Goal: Task Accomplishment & Management: Complete application form

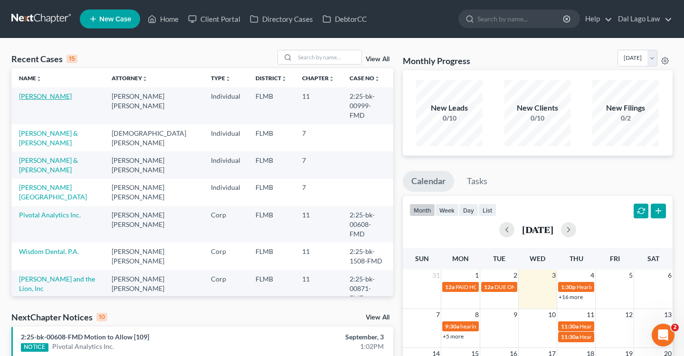
click at [37, 97] on link "[PERSON_NAME]" at bounding box center [45, 96] width 53 height 8
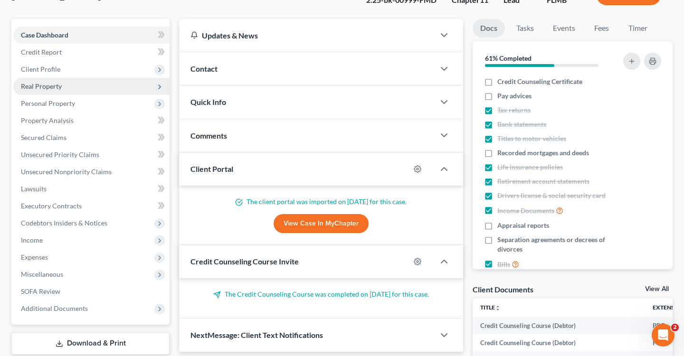
scroll to position [95, 0]
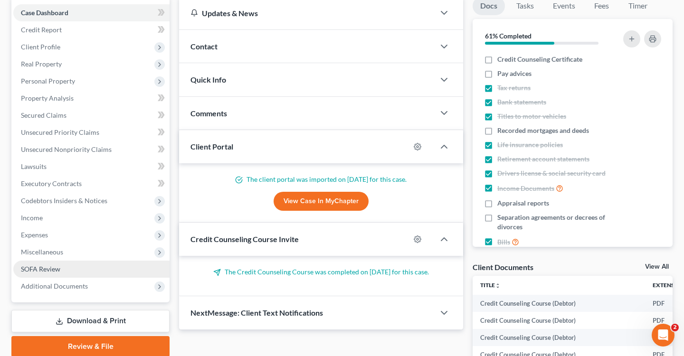
click at [66, 268] on link "SOFA Review" at bounding box center [91, 269] width 156 height 17
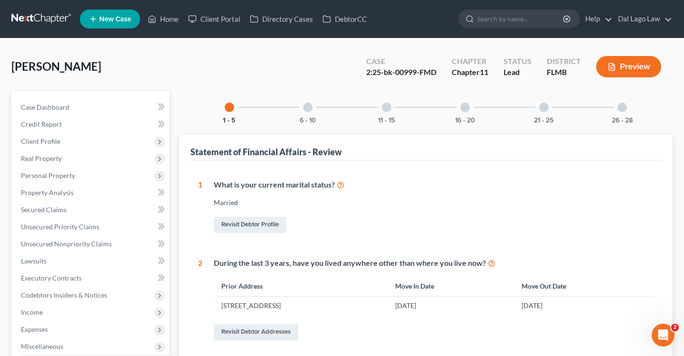
click at [315, 104] on div "6 - 10" at bounding box center [308, 107] width 32 height 32
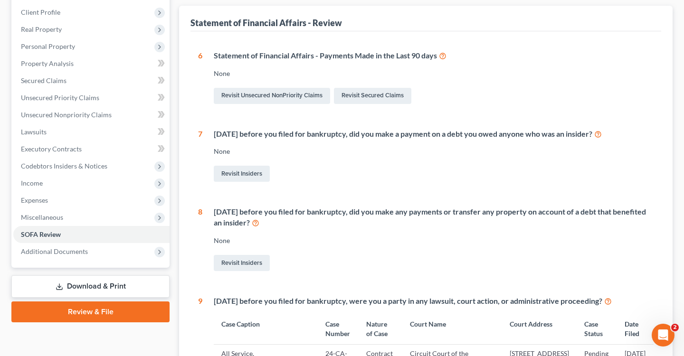
scroll to position [123, 0]
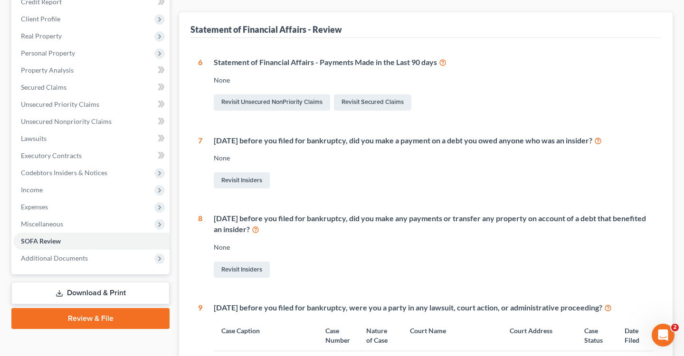
click at [445, 63] on icon at bounding box center [443, 61] width 8 height 9
click at [445, 62] on icon at bounding box center [443, 61] width 8 height 9
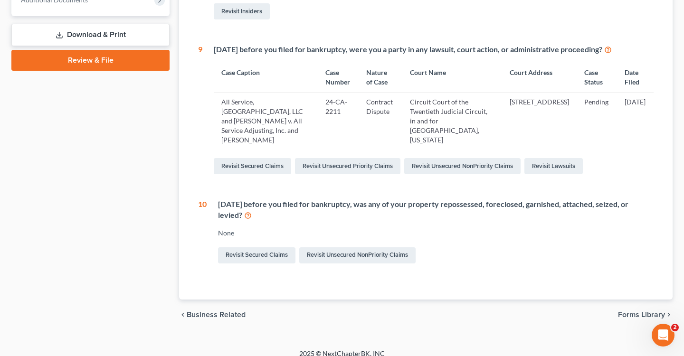
scroll to position [0, 0]
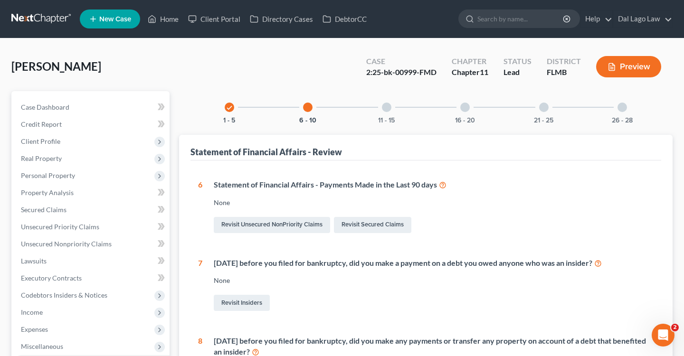
click at [315, 107] on div "6 - 10" at bounding box center [308, 107] width 32 height 32
click at [226, 107] on icon "check" at bounding box center [229, 107] width 7 height 7
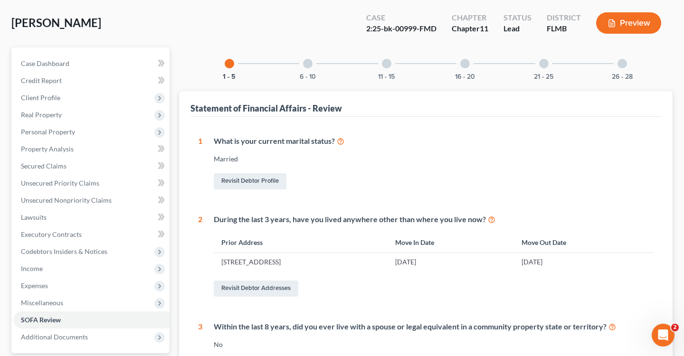
scroll to position [4, 0]
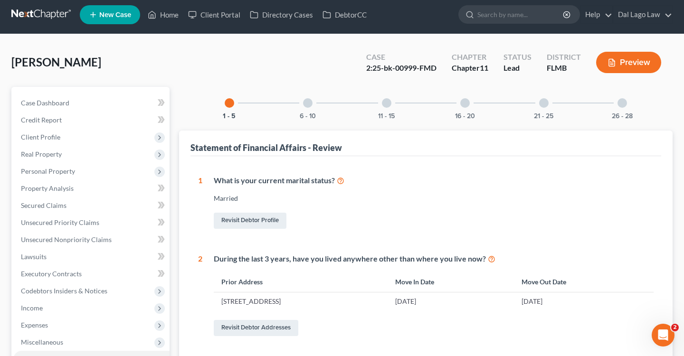
click at [304, 86] on div "[PERSON_NAME] Upgraded Case 2:25-bk-00999-FMD Chapter Chapter 11 Status Lead Di…" at bounding box center [341, 66] width 661 height 41
click at [309, 104] on div at bounding box center [307, 102] width 9 height 9
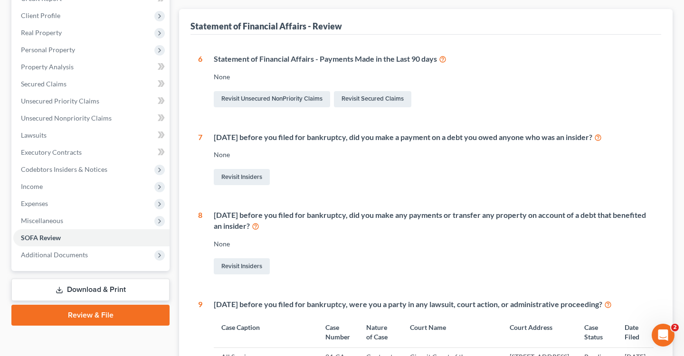
scroll to position [124, 0]
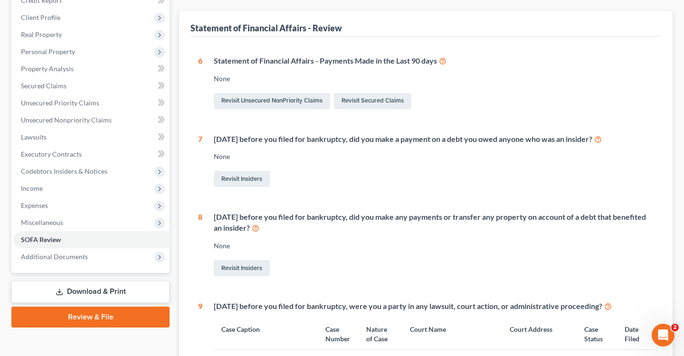
click at [444, 61] on icon at bounding box center [443, 60] width 8 height 9
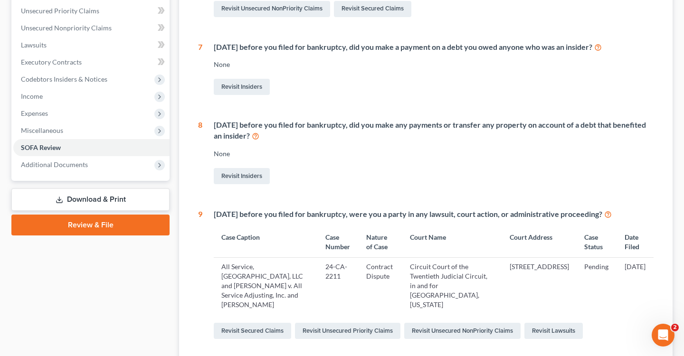
scroll to position [221, 0]
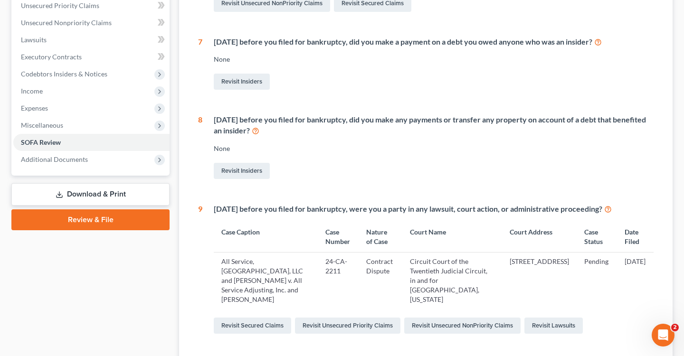
click at [259, 132] on icon at bounding box center [256, 130] width 8 height 9
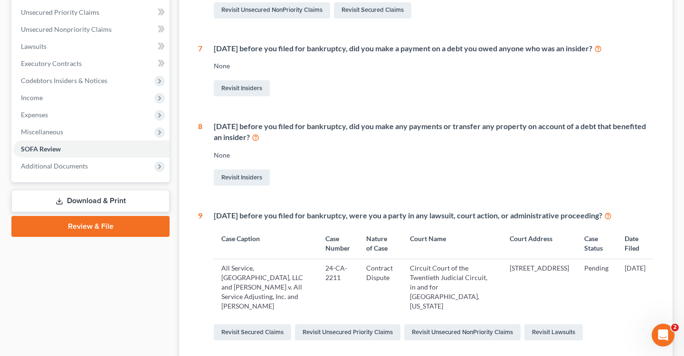
scroll to position [0, 0]
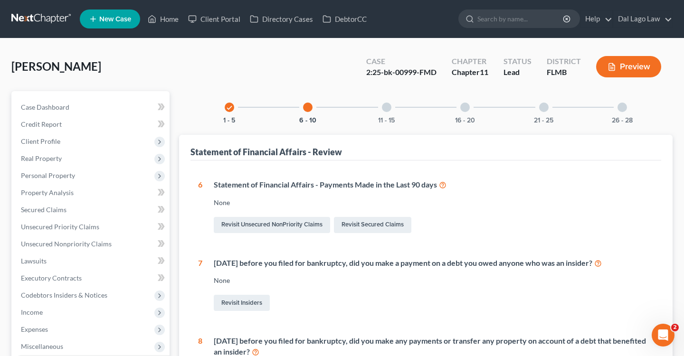
click at [388, 108] on div at bounding box center [386, 107] width 9 height 9
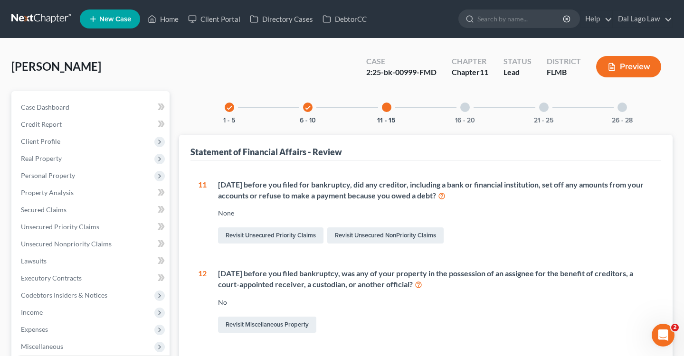
click at [463, 96] on div "16 - 20" at bounding box center [465, 107] width 32 height 32
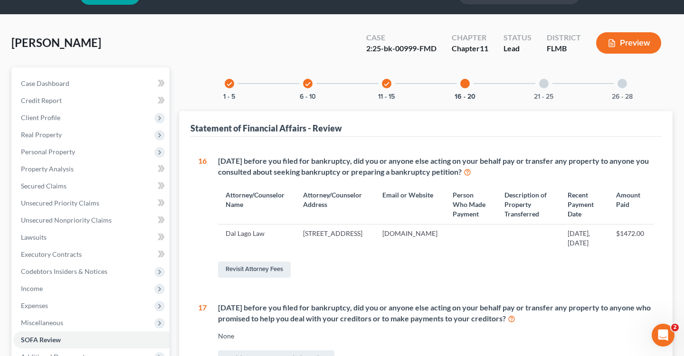
scroll to position [26, 0]
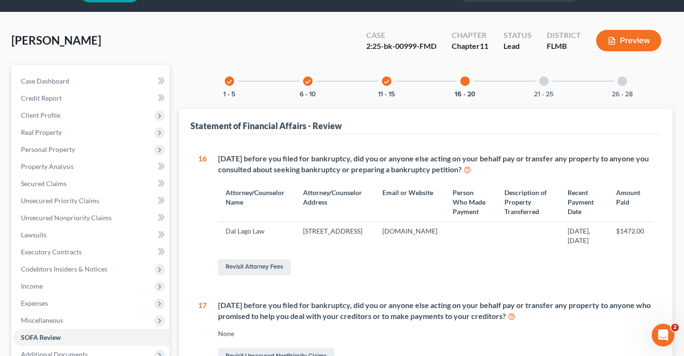
click at [535, 80] on div "21 - 25" at bounding box center [544, 81] width 32 height 32
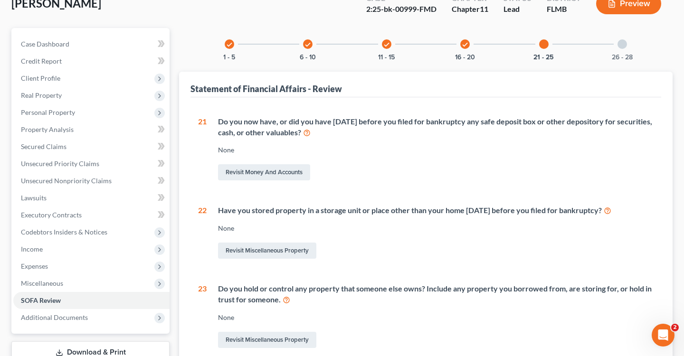
scroll to position [50, 0]
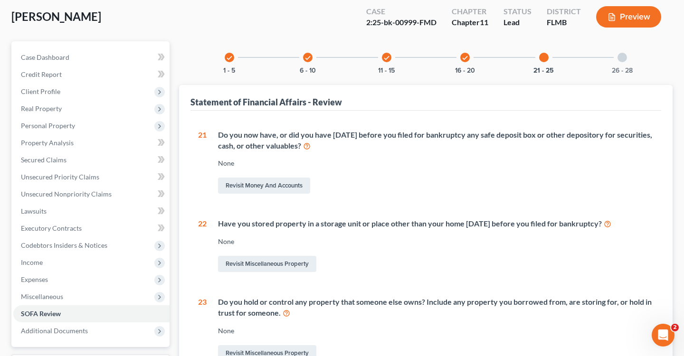
click at [622, 59] on div at bounding box center [621, 57] width 9 height 9
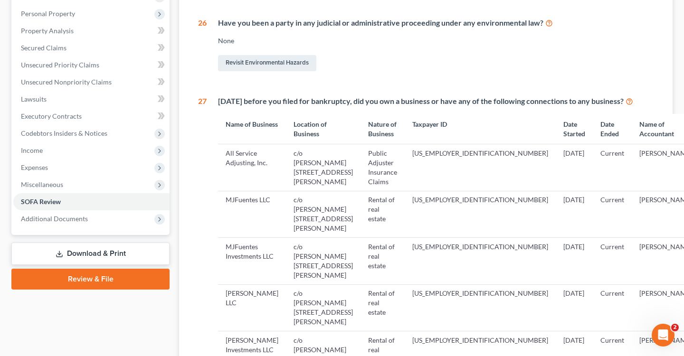
scroll to position [0, 0]
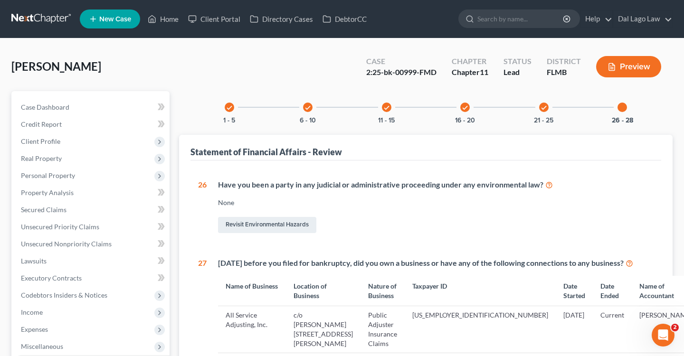
click at [369, 100] on div "check 1 - 5 check 6 - 10 check 11 - 15 check 16 - 20 check 21 - 25 26 - 28" at bounding box center [425, 107] width 425 height 32
click at [386, 105] on icon "check" at bounding box center [386, 107] width 7 height 7
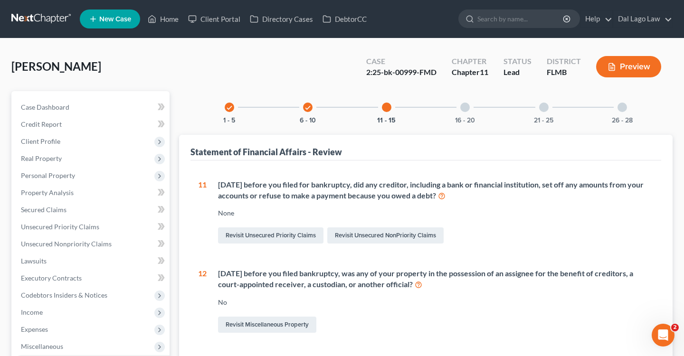
click at [624, 110] on div at bounding box center [621, 107] width 9 height 9
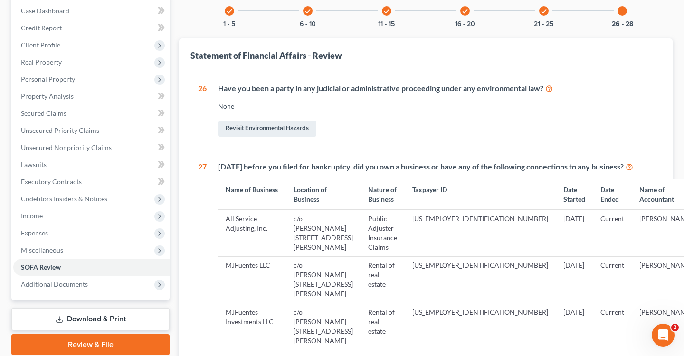
scroll to position [353, 0]
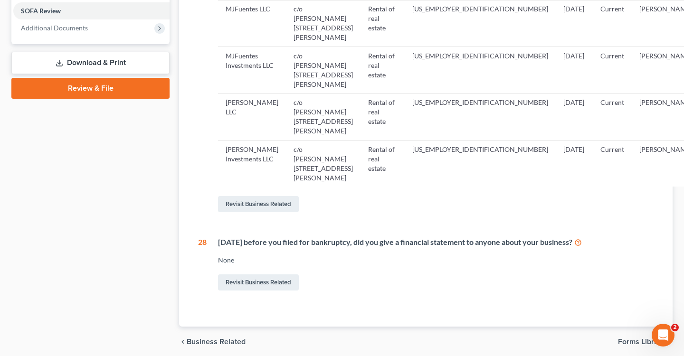
click at [607, 237] on div "[DATE] before you filed for bankruptcy, did you give a financial statement to a…" at bounding box center [435, 242] width 435 height 11
click at [582, 237] on icon at bounding box center [578, 241] width 8 height 9
click at [271, 274] on link "Revisit Business Related" at bounding box center [258, 282] width 81 height 16
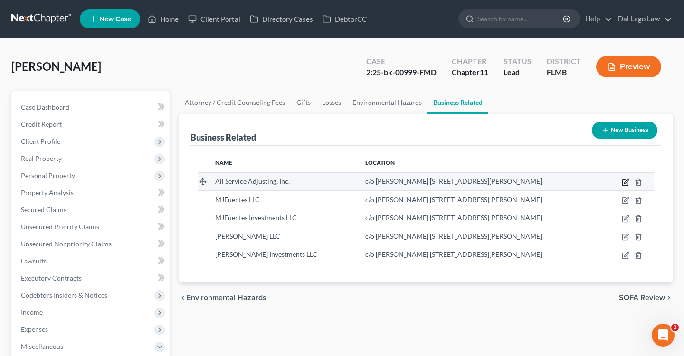
click at [626, 181] on icon "button" at bounding box center [626, 183] width 8 height 8
select select "officer"
select select "9"
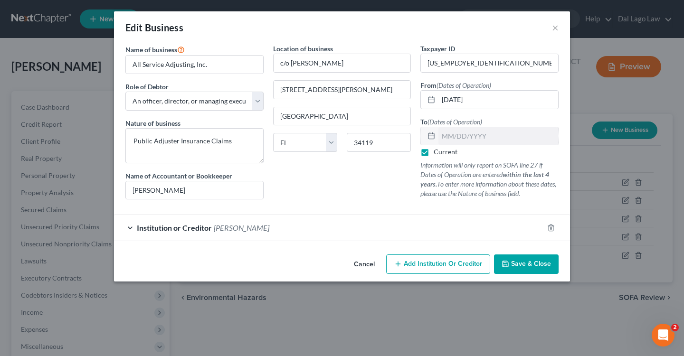
click at [328, 234] on div "Institution or Creditor [PERSON_NAME]" at bounding box center [328, 227] width 429 height 25
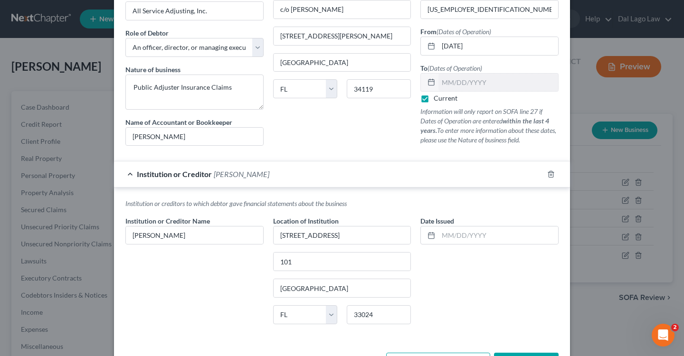
scroll to position [89, 0]
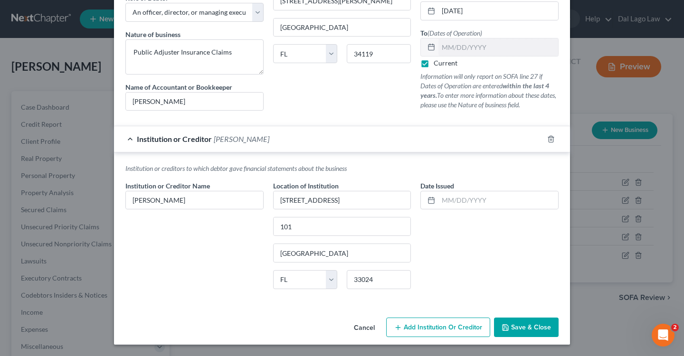
click at [417, 326] on span "Add Institution Or Creditor" at bounding box center [443, 327] width 78 height 8
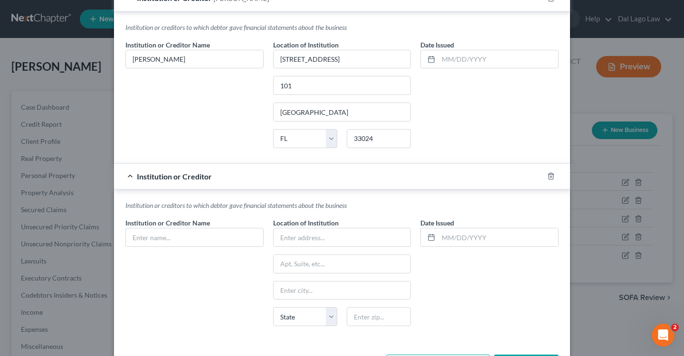
scroll to position [233, 0]
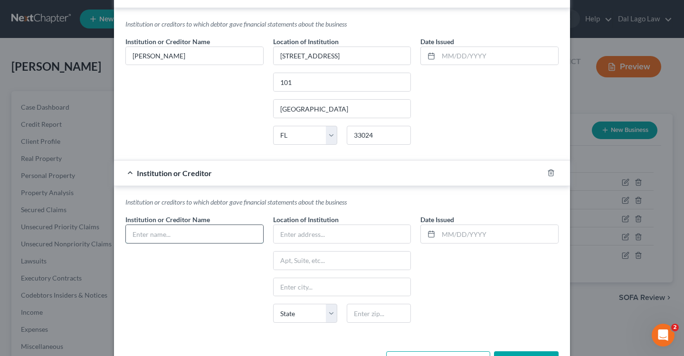
click at [183, 236] on input "text" at bounding box center [194, 234] width 137 height 18
click at [182, 269] on div "Institution or Creditor Name *" at bounding box center [195, 273] width 148 height 116
click at [201, 237] on input "text" at bounding box center [194, 234] width 137 height 18
type input "[PERSON_NAME]"
click at [338, 235] on input "text" at bounding box center [342, 234] width 137 height 18
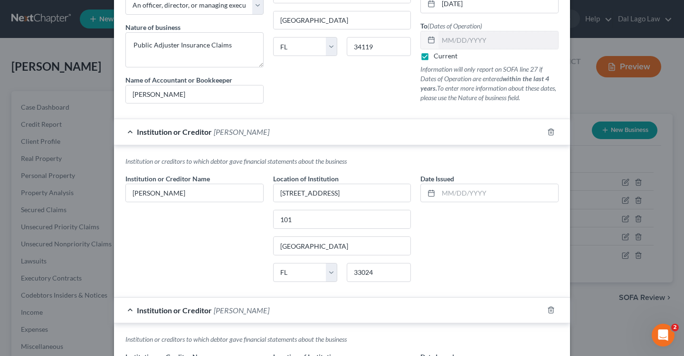
scroll to position [0, 0]
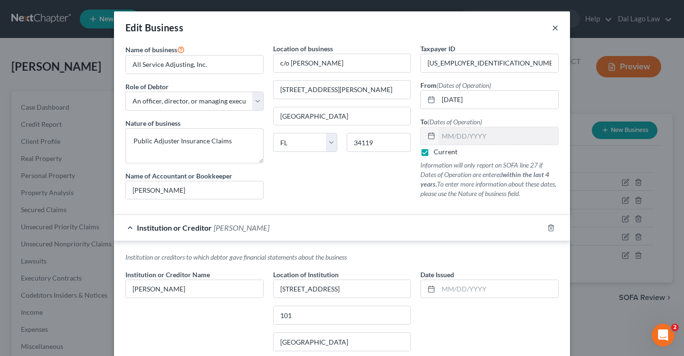
click at [554, 27] on button "×" at bounding box center [555, 27] width 7 height 11
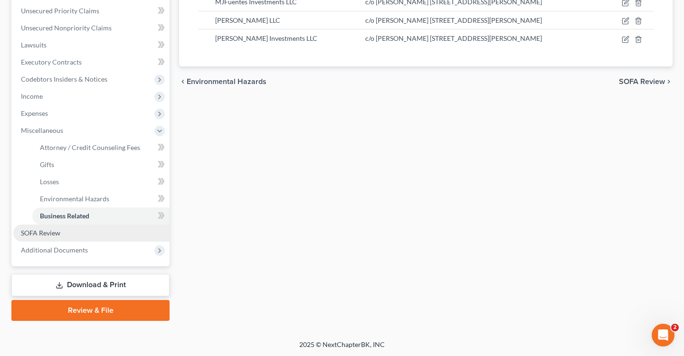
click at [76, 229] on link "SOFA Review" at bounding box center [91, 233] width 156 height 17
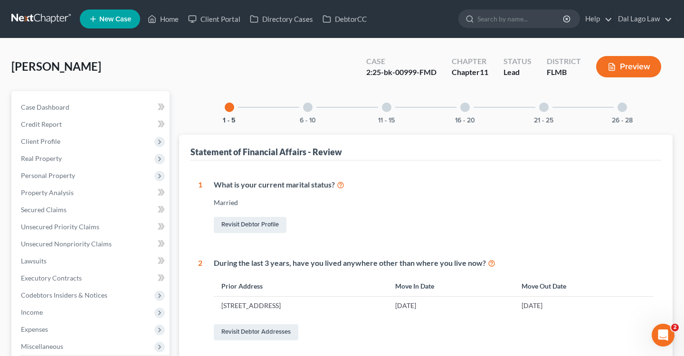
click at [308, 104] on div at bounding box center [307, 107] width 9 height 9
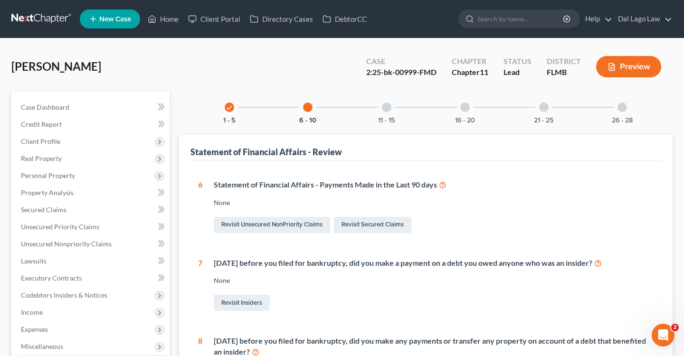
click at [227, 107] on icon "check" at bounding box center [229, 107] width 7 height 7
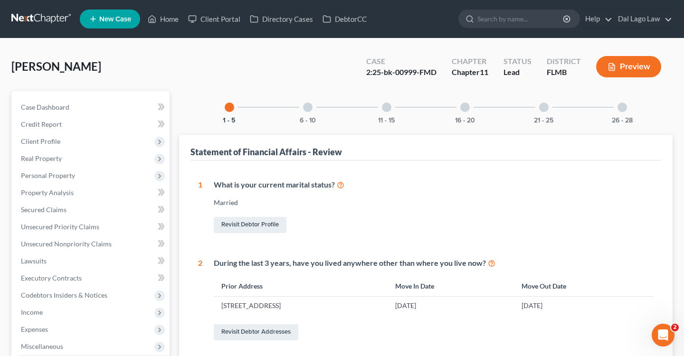
click at [310, 110] on div at bounding box center [307, 107] width 9 height 9
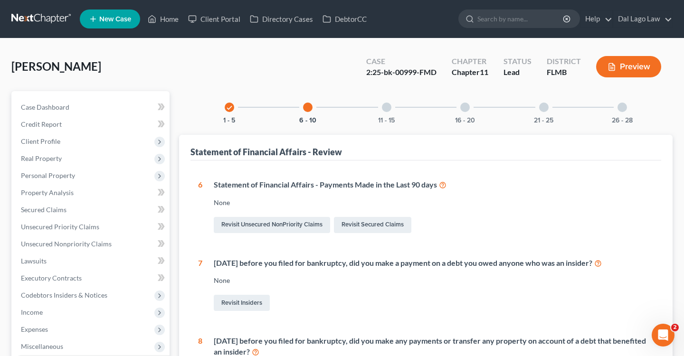
click at [388, 106] on div at bounding box center [386, 107] width 9 height 9
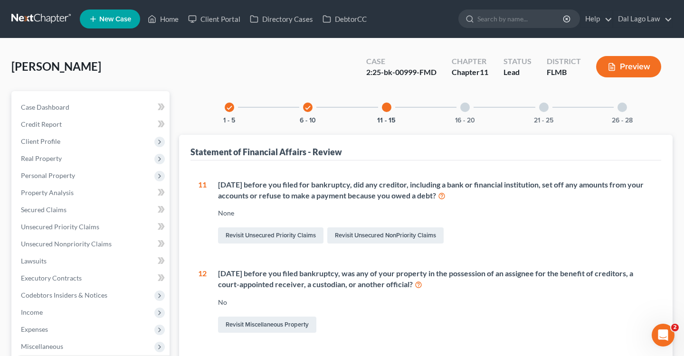
click at [473, 105] on div "16 - 20" at bounding box center [465, 107] width 32 height 32
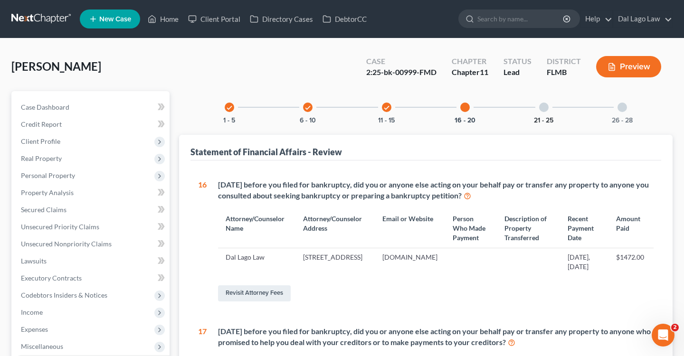
click at [538, 108] on div "21 - 25" at bounding box center [544, 107] width 32 height 32
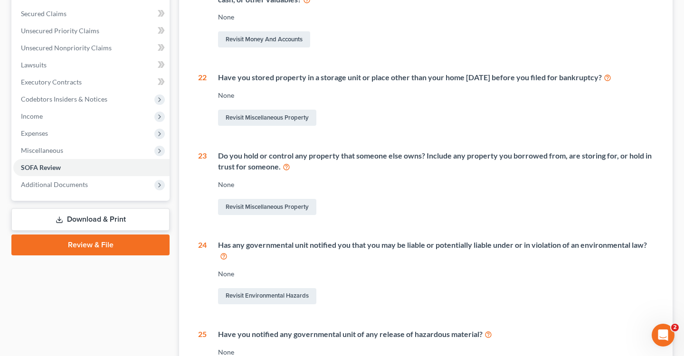
scroll to position [58, 0]
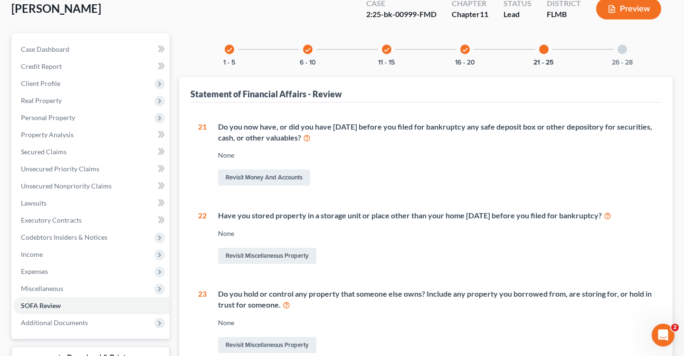
click at [617, 53] on div "26 - 28" at bounding box center [622, 49] width 32 height 32
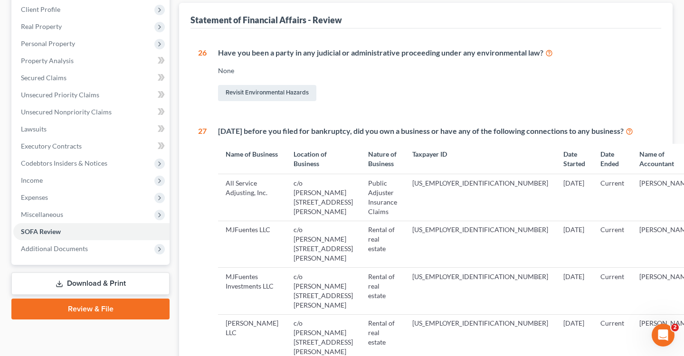
scroll to position [0, 0]
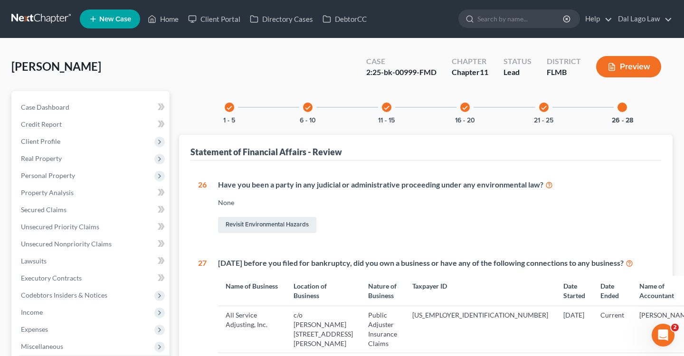
click at [303, 102] on div "check 6 - 10" at bounding box center [308, 107] width 32 height 32
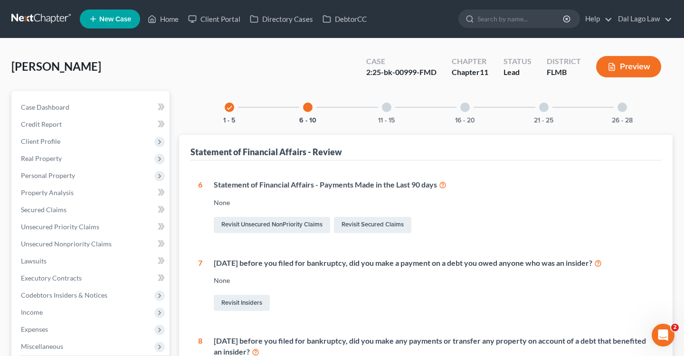
click at [384, 108] on div at bounding box center [386, 107] width 9 height 9
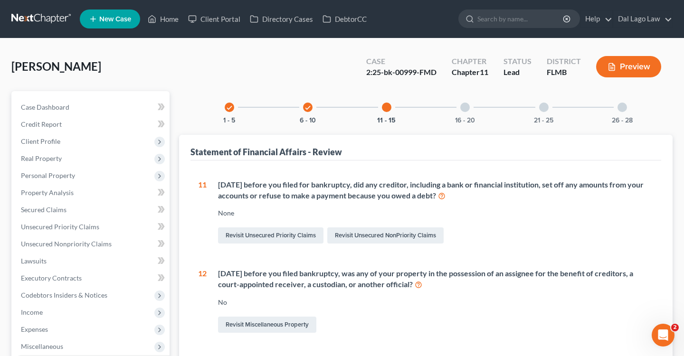
click at [478, 104] on div "16 - 20" at bounding box center [465, 107] width 32 height 32
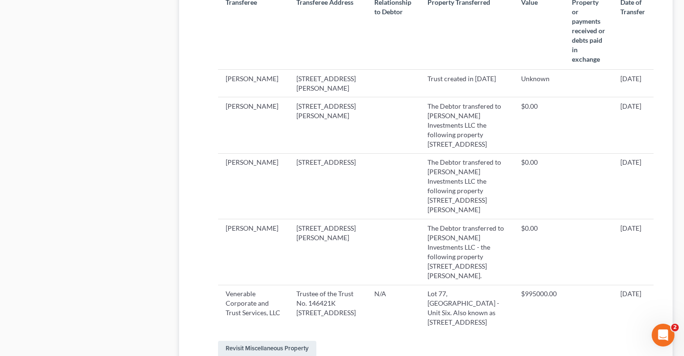
scroll to position [424, 0]
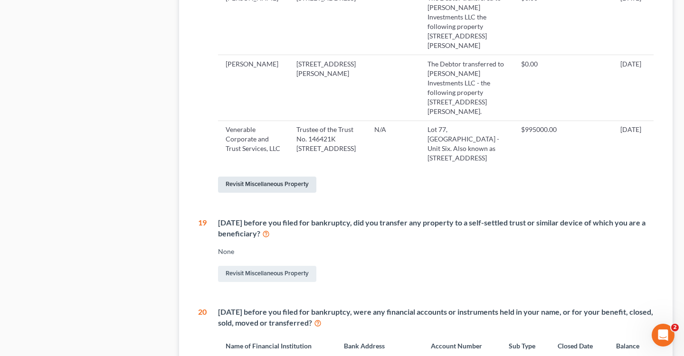
click at [286, 193] on link "Revisit Miscellaneous Property" at bounding box center [267, 185] width 98 height 16
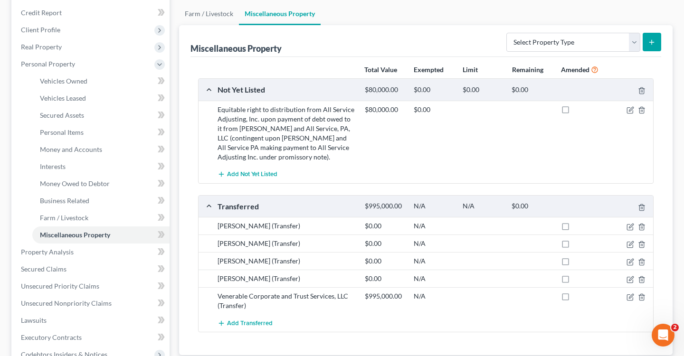
scroll to position [166, 0]
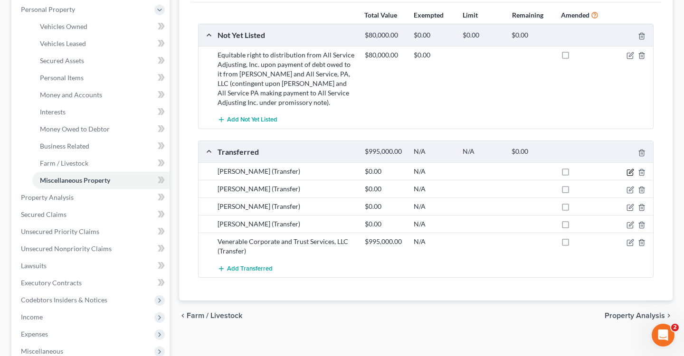
click at [631, 169] on icon "button" at bounding box center [630, 173] width 8 height 8
select select "Ordinary ([DATE])"
select select "9"
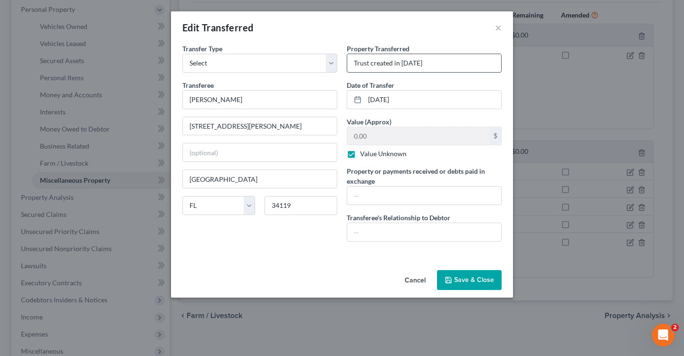
click at [428, 56] on input "Trust created in [DATE]" at bounding box center [424, 63] width 154 height 18
click at [501, 23] on button "×" at bounding box center [498, 27] width 7 height 11
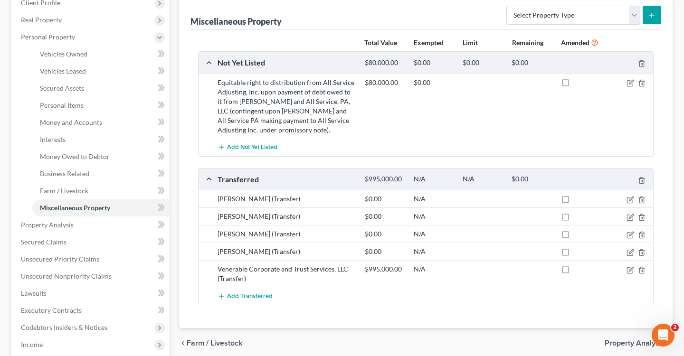
scroll to position [140, 0]
click at [628, 215] on icon "button" at bounding box center [630, 217] width 8 height 8
select select "Ordinary ([DATE])"
select select "9"
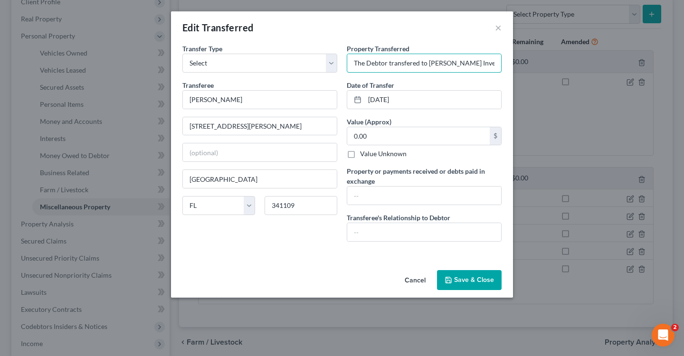
scroll to position [0, 227]
drag, startPoint x: 422, startPoint y: 62, endPoint x: 573, endPoint y: 66, distance: 151.1
click at [573, 66] on div "Edit Transferred × An exemption set must first be selected from the Filing Info…" at bounding box center [342, 178] width 684 height 356
click at [410, 65] on input "The Debtor transfered to [PERSON_NAME] Investments LLC the following property […" at bounding box center [424, 63] width 154 height 18
click at [354, 61] on input "The Debtor transfered to [PERSON_NAME] Investments LLC the following property […" at bounding box center [424, 63] width 154 height 18
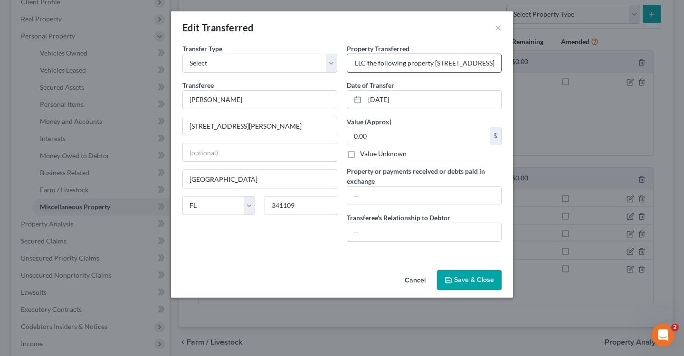
click at [356, 61] on input "The Debtor transfered to [PERSON_NAME] Investments LLC the following property […" at bounding box center [424, 63] width 154 height 18
drag, startPoint x: 425, startPoint y: 63, endPoint x: 555, endPoint y: 68, distance: 130.2
click at [555, 68] on div "Edit Transferred × An exemption set must first be selected from the Filing Info…" at bounding box center [342, 178] width 684 height 356
click at [378, 68] on input "The Debtor transfered to [PERSON_NAME] Investments LLC the following property […" at bounding box center [424, 63] width 154 height 18
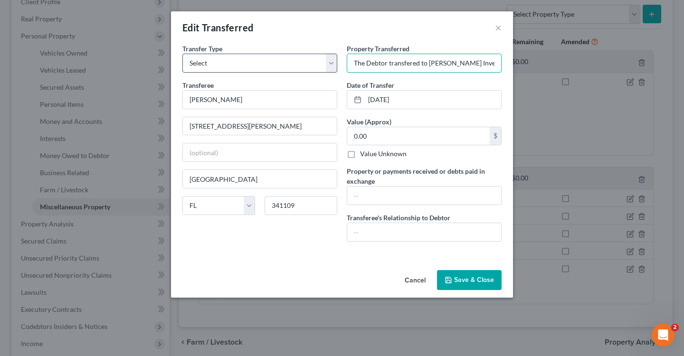
drag, startPoint x: 359, startPoint y: 63, endPoint x: 303, endPoint y: 63, distance: 55.6
click at [303, 63] on div "Transfer Type * Select Ordinary ([DATE]) [DATE] Transferee * [PERSON_NAME] 1540…" at bounding box center [342, 147] width 329 height 206
click at [473, 63] on input "The Debtor transfered to [PERSON_NAME] Investments LLC the following property […" at bounding box center [424, 63] width 154 height 18
drag, startPoint x: 429, startPoint y: 64, endPoint x: 416, endPoint y: 66, distance: 13.0
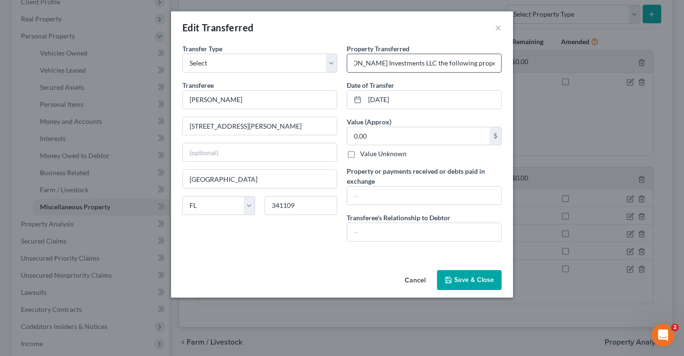
click at [416, 66] on input "The Debtor transfered to [PERSON_NAME] Investments LLC the following property […" at bounding box center [424, 63] width 154 height 18
click at [415, 65] on input "The Debtor transfered to [PERSON_NAME] Investments LLC the following property […" at bounding box center [424, 63] width 154 height 18
drag, startPoint x: 482, startPoint y: 64, endPoint x: 265, endPoint y: 58, distance: 217.1
click at [270, 57] on div "Transfer Type * Select Ordinary ([DATE]) [DATE] Transferee * [PERSON_NAME] 1540…" at bounding box center [342, 147] width 329 height 206
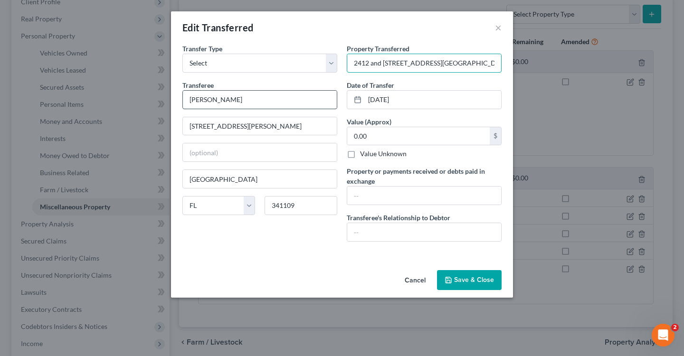
type input "2412 and [STREET_ADDRESS][GEOGRAPHIC_DATA]"
drag, startPoint x: 250, startPoint y: 105, endPoint x: 169, endPoint y: 101, distance: 81.3
click at [169, 101] on div "Edit Transferred × An exemption set must first be selected from the Filing Info…" at bounding box center [342, 178] width 684 height 356
paste input "[PERSON_NAME] Investments LLC"
click at [263, 128] on input "[STREET_ADDRESS][PERSON_NAME]" at bounding box center [260, 126] width 154 height 18
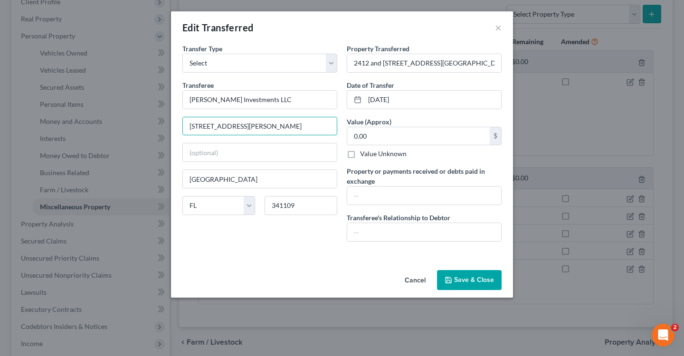
drag, startPoint x: 270, startPoint y: 121, endPoint x: 157, endPoint y: 121, distance: 113.0
click at [159, 121] on div "Edit Transferred × An exemption set must first be selected from the Filing Info…" at bounding box center [342, 178] width 684 height 356
click at [201, 100] on input "[PERSON_NAME] Investments LLC" at bounding box center [260, 100] width 154 height 18
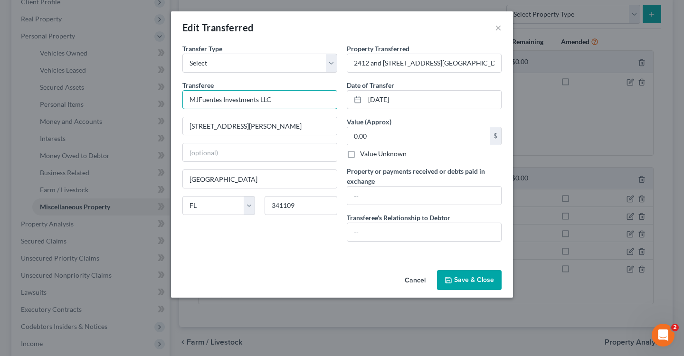
type input "MJFuentes Investments LLC"
click at [414, 233] on input "text" at bounding box center [424, 232] width 154 height 18
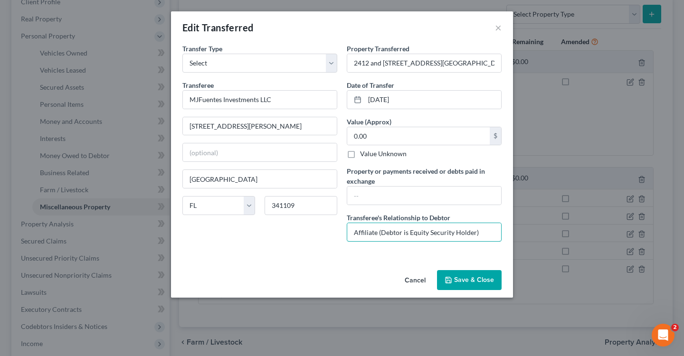
type input "Affiliate (Debtor is Equity Security Holder)"
click at [473, 279] on button "Save & Close" at bounding box center [469, 280] width 65 height 20
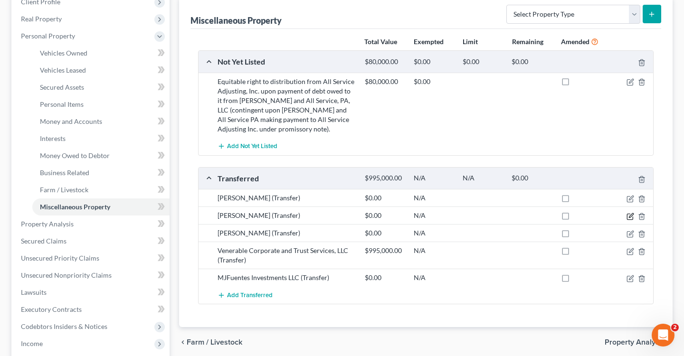
click at [631, 217] on icon "button" at bounding box center [630, 217] width 8 height 8
select select "Ordinary ([DATE])"
select select "9"
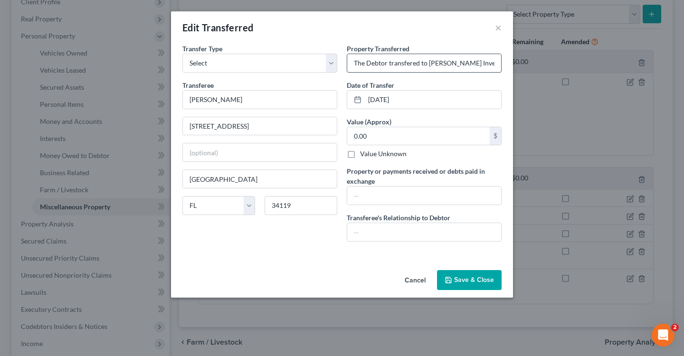
click at [452, 67] on input "The Debtor transfered to [PERSON_NAME] Investments LLC the following property […" at bounding box center [424, 63] width 154 height 18
drag, startPoint x: 428, startPoint y: 64, endPoint x: 485, endPoint y: 64, distance: 57.0
click at [485, 64] on input "The Debtor transfered to [PERSON_NAME] Investments LLC the following property […" at bounding box center [424, 63] width 154 height 18
drag, startPoint x: 429, startPoint y: 64, endPoint x: 236, endPoint y: 50, distance: 193.7
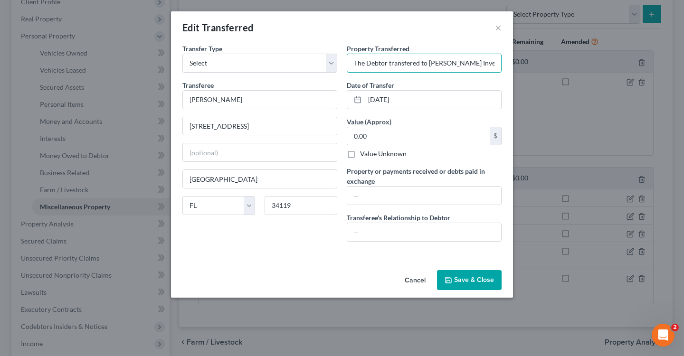
click at [236, 50] on div "Transfer Type * Select Ordinary ([DATE]) [DATE] Transferee * [PERSON_NAME] [GEO…" at bounding box center [342, 147] width 329 height 206
drag, startPoint x: 353, startPoint y: 62, endPoint x: 435, endPoint y: 63, distance: 82.6
click at [435, 63] on input "[PERSON_NAME] Investments LLC the following property [STREET_ADDRESS][PERSON_NA…" at bounding box center [424, 63] width 154 height 18
type input "[PERSON_NAME] Investments LLC the following property [STREET_ADDRESS][PERSON_NA…"
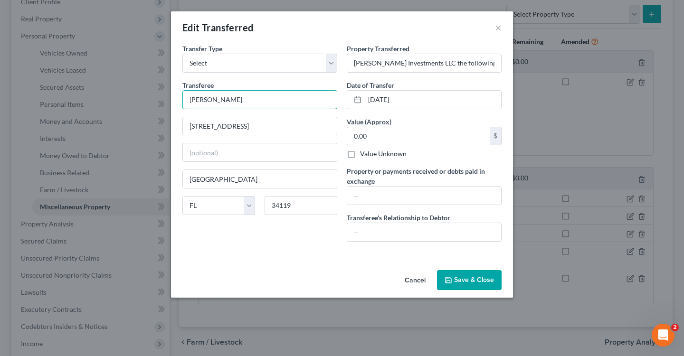
drag, startPoint x: 253, startPoint y: 103, endPoint x: 148, endPoint y: 100, distance: 105.0
click at [150, 100] on div "Edit Transferred × An exemption set must first be selected from the Filing Info…" at bounding box center [342, 178] width 684 height 356
paste input "[PERSON_NAME] Investments LLC"
type input "[PERSON_NAME] Investments LLC"
click at [494, 62] on input "[PERSON_NAME] Investments LLC the following property [STREET_ADDRESS][PERSON_NA…" at bounding box center [424, 63] width 154 height 18
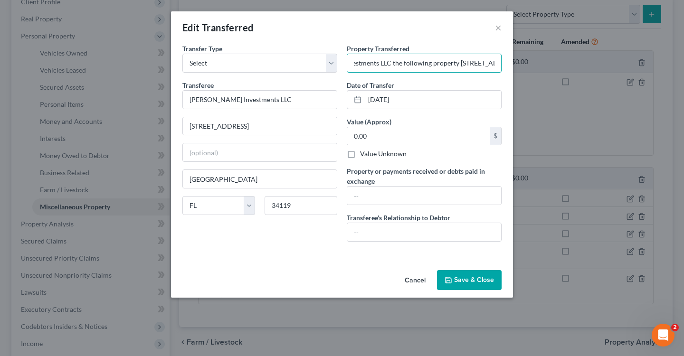
drag, startPoint x: 494, startPoint y: 62, endPoint x: 512, endPoint y: 62, distance: 18.0
click at [512, 62] on div "An exemption set must first be selected from the Filing Information section. Tr…" at bounding box center [342, 155] width 342 height 223
click at [368, 64] on input "[PERSON_NAME] Investments LLC the following property [STREET_ADDRESS][PERSON_NA…" at bounding box center [424, 63] width 154 height 18
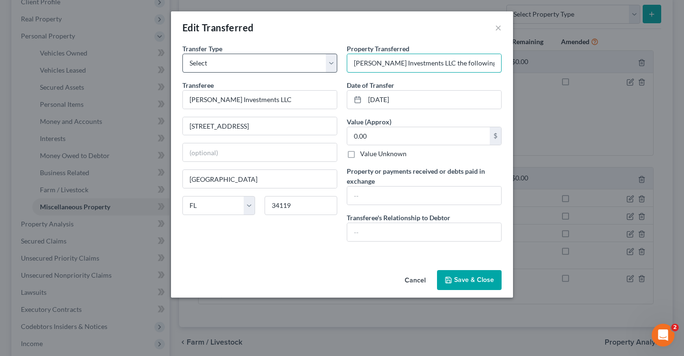
drag, startPoint x: 422, startPoint y: 64, endPoint x: 240, endPoint y: 72, distance: 181.6
click at [241, 72] on div "Transfer Type * Select Ordinary ([DATE]) [DATE] Transferee * [PERSON_NAME] Inve…" at bounding box center [342, 147] width 329 height 206
drag, startPoint x: 353, startPoint y: 64, endPoint x: 456, endPoint y: 64, distance: 103.1
click at [456, 64] on input "[PERSON_NAME] Investments LLC the following property [STREET_ADDRESS][PERSON_NA…" at bounding box center [424, 63] width 154 height 18
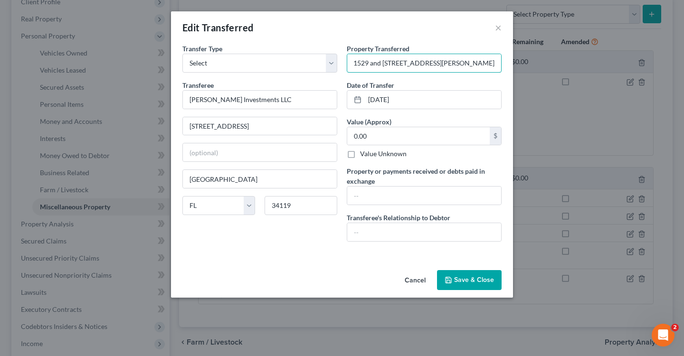
scroll to position [0, 0]
type input "1529 and [STREET_ADDRESS][PERSON_NAME]"
click at [468, 281] on button "Save & Close" at bounding box center [469, 280] width 65 height 20
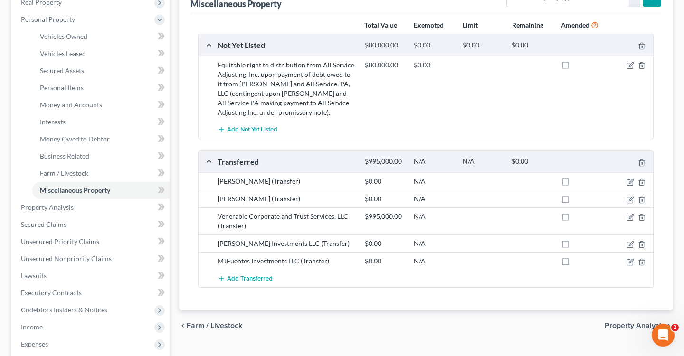
scroll to position [160, 0]
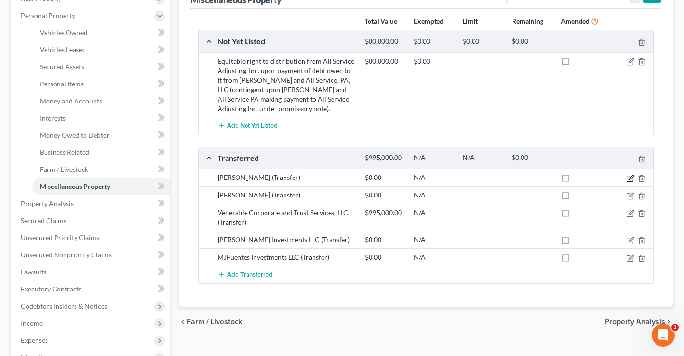
click at [631, 181] on icon "button" at bounding box center [630, 179] width 6 height 6
select select "Ordinary ([DATE])"
select select "9"
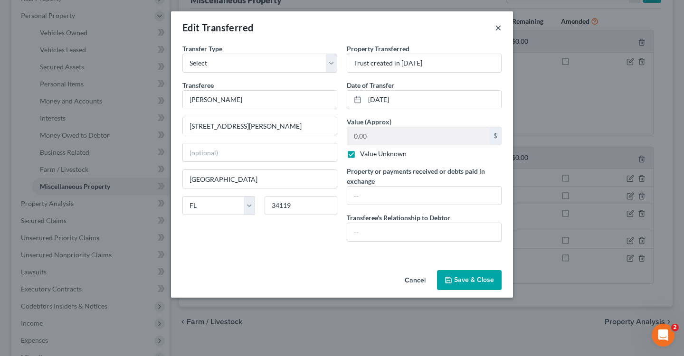
click at [497, 31] on button "×" at bounding box center [498, 27] width 7 height 11
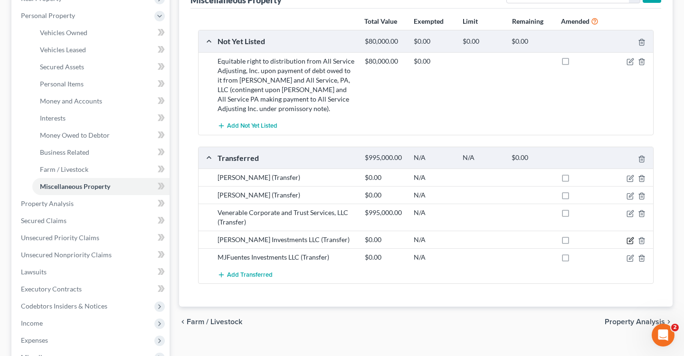
click at [628, 240] on icon "button" at bounding box center [630, 241] width 8 height 8
select select "Ordinary ([DATE])"
select select "9"
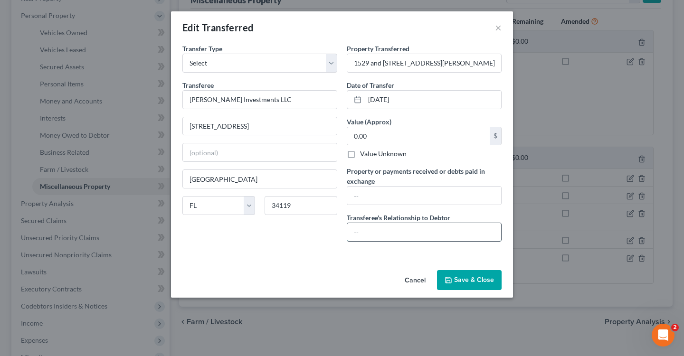
click at [379, 225] on input "text" at bounding box center [424, 232] width 154 height 18
type input "Debtor owns Equity Security Interests"
click at [471, 281] on button "Save & Close" at bounding box center [469, 280] width 65 height 20
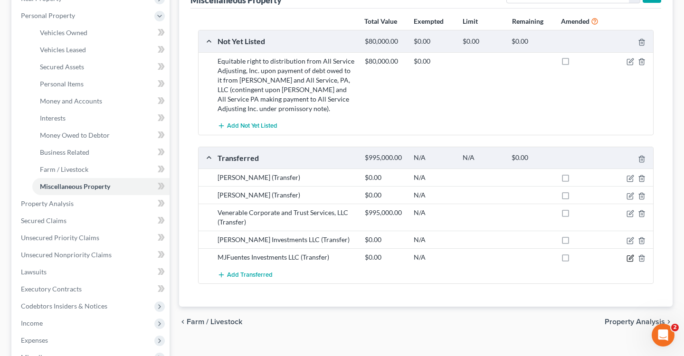
click at [629, 257] on icon "button" at bounding box center [630, 259] width 8 height 8
select select "Ordinary ([DATE])"
select select "9"
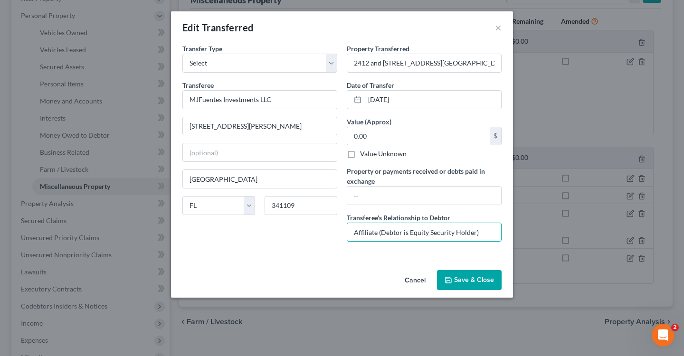
drag, startPoint x: 484, startPoint y: 230, endPoint x: 285, endPoint y: 230, distance: 199.0
click at [286, 230] on div "Transfer Type * Select Ordinary ([DATE]) [DATE] Transferee * MJFuentes Investme…" at bounding box center [342, 147] width 329 height 206
click at [500, 27] on button "×" at bounding box center [498, 27] width 7 height 11
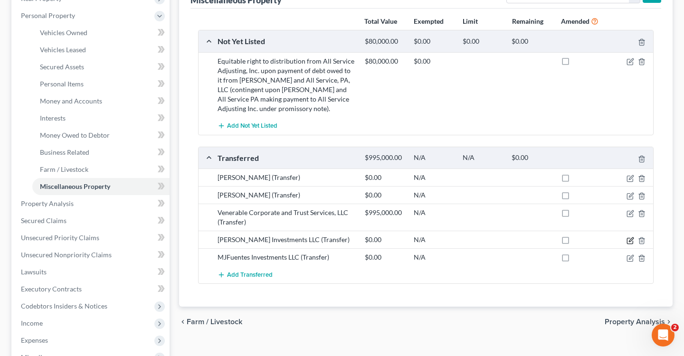
click at [632, 239] on icon "button" at bounding box center [631, 239] width 4 height 4
select select "Ordinary ([DATE])"
select select "9"
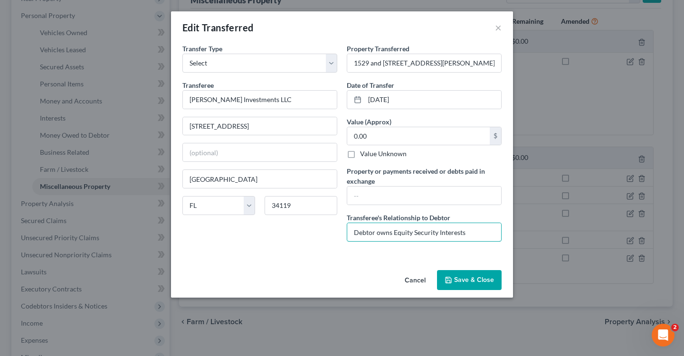
drag, startPoint x: 478, startPoint y: 232, endPoint x: 265, endPoint y: 230, distance: 213.2
click at [266, 231] on div "Transfer Type * Select Ordinary ([DATE]) [DATE] Transferee * [PERSON_NAME] Inve…" at bounding box center [342, 147] width 329 height 206
paste input "Affiliate (Debtor is Equity Security Holder)"
type input "Affiliate (Debtor is Equity Security Holder)"
click at [459, 277] on button "Save & Close" at bounding box center [469, 280] width 65 height 20
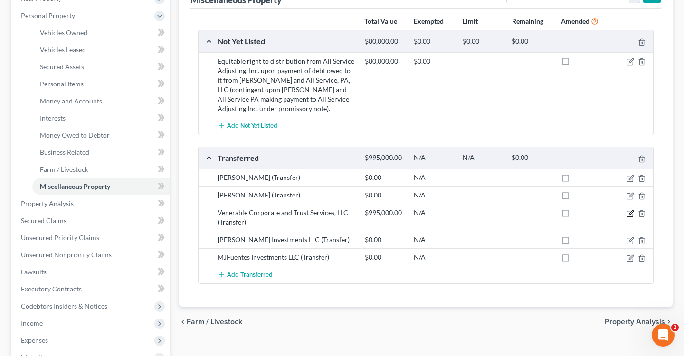
click at [633, 212] on icon "button" at bounding box center [630, 214] width 8 height 8
select select "Ordinary ([DATE])"
select select "9"
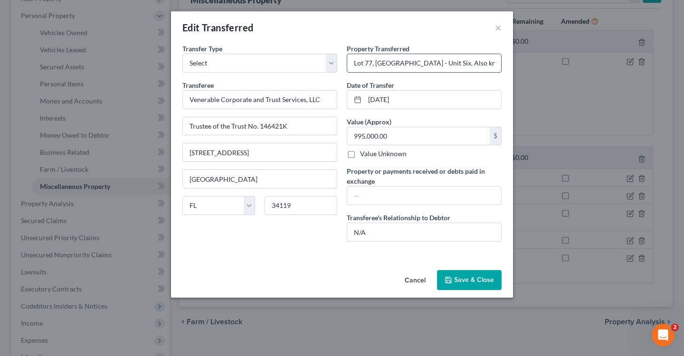
click at [427, 67] on input "Lot 77, [GEOGRAPHIC_DATA] - Unit Six. Also known as [STREET_ADDRESS]" at bounding box center [424, 63] width 154 height 18
drag, startPoint x: 465, startPoint y: 61, endPoint x: 543, endPoint y: 65, distance: 77.5
click at [543, 66] on div "Edit Transferred × An exemption set must first be selected from the Filing Info…" at bounding box center [342, 178] width 684 height 356
click at [498, 28] on button "×" at bounding box center [498, 27] width 7 height 11
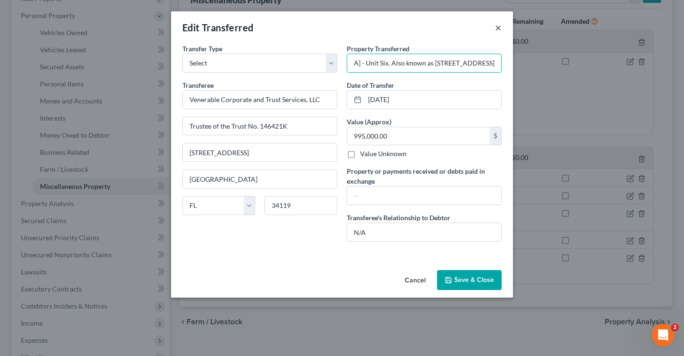
scroll to position [0, 0]
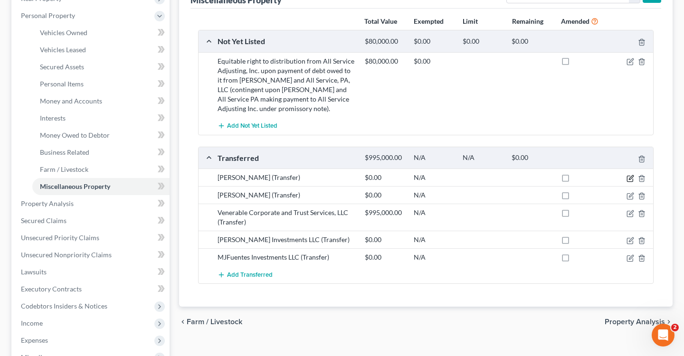
click at [626, 175] on icon "button" at bounding box center [630, 179] width 8 height 8
select select "Ordinary ([DATE])"
select select "9"
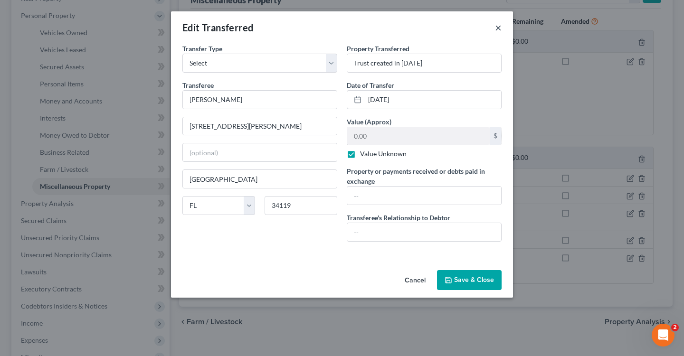
click at [496, 28] on button "×" at bounding box center [498, 27] width 7 height 11
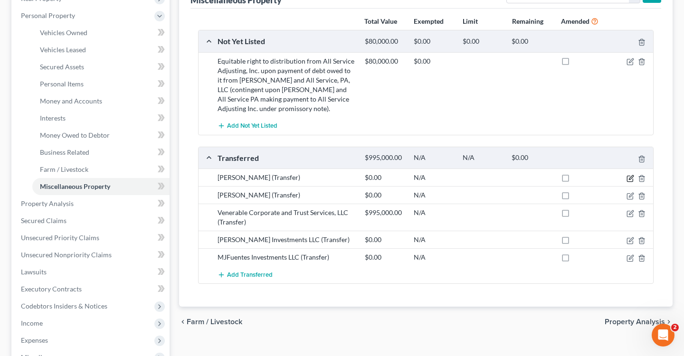
click at [629, 179] on icon "button" at bounding box center [630, 179] width 8 height 8
select select "Ordinary ([DATE])"
select select "9"
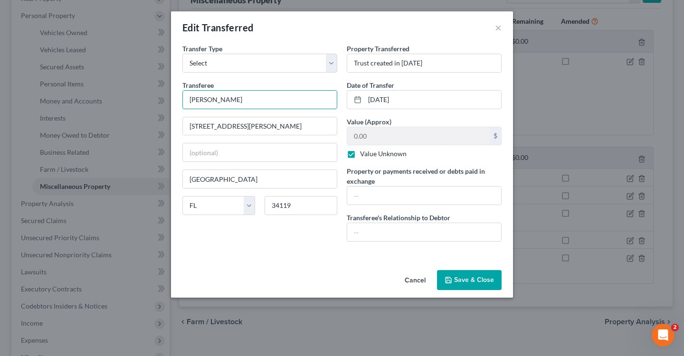
drag, startPoint x: 262, startPoint y: 101, endPoint x: 125, endPoint y: 93, distance: 136.5
click at [126, 93] on div "Edit Transferred × An exemption set must first be selected from the Filing Info…" at bounding box center [342, 178] width 684 height 356
type input "[PERSON_NAME] Revocable Trust"
click at [493, 28] on div "Edit Transferred ×" at bounding box center [342, 27] width 342 height 32
click at [498, 28] on button "×" at bounding box center [498, 27] width 7 height 11
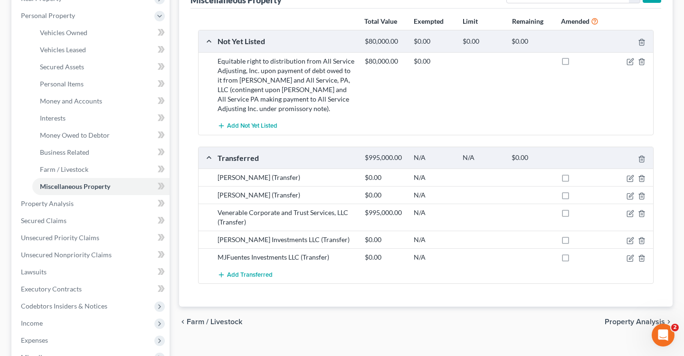
click at [574, 180] on label at bounding box center [574, 180] width 0 height 0
click at [578, 177] on input "checkbox" at bounding box center [581, 176] width 6 height 6
checkbox input "true"
click at [574, 198] on label at bounding box center [574, 198] width 0 height 0
click at [578, 194] on input "checkbox" at bounding box center [581, 193] width 6 height 6
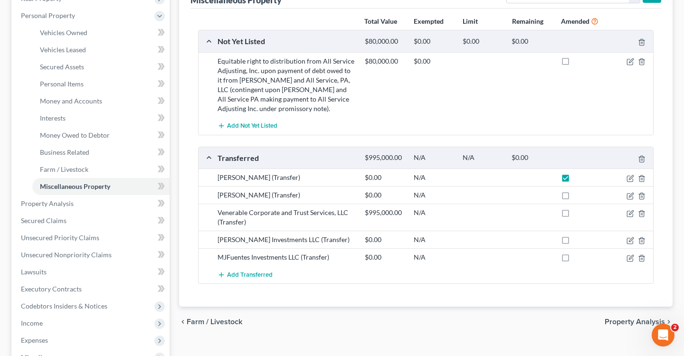
checkbox input "true"
click at [574, 215] on label at bounding box center [574, 215] width 0 height 0
click at [578, 213] on input "checkbox" at bounding box center [581, 211] width 6 height 6
checkbox input "true"
click at [574, 242] on label at bounding box center [574, 242] width 0 height 0
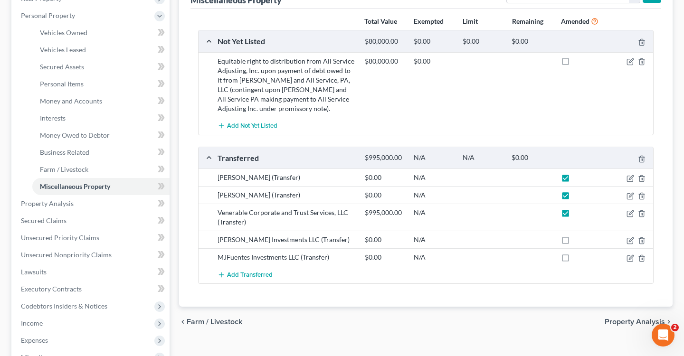
click at [578, 241] on input "checkbox" at bounding box center [581, 238] width 6 height 6
checkbox input "true"
click at [574, 260] on label at bounding box center [574, 260] width 0 height 0
click at [578, 258] on input "checkbox" at bounding box center [581, 256] width 6 height 6
checkbox input "true"
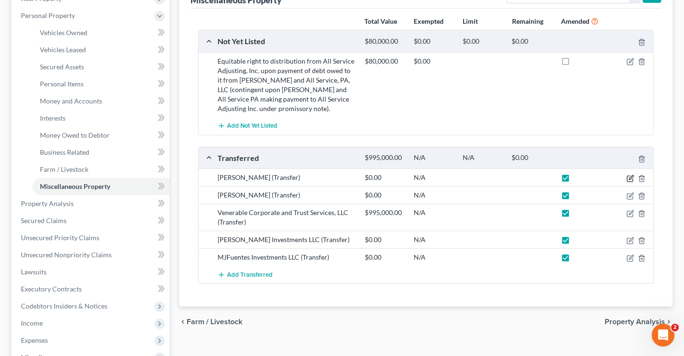
click at [629, 178] on icon "button" at bounding box center [630, 179] width 8 height 8
select select "Ordinary ([DATE])"
select select "9"
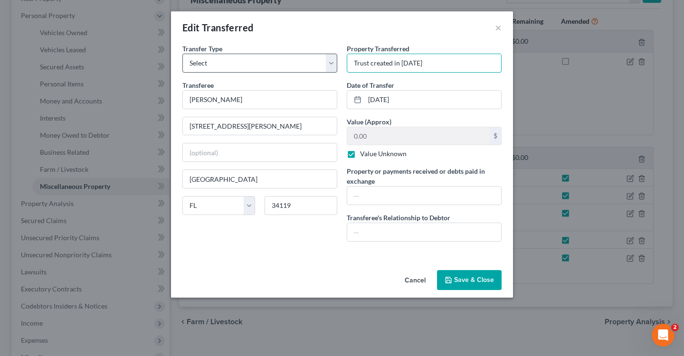
drag, startPoint x: 431, startPoint y: 64, endPoint x: 325, endPoint y: 63, distance: 105.9
click at [325, 63] on div "Transfer Type * Select Ordinary ([DATE]) [DATE] Transferee * [PERSON_NAME] [GEO…" at bounding box center [342, 147] width 329 height 206
paste input "One Thousand (1,000) Shares of ALL SERVICE ADJUSTING, INC."
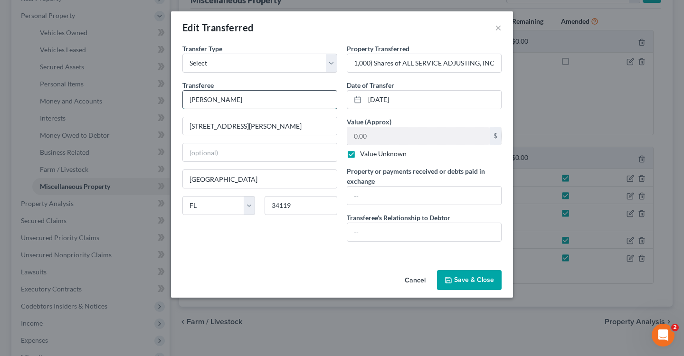
click at [265, 92] on input "[PERSON_NAME]" at bounding box center [260, 100] width 154 height 18
drag, startPoint x: 243, startPoint y: 101, endPoint x: 124, endPoint y: 100, distance: 118.7
click at [124, 100] on div "Edit Transferred × An exemption set must first be selected from the Filing Info…" at bounding box center [342, 178] width 684 height 356
click at [366, 60] on input "One Thousand (1,000) Shares of ALL SERVICE ADJUSTING, INC." at bounding box center [424, 63] width 154 height 18
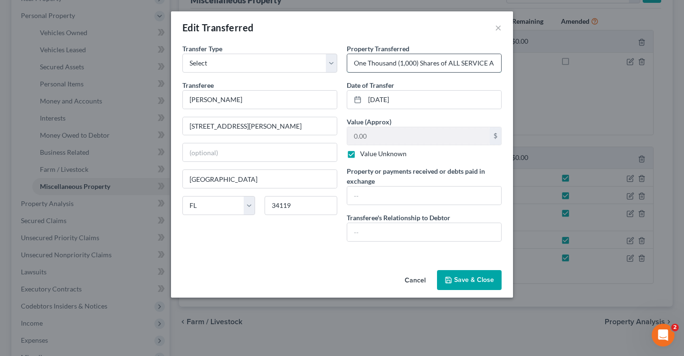
click at [452, 64] on input "One Thousand (1,000) Shares of ALL SERVICE ADJUSTING, INC." at bounding box center [424, 63] width 154 height 18
drag, startPoint x: 450, startPoint y: 64, endPoint x: 510, endPoint y: 64, distance: 59.8
click at [510, 64] on div "An exemption set must first be selected from the Filing Information section. Tr…" at bounding box center [342, 155] width 342 height 223
drag, startPoint x: 448, startPoint y: 63, endPoint x: 509, endPoint y: 63, distance: 60.8
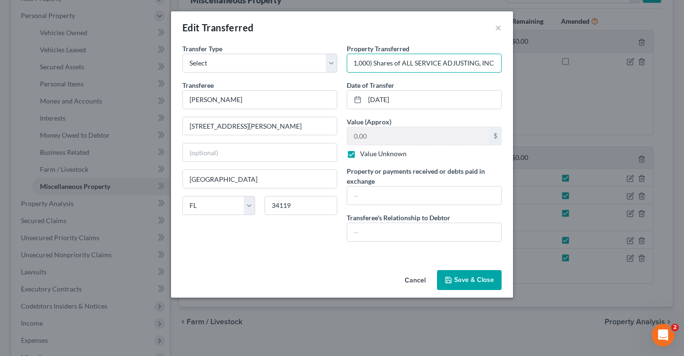
click at [509, 63] on div "An exemption set must first be selected from the Filing Information section. Tr…" at bounding box center [342, 155] width 342 height 223
click at [408, 62] on input "One Thousand (1,000) Shares of ALL SERVICE ADJUSTING, INC." at bounding box center [424, 63] width 154 height 18
click at [424, 63] on input "One Thousand (1,000) Shares of All SERVICE ADJUSTING, INC." at bounding box center [424, 63] width 154 height 18
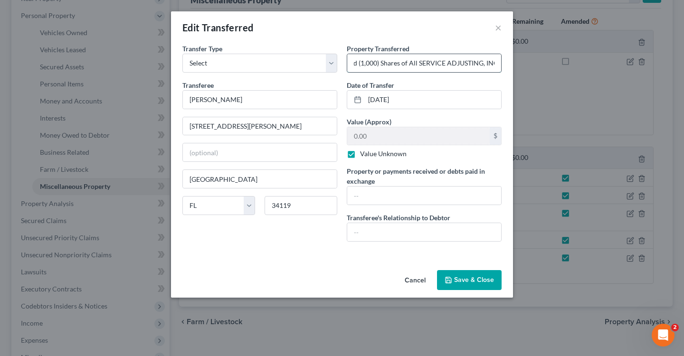
click at [424, 63] on input "One Thousand (1,000) Shares of All SERVICE ADJUSTING, INC." at bounding box center [424, 63] width 154 height 18
click at [463, 64] on input "One Thousand (1,000) Shares of All Service ADJUSTING, INC." at bounding box center [424, 63] width 154 height 18
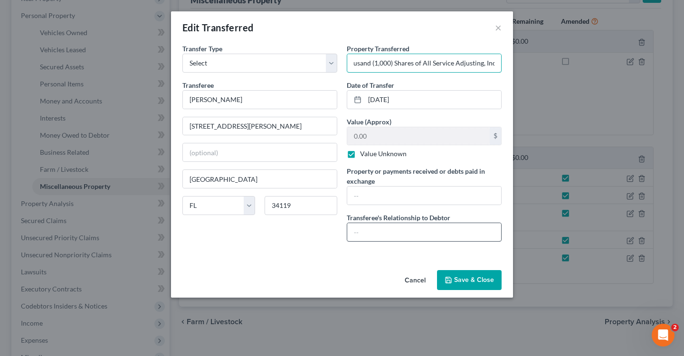
type input "One Thousand (1,000) Shares of All Service Adjusting, Inc."
click at [372, 236] on input "text" at bounding box center [424, 232] width 154 height 18
type input "Trust"
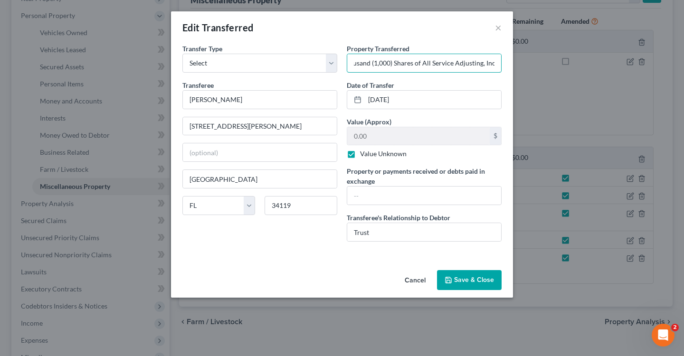
drag, startPoint x: 416, startPoint y: 60, endPoint x: 538, endPoint y: 69, distance: 121.9
click at [538, 70] on div "Edit Transferred × An exemption set must first be selected from the Filing Info…" at bounding box center [342, 178] width 684 height 356
click at [454, 59] on input "One Thousand (1,000) Shares of All Service Adjusting, Inc." at bounding box center [424, 63] width 154 height 18
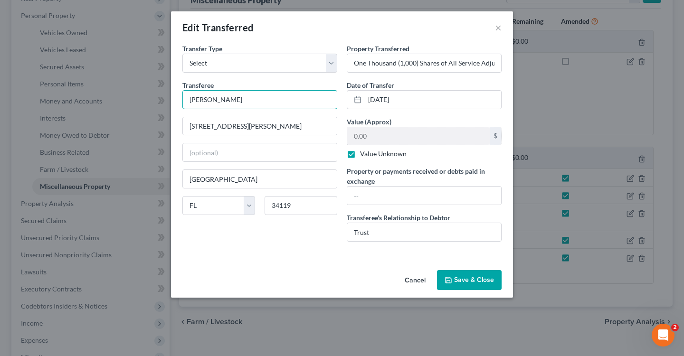
drag, startPoint x: 280, startPoint y: 103, endPoint x: 119, endPoint y: 97, distance: 160.6
click at [120, 100] on div "Edit Transferred × An exemption set must first be selected from the Filing Info…" at bounding box center [342, 178] width 684 height 356
type input "[PERSON_NAME] Revocable Trust Dated [DATE]"
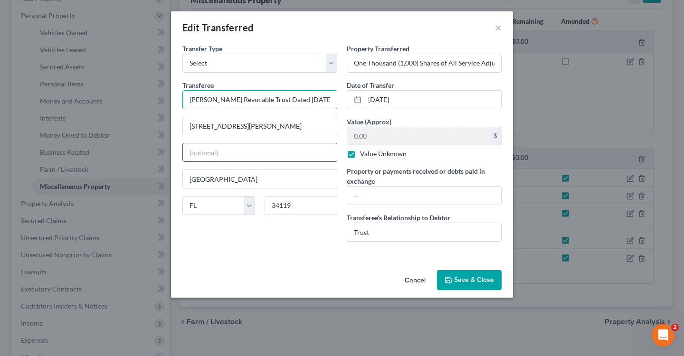
click at [267, 150] on input "text" at bounding box center [260, 152] width 154 height 18
click at [376, 232] on input "Trust" at bounding box center [424, 232] width 154 height 18
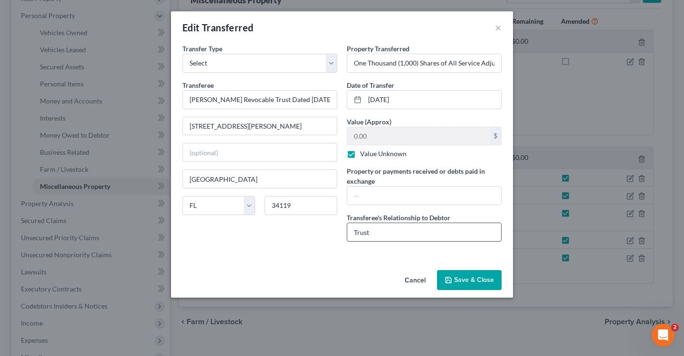
click at [383, 227] on input "Trust" at bounding box center [424, 232] width 154 height 18
drag, startPoint x: 383, startPoint y: 227, endPoint x: 269, endPoint y: 224, distance: 114.5
click at [269, 224] on div "Transfer Type * Select Ordinary ([DATE]) [DATE] Transferee * [PERSON_NAME] Revo…" at bounding box center [342, 147] width 329 height 206
type input "Revocable Trust Established by Debtor"
click at [421, 195] on input "text" at bounding box center [424, 196] width 154 height 18
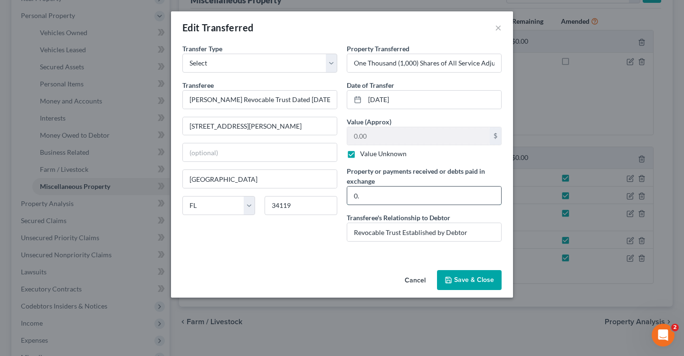
type input "0"
type input "$"
type input "N/A"
click at [336, 264] on div "An exemption set must first be selected from the Filing Information section. Tr…" at bounding box center [342, 155] width 342 height 223
click at [290, 58] on select "Select Ordinary ([DATE]) [DATE]" at bounding box center [259, 63] width 155 height 19
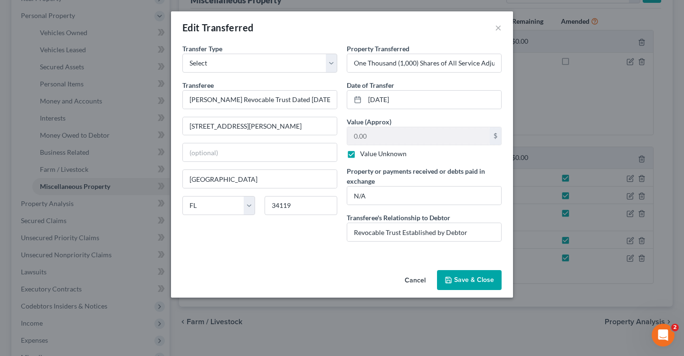
click at [474, 278] on button "Save & Close" at bounding box center [469, 280] width 65 height 20
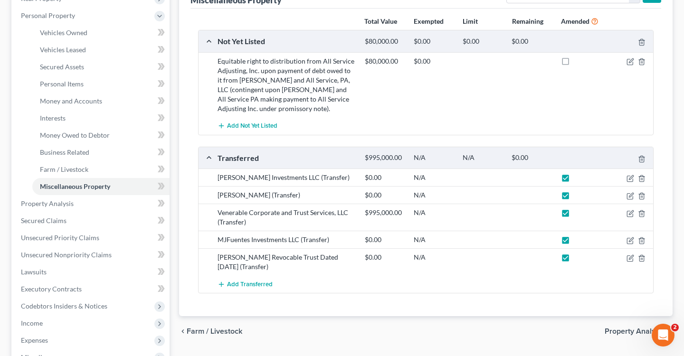
click at [435, 287] on div "Add Transferred" at bounding box center [433, 284] width 441 height 18
click at [574, 215] on label at bounding box center [574, 215] width 0 height 0
click at [578, 214] on input "checkbox" at bounding box center [581, 211] width 6 height 6
checkbox input "false"
click at [629, 196] on icon "button" at bounding box center [631, 195] width 4 height 4
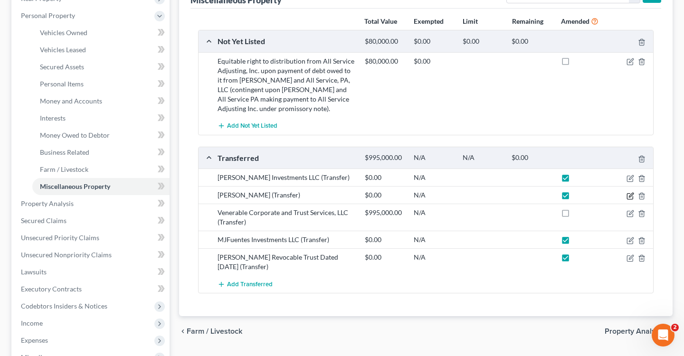
select select "Ordinary ([DATE])"
select select "9"
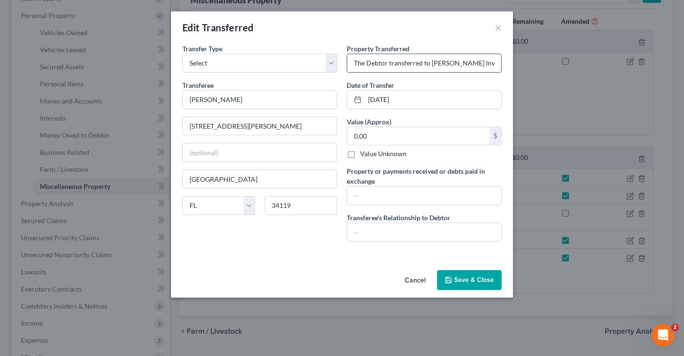
click at [439, 58] on input "The Debtor transferred to [PERSON_NAME] Investments LLC - the following propert…" at bounding box center [424, 63] width 154 height 18
drag, startPoint x: 433, startPoint y: 66, endPoint x: 490, endPoint y: 65, distance: 57.0
click at [490, 65] on input "The Debtor transferred to [PERSON_NAME] Investments LLC - the following propert…" at bounding box center [424, 63] width 154 height 18
click at [398, 64] on input "The Debtor transferred to [PERSON_NAME] Investments LLC - the following propert…" at bounding box center [424, 63] width 154 height 18
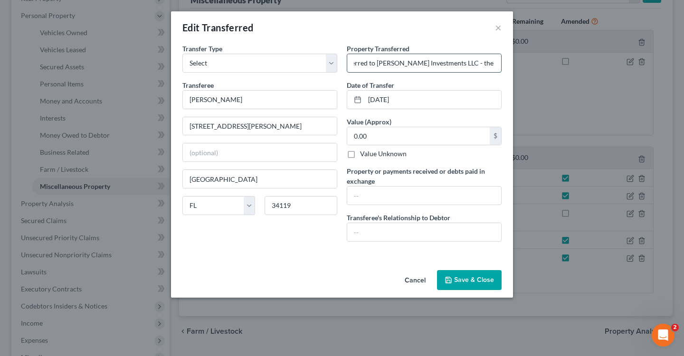
drag, startPoint x: 376, startPoint y: 63, endPoint x: 456, endPoint y: 66, distance: 80.3
click at [456, 65] on input "The Debtor transferred to [PERSON_NAME] Investments LLC - the following propert…" at bounding box center [424, 63] width 154 height 18
drag, startPoint x: 276, startPoint y: 104, endPoint x: 160, endPoint y: 100, distance: 116.4
click at [160, 100] on div "Edit Transferred × An exemption set must first be selected from the Filing Info…" at bounding box center [342, 178] width 684 height 356
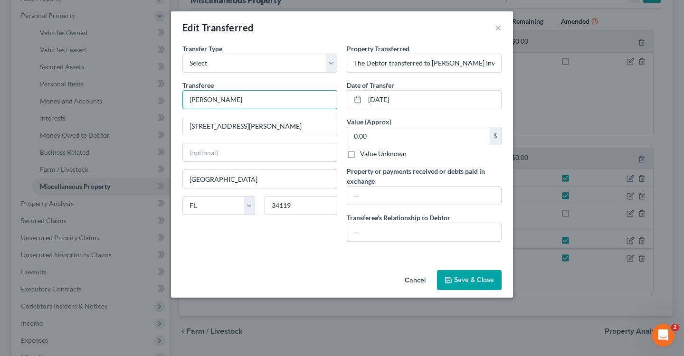
paste input "[PERSON_NAME] Investments LLC"
type input "[PERSON_NAME] Investments LLC"
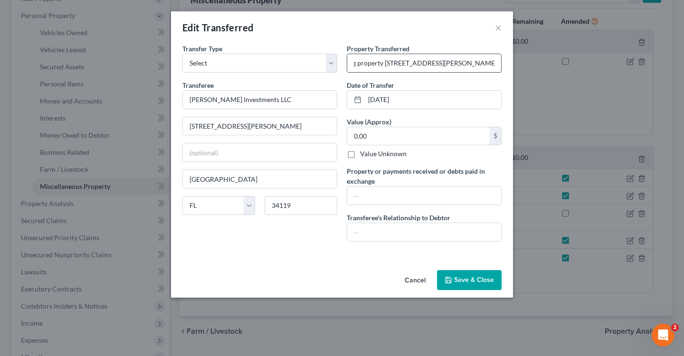
scroll to position [0, 211]
drag, startPoint x: 355, startPoint y: 63, endPoint x: 373, endPoint y: 63, distance: 18.1
click at [373, 63] on input "The Debtor transferred to [PERSON_NAME] Investments LLC - the following propert…" at bounding box center [424, 63] width 154 height 18
type input "[STREET_ADDRESS][PERSON_NAME] and 1134."
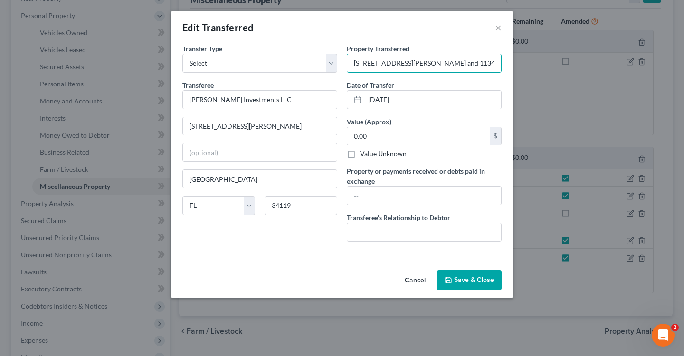
click at [360, 157] on label "Value Unknown" at bounding box center [383, 153] width 47 height 9
click at [364, 155] on input "Value Unknown" at bounding box center [367, 152] width 6 height 6
checkbox input "true"
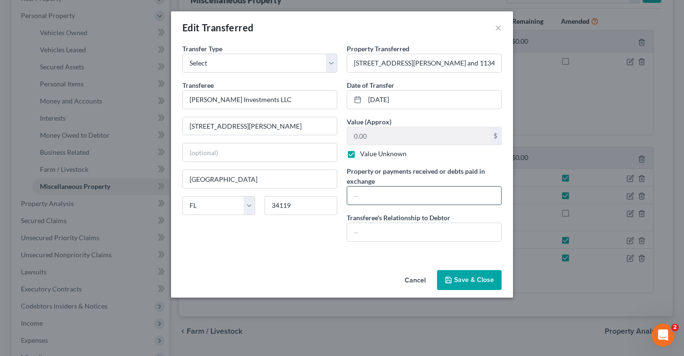
click at [378, 194] on input "text" at bounding box center [424, 196] width 154 height 18
click at [296, 259] on div "An exemption set must first be selected from the Filing Information section. Tr…" at bounding box center [342, 155] width 342 height 223
click at [379, 234] on input "text" at bounding box center [424, 232] width 154 height 18
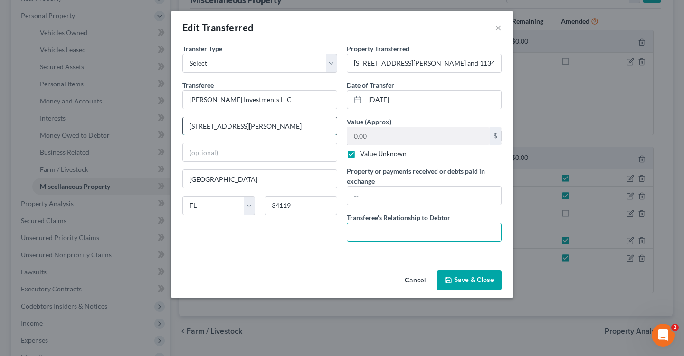
click at [262, 131] on input "[STREET_ADDRESS][PERSON_NAME]" at bounding box center [260, 126] width 154 height 18
type input "[STREET_ADDRESS][PERSON_NAME]"
click at [357, 229] on input "text" at bounding box center [424, 232] width 154 height 18
paste input "[PERSON_NAME] Investments LLC"
type input "[PERSON_NAME] Investments LLC"
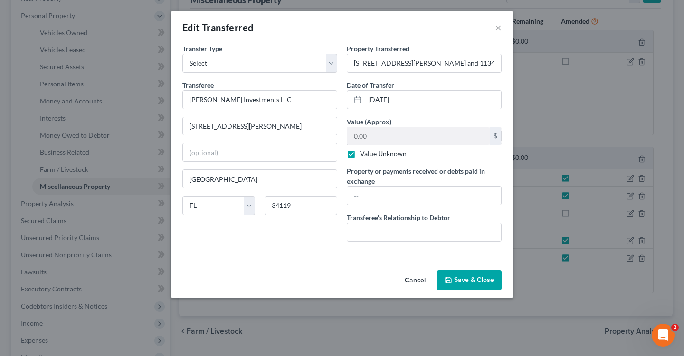
click at [463, 280] on button "Save & Close" at bounding box center [469, 280] width 65 height 20
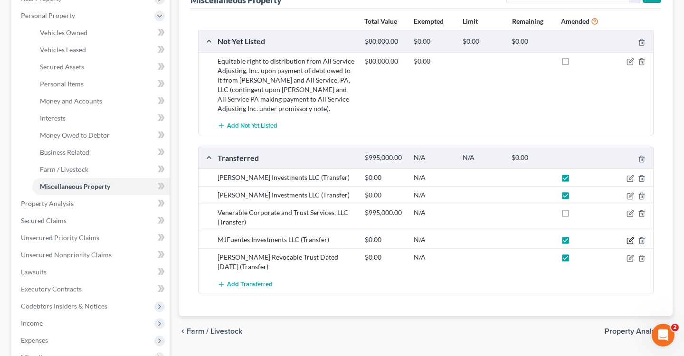
click at [630, 242] on icon "button" at bounding box center [630, 241] width 8 height 8
select select "Ordinary ([DATE])"
select select "9"
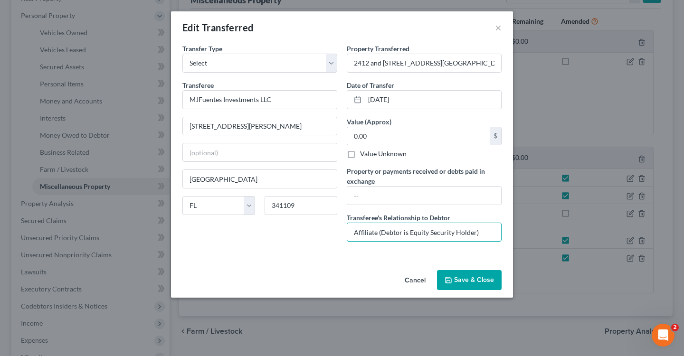
drag, startPoint x: 354, startPoint y: 231, endPoint x: 542, endPoint y: 240, distance: 188.2
click at [542, 240] on div "Edit Transferred × An exemption set must first be selected from the Filing Info…" at bounding box center [342, 178] width 684 height 356
click at [499, 25] on button "×" at bounding box center [498, 27] width 7 height 11
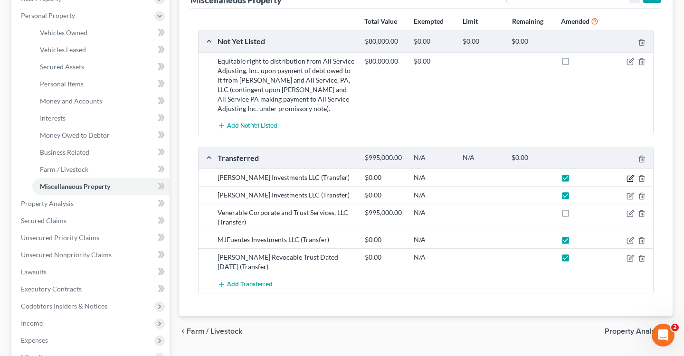
click at [629, 176] on icon "button" at bounding box center [630, 179] width 8 height 8
select select "Ordinary ([DATE])"
select select "9"
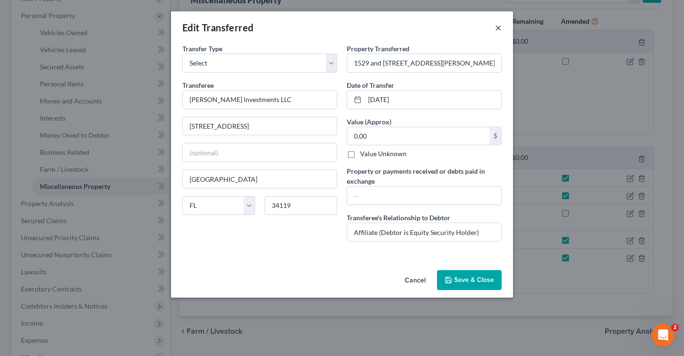
click at [500, 28] on button "×" at bounding box center [498, 27] width 7 height 11
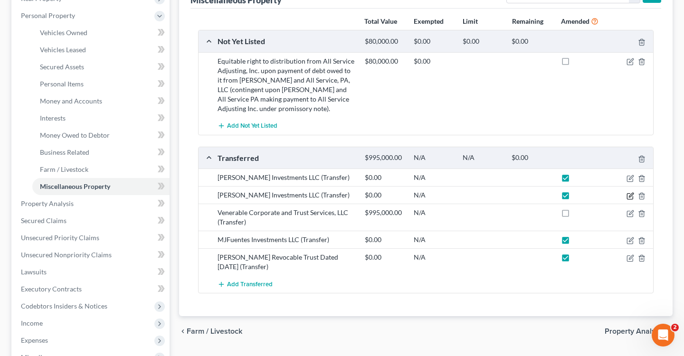
click at [632, 194] on icon "button" at bounding box center [630, 196] width 8 height 8
select select "Ordinary ([DATE])"
select select "9"
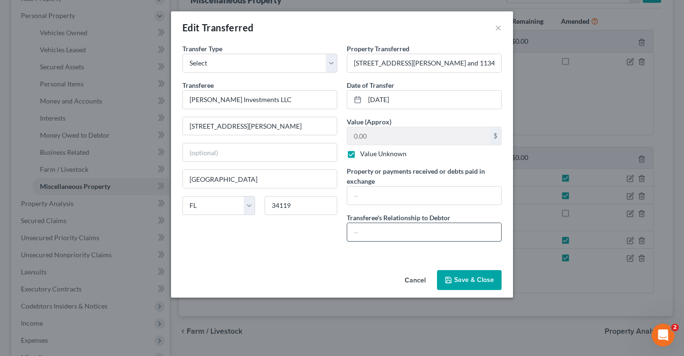
click at [401, 226] on input "text" at bounding box center [424, 232] width 154 height 18
paste input "Affiliate (Debtor is Equity Security Holder)"
type input "Affiliate (Debtor is Equity Security Holder)"
click at [473, 281] on button "Save & Close" at bounding box center [469, 280] width 65 height 20
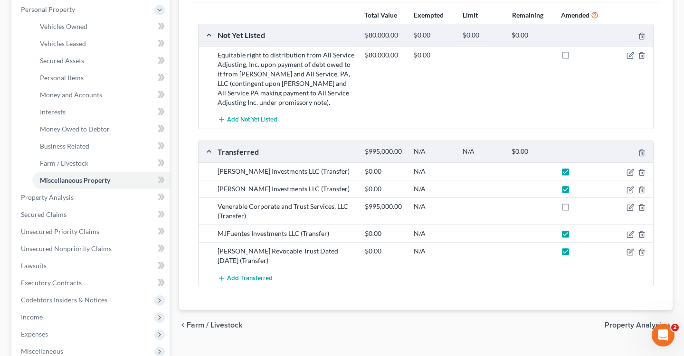
scroll to position [172, 0]
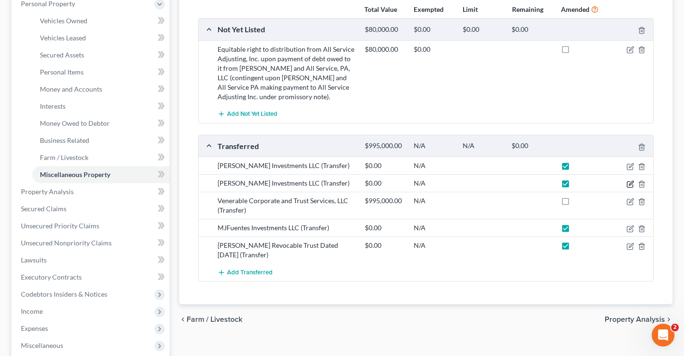
click at [632, 180] on icon "button" at bounding box center [630, 184] width 8 height 8
select select "Ordinary ([DATE])"
select select "9"
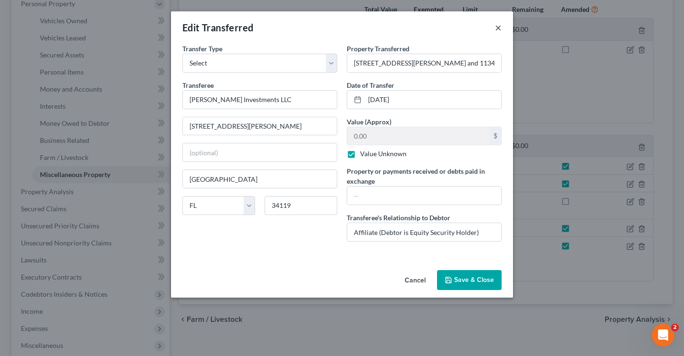
click at [499, 30] on button "×" at bounding box center [498, 27] width 7 height 11
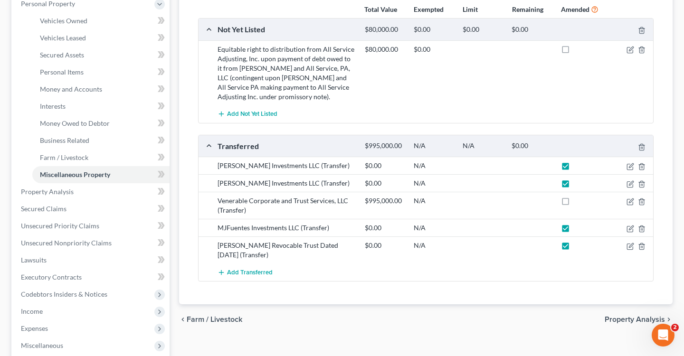
scroll to position [0, 0]
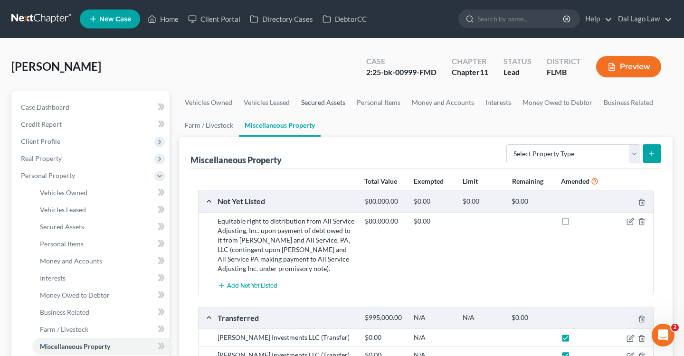
click at [331, 101] on link "Secured Assets" at bounding box center [323, 102] width 56 height 23
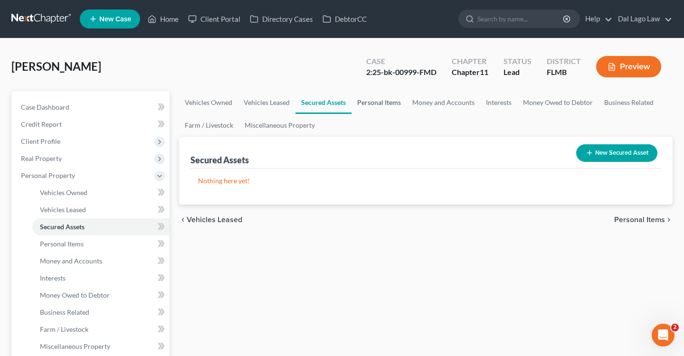
click at [377, 104] on link "Personal Items" at bounding box center [378, 102] width 55 height 23
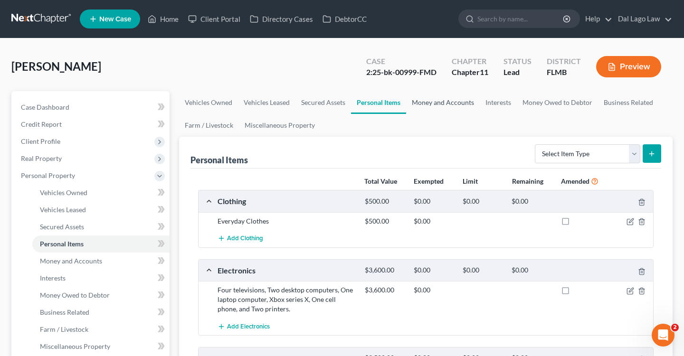
click at [427, 100] on link "Money and Accounts" at bounding box center [443, 102] width 74 height 23
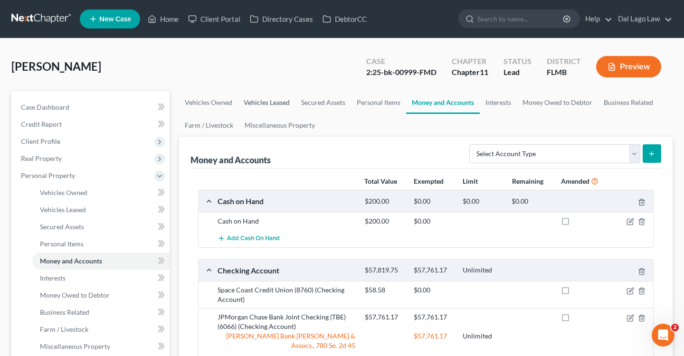
click at [240, 110] on link "Vehicles Leased" at bounding box center [266, 102] width 57 height 23
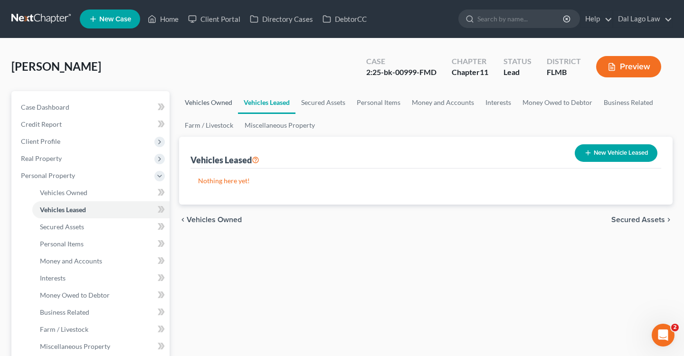
click at [213, 104] on link "Vehicles Owned" at bounding box center [208, 102] width 59 height 23
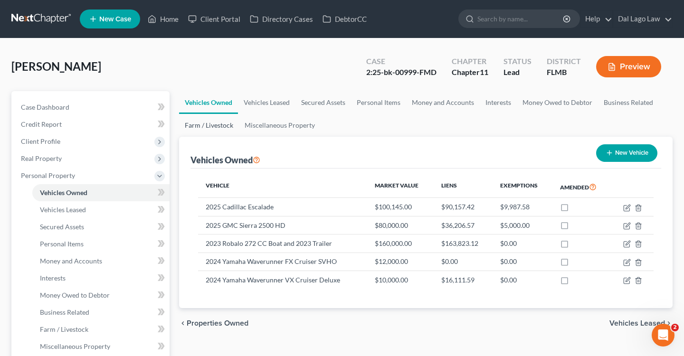
click at [225, 124] on link "Farm / Livestock" at bounding box center [209, 125] width 60 height 23
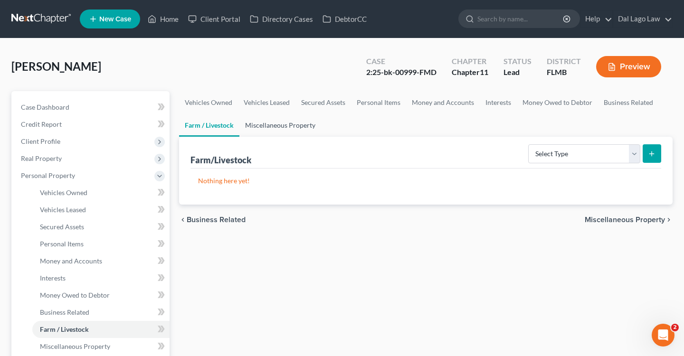
click at [290, 127] on link "Miscellaneous Property" at bounding box center [280, 125] width 82 height 23
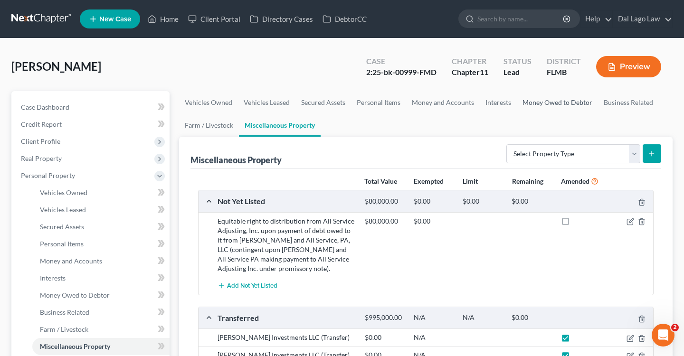
click at [546, 99] on link "Money Owed to Debtor" at bounding box center [557, 102] width 81 height 23
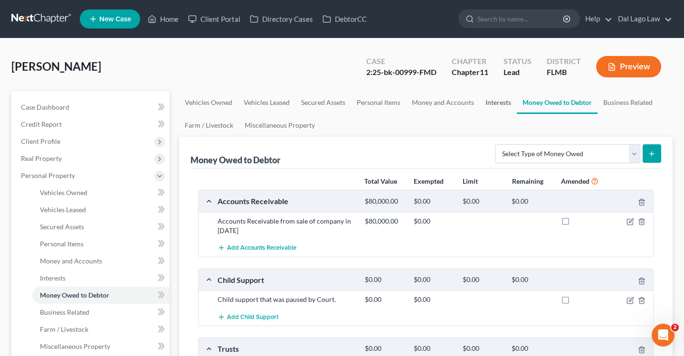
click at [494, 105] on link "Interests" at bounding box center [498, 102] width 37 height 23
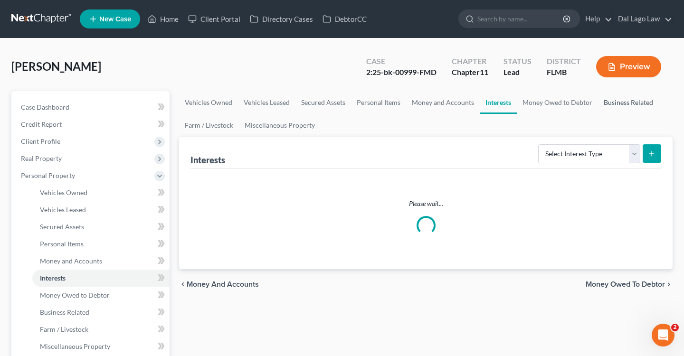
click at [619, 109] on link "Business Related" at bounding box center [628, 102] width 61 height 23
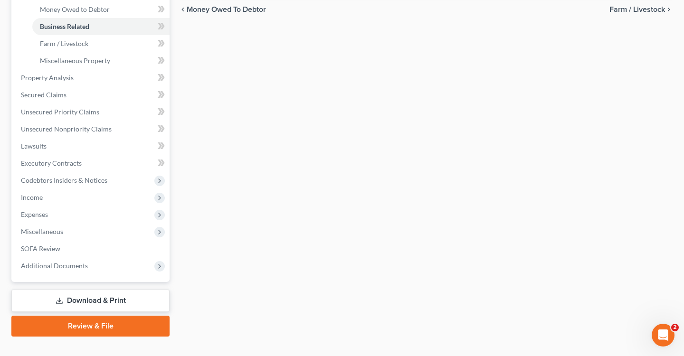
scroll to position [285, 0]
click at [94, 189] on li "Income Employment Income Non Employment Income Expected Change in Income Gross …" at bounding box center [91, 197] width 156 height 17
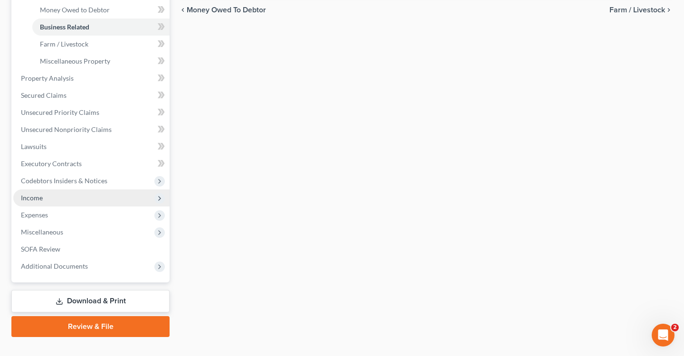
click at [88, 198] on span "Income" at bounding box center [91, 197] width 156 height 17
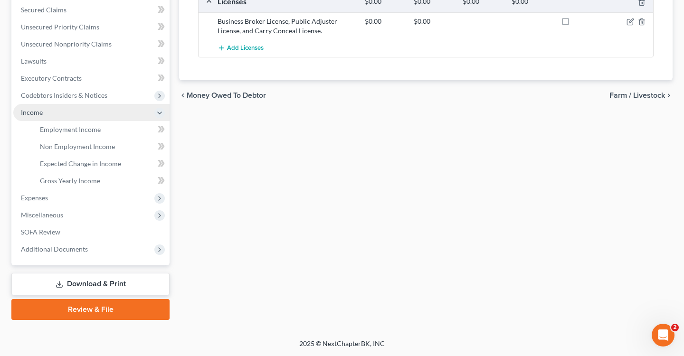
scroll to position [199, 0]
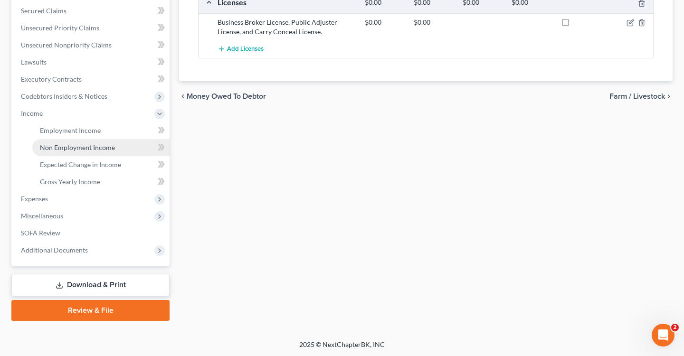
click at [96, 145] on span "Non Employment Income" at bounding box center [77, 147] width 75 height 8
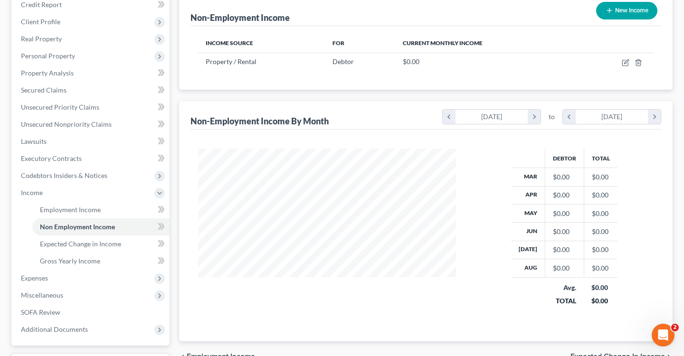
scroll to position [199, 0]
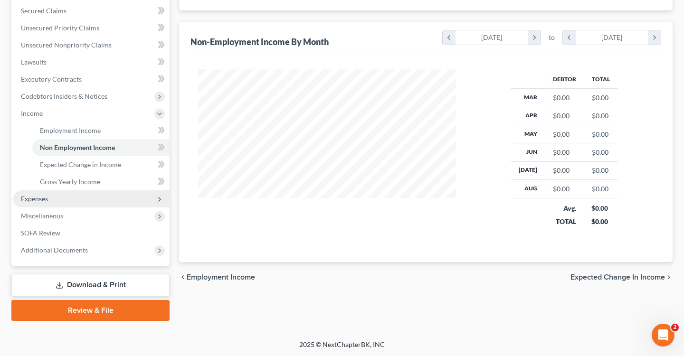
click at [76, 198] on span "Expenses" at bounding box center [91, 198] width 156 height 17
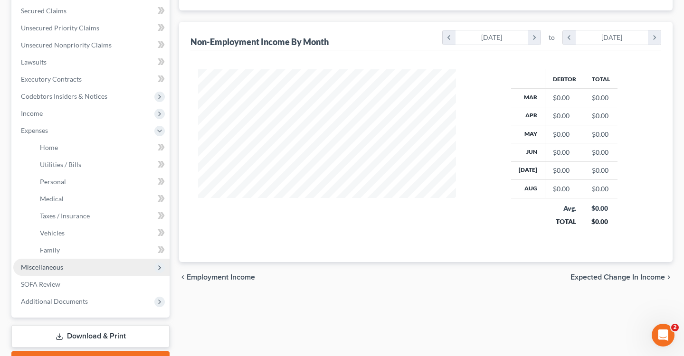
click at [67, 269] on span "Miscellaneous" at bounding box center [91, 267] width 156 height 17
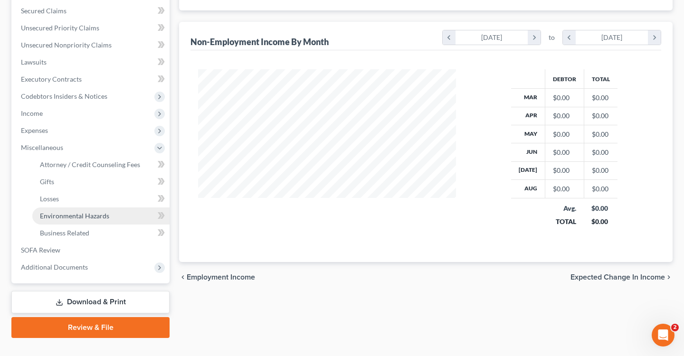
click at [81, 214] on span "Environmental Hazards" at bounding box center [74, 216] width 69 height 8
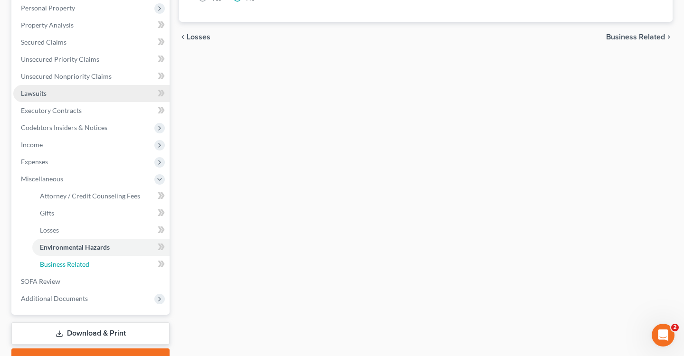
click at [75, 264] on span "Business Related" at bounding box center [64, 264] width 49 height 8
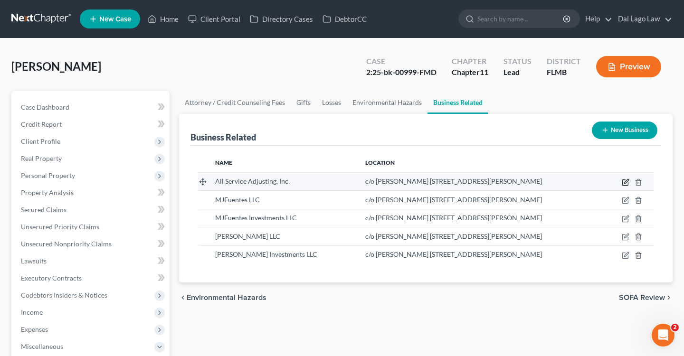
click at [624, 181] on icon "button" at bounding box center [626, 183] width 8 height 8
select select "officer"
select select "9"
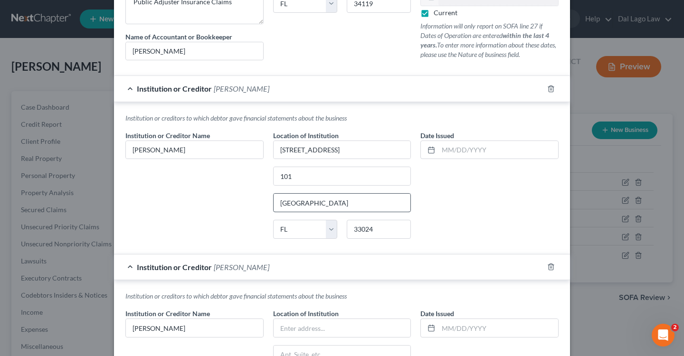
scroll to position [144, 0]
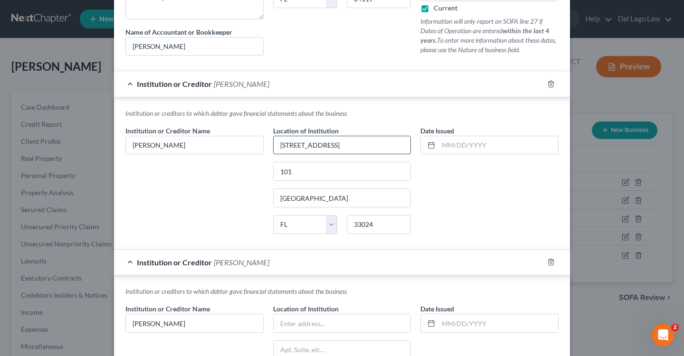
click at [356, 140] on input "[STREET_ADDRESS]" at bounding box center [342, 145] width 137 height 18
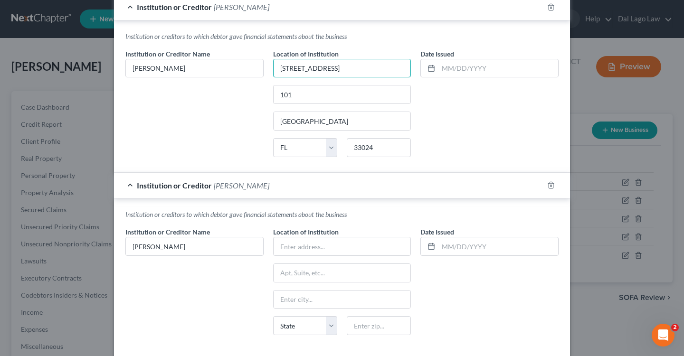
scroll to position [267, 0]
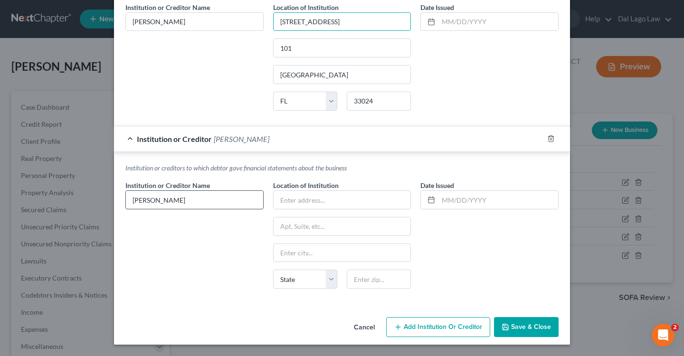
click at [218, 197] on input "[PERSON_NAME]" at bounding box center [194, 200] width 137 height 18
click at [350, 200] on input "text" at bounding box center [342, 200] width 137 height 18
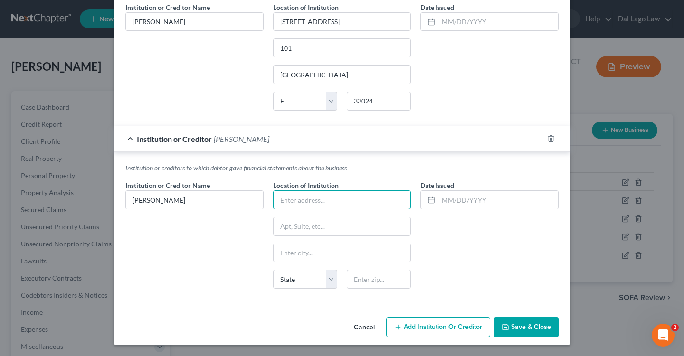
paste input "[STREET_ADDRESS]"
type input "[STREET_ADDRESS]"
click at [300, 255] on input "text" at bounding box center [342, 253] width 137 height 18
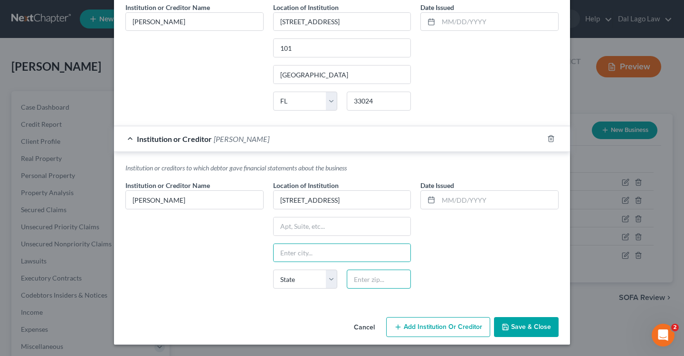
click at [367, 281] on input "text" at bounding box center [379, 279] width 64 height 19
type input "33928"
click at [509, 246] on div "Date Issued" at bounding box center [490, 238] width 148 height 116
type input "Estero"
select select "9"
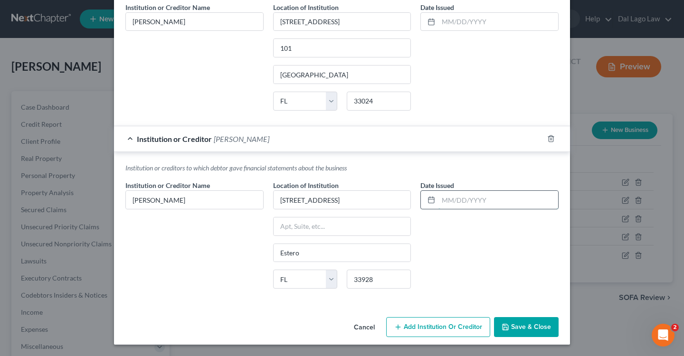
click at [474, 205] on input "text" at bounding box center [498, 200] width 120 height 18
click at [464, 249] on div "Date Issued" at bounding box center [490, 238] width 148 height 116
click at [524, 325] on span "Save & Close" at bounding box center [531, 327] width 40 height 8
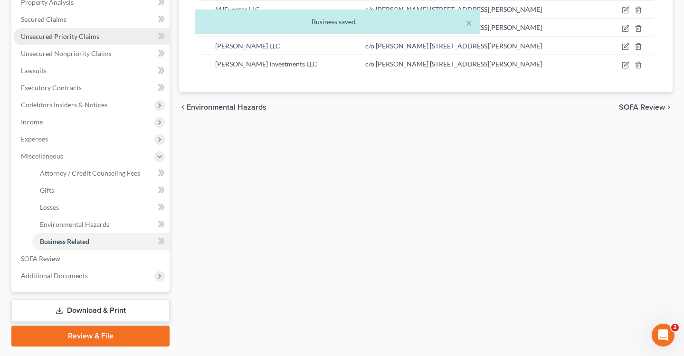
scroll to position [216, 0]
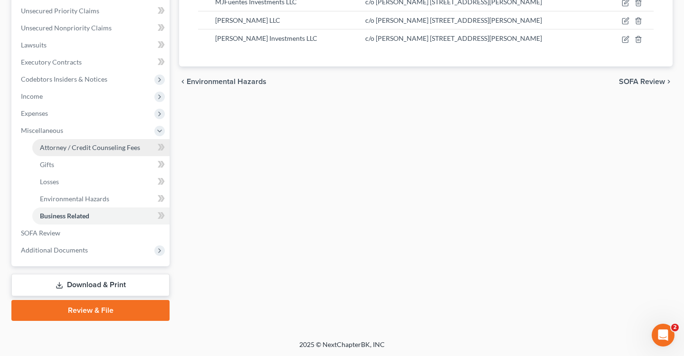
click at [83, 151] on link "Attorney / Credit Counseling Fees" at bounding box center [100, 147] width 137 height 17
select select "3"
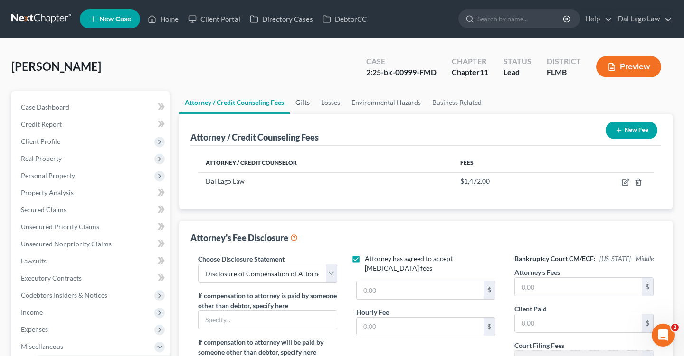
click at [298, 104] on link "Gifts" at bounding box center [303, 102] width 26 height 23
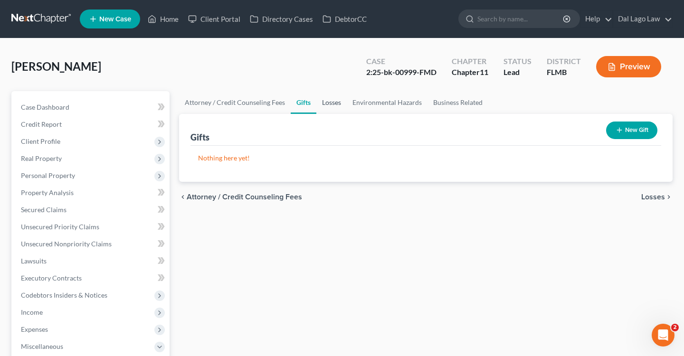
click at [337, 102] on link "Losses" at bounding box center [331, 102] width 30 height 23
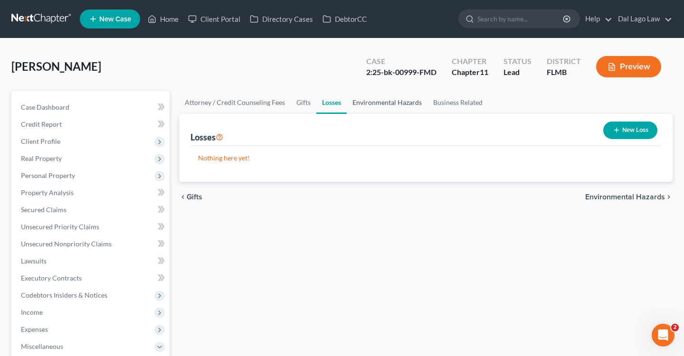
click at [381, 106] on link "Environmental Hazards" at bounding box center [387, 102] width 81 height 23
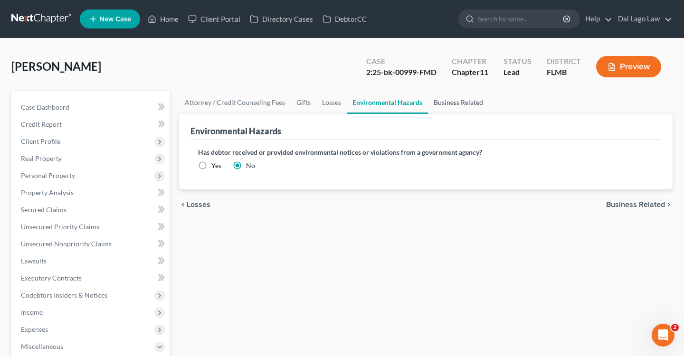
click at [448, 104] on link "Business Related" at bounding box center [458, 102] width 61 height 23
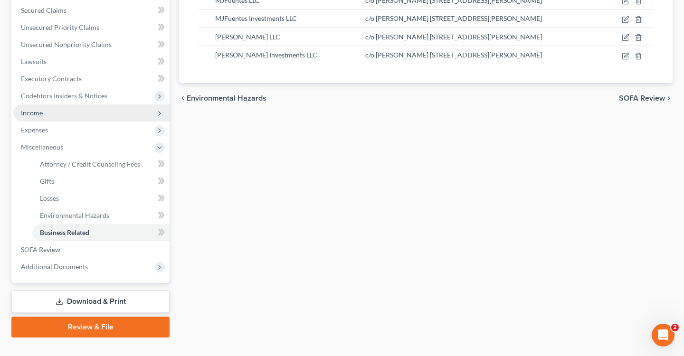
scroll to position [201, 0]
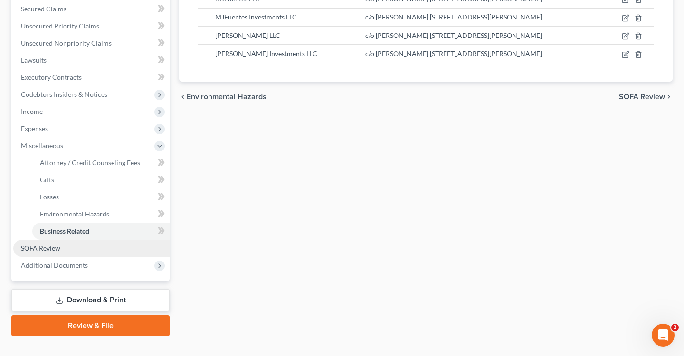
click at [48, 251] on span "SOFA Review" at bounding box center [40, 248] width 39 height 8
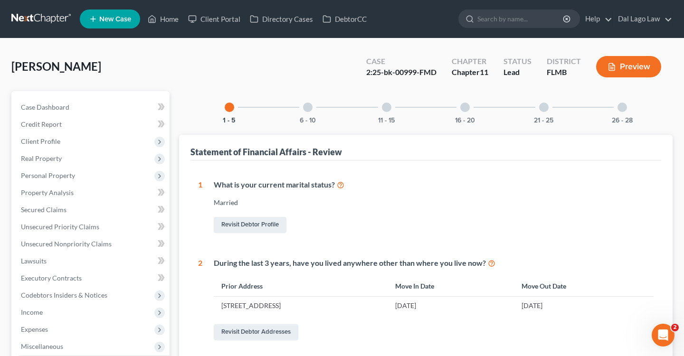
click at [307, 103] on div at bounding box center [307, 107] width 9 height 9
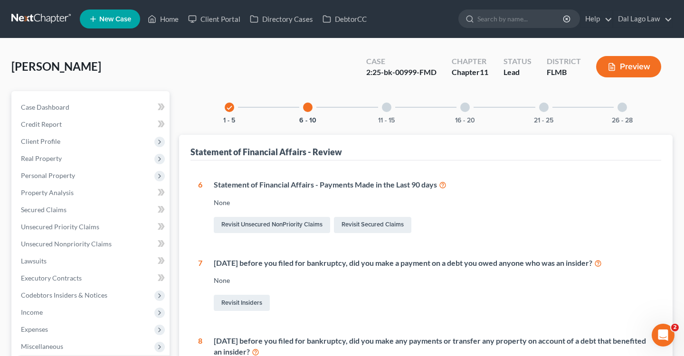
click at [385, 98] on div "11 - 15" at bounding box center [386, 107] width 32 height 32
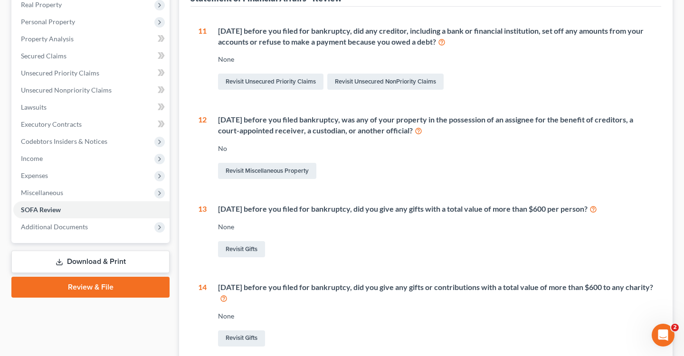
scroll to position [154, 0]
click at [597, 208] on icon at bounding box center [593, 208] width 8 height 9
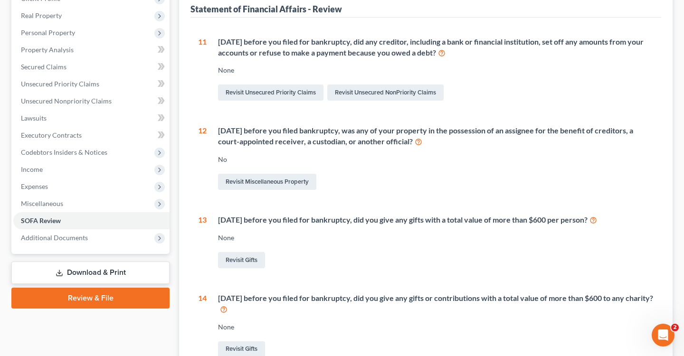
scroll to position [0, 0]
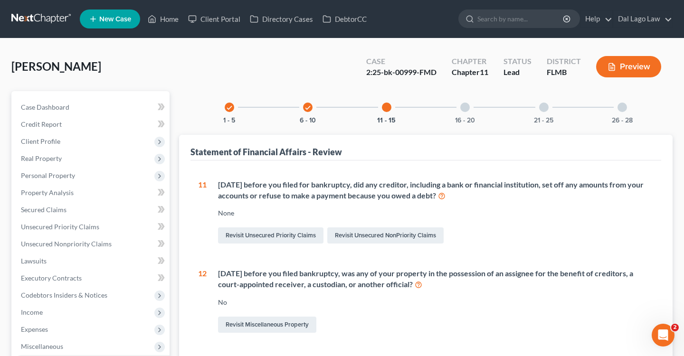
click at [303, 110] on div "check 6 - 10" at bounding box center [308, 107] width 32 height 32
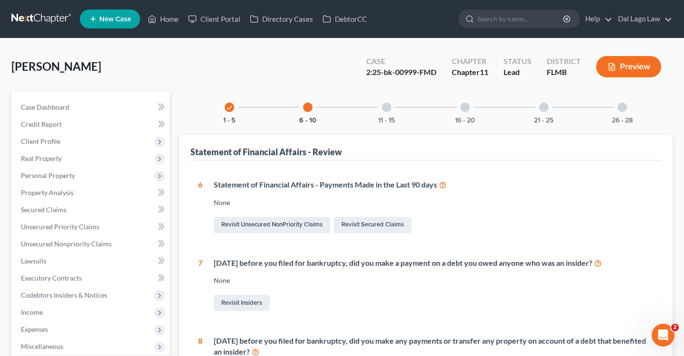
click at [225, 113] on div "check 1 - 5" at bounding box center [229, 107] width 32 height 32
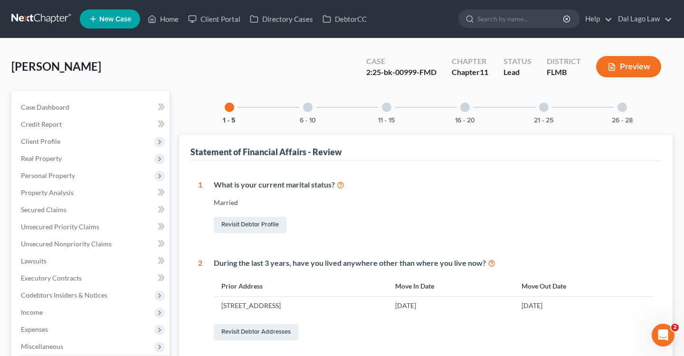
click at [385, 115] on div "11 - 15" at bounding box center [386, 107] width 32 height 32
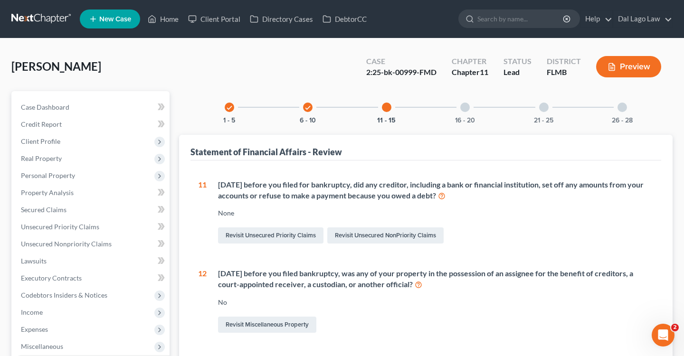
click at [476, 104] on div "16 - 20" at bounding box center [465, 107] width 32 height 32
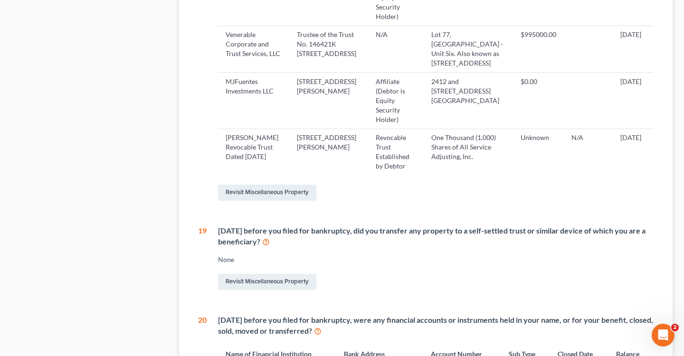
scroll to position [744, 0]
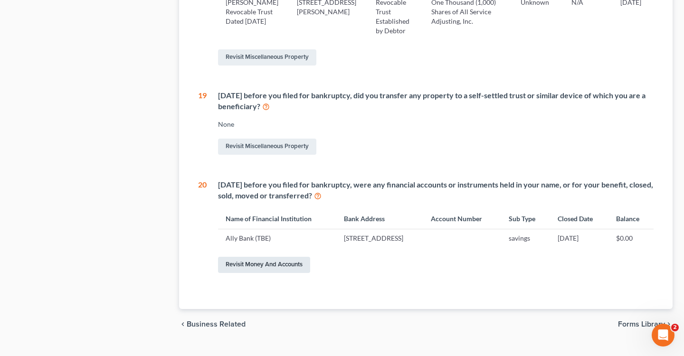
click at [301, 257] on link "Revisit Money and Accounts" at bounding box center [264, 265] width 92 height 16
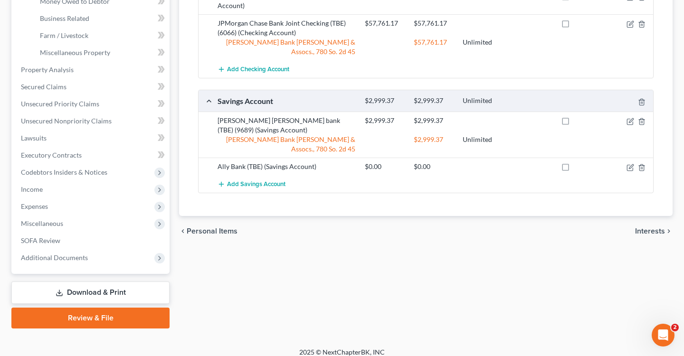
scroll to position [302, 0]
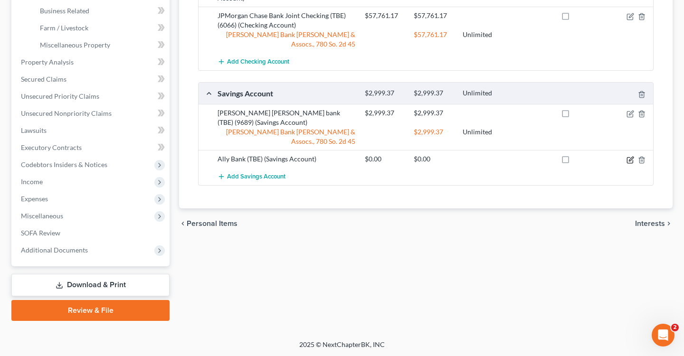
click at [627, 156] on icon "button" at bounding box center [630, 160] width 8 height 8
select select "39"
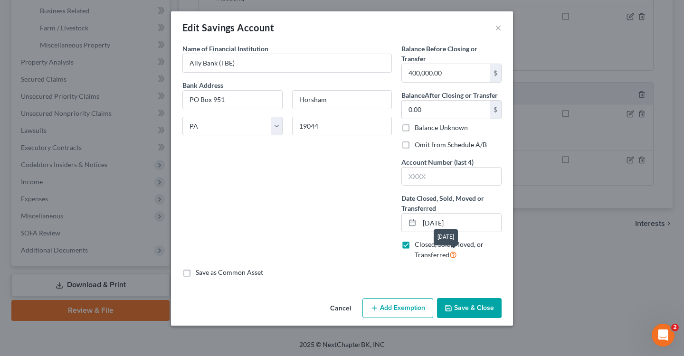
click at [456, 251] on icon at bounding box center [453, 254] width 8 height 9
click at [425, 246] on input "Closed, Sold, Moved, or Transferred" at bounding box center [421, 243] width 6 height 6
checkbox input "false"
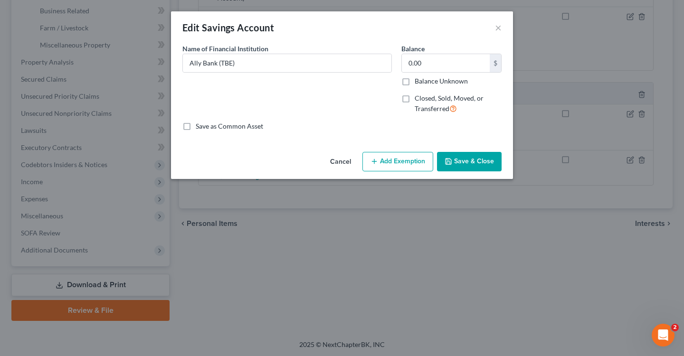
click at [340, 162] on button "Cancel" at bounding box center [340, 162] width 36 height 19
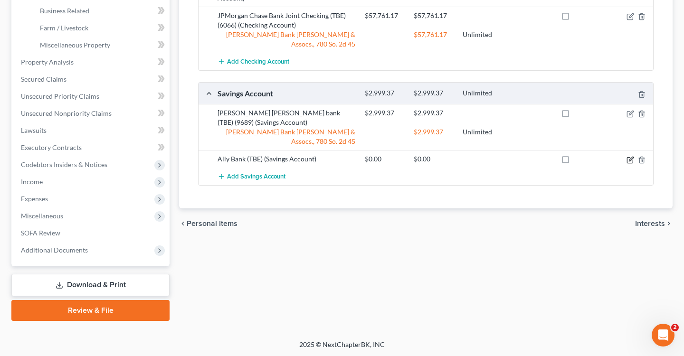
click at [628, 156] on icon "button" at bounding box center [630, 160] width 8 height 8
select select "39"
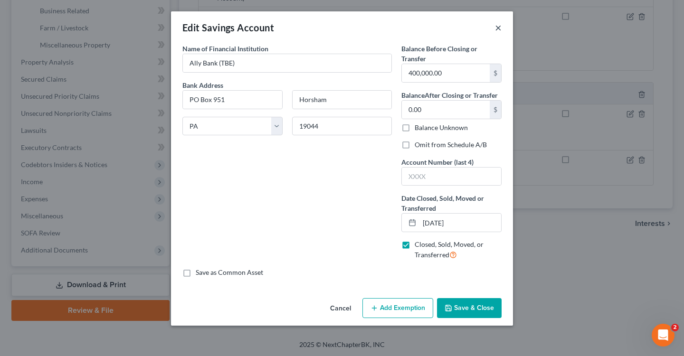
click at [499, 28] on button "×" at bounding box center [498, 27] width 7 height 11
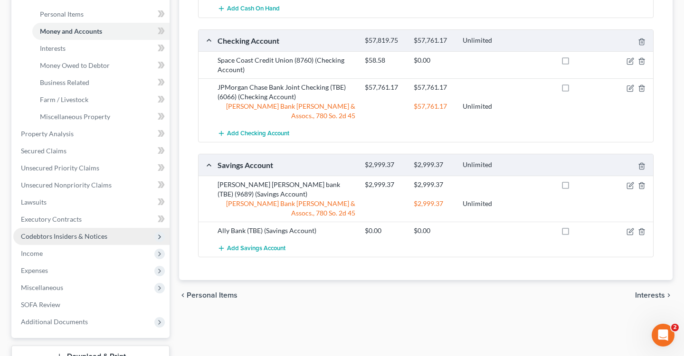
scroll to position [233, 0]
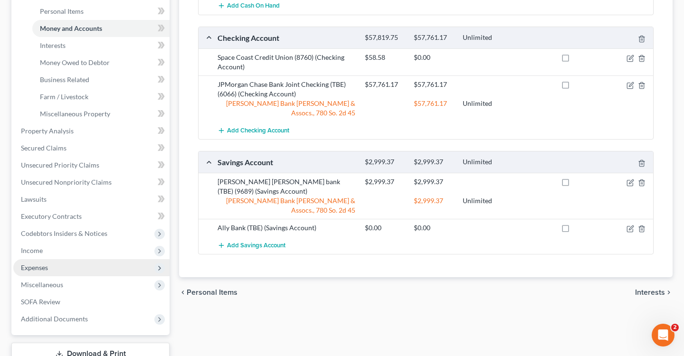
click at [69, 264] on span "Expenses" at bounding box center [91, 267] width 156 height 17
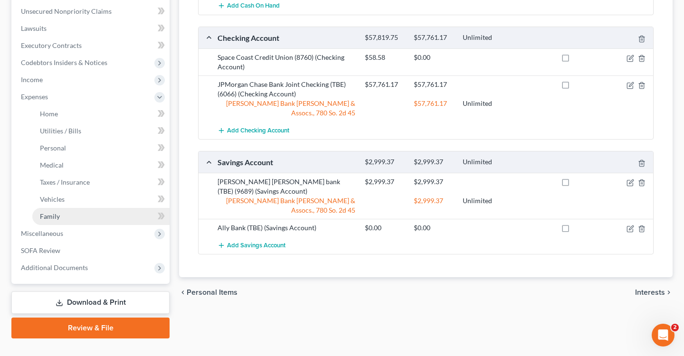
click at [102, 209] on link "Family" at bounding box center [100, 216] width 137 height 17
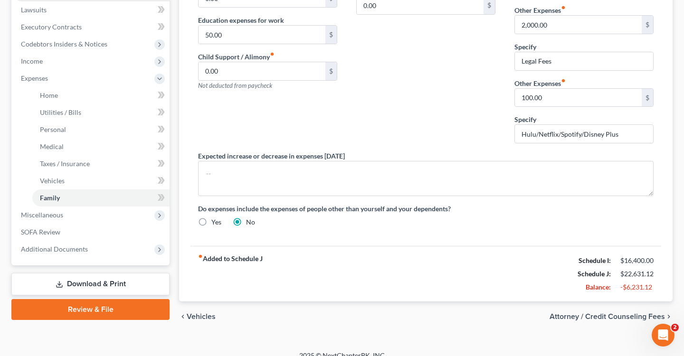
scroll to position [263, 0]
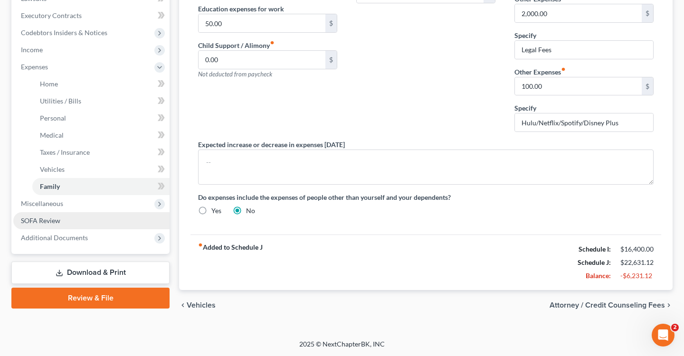
click at [62, 223] on link "SOFA Review" at bounding box center [91, 220] width 156 height 17
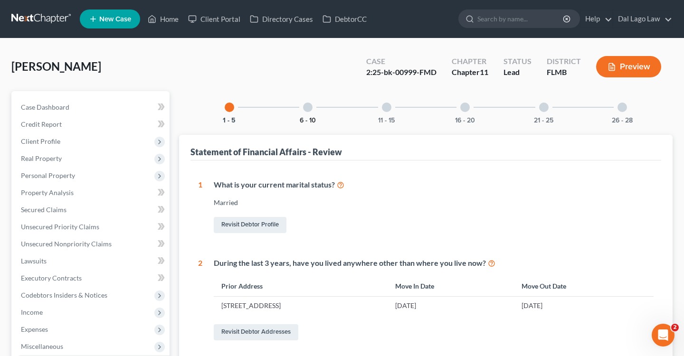
click at [309, 122] on button "6 - 10" at bounding box center [308, 120] width 16 height 7
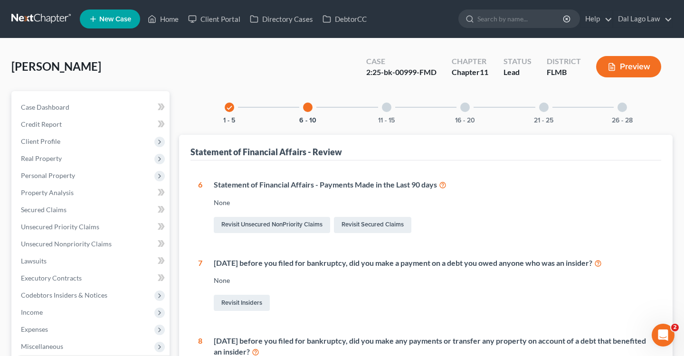
click at [428, 113] on div "check 1 - 5 6 - 10 11 - 15 16 - 20 21 - 25 26 - 28" at bounding box center [425, 107] width 425 height 32
click at [393, 110] on div "11 - 15" at bounding box center [386, 107] width 32 height 32
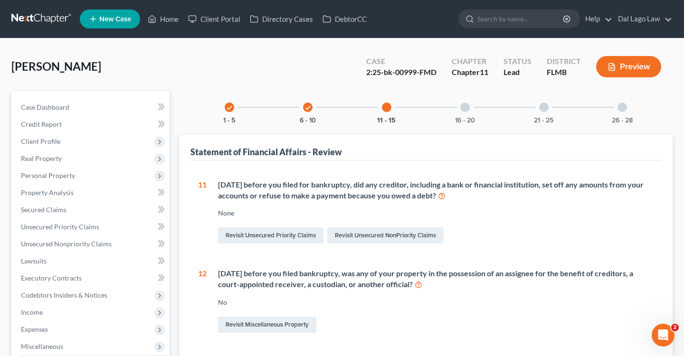
click at [224, 111] on div "check 1 - 5" at bounding box center [229, 107] width 32 height 32
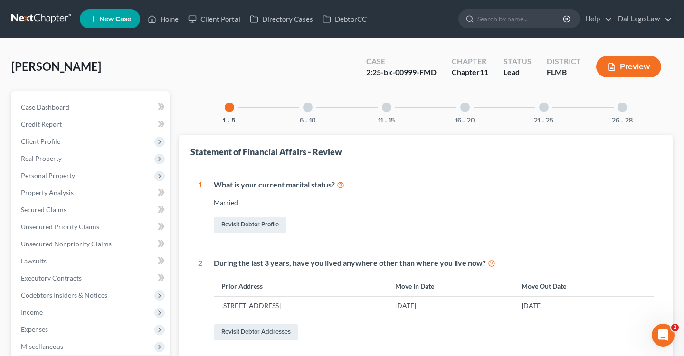
click at [463, 103] on div at bounding box center [464, 107] width 9 height 9
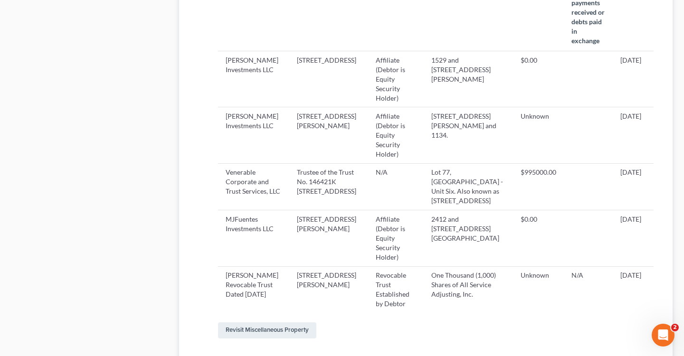
scroll to position [468, 0]
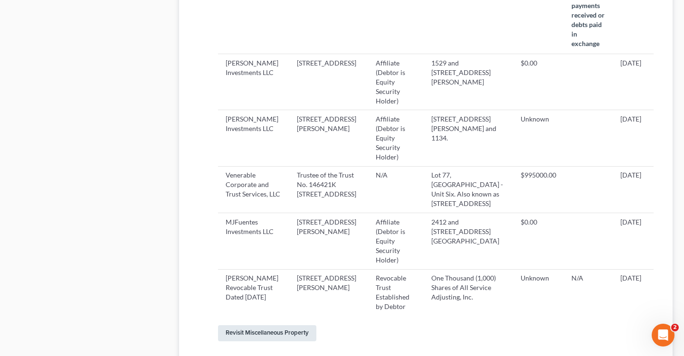
click at [261, 325] on link "Revisit Miscellaneous Property" at bounding box center [267, 333] width 98 height 16
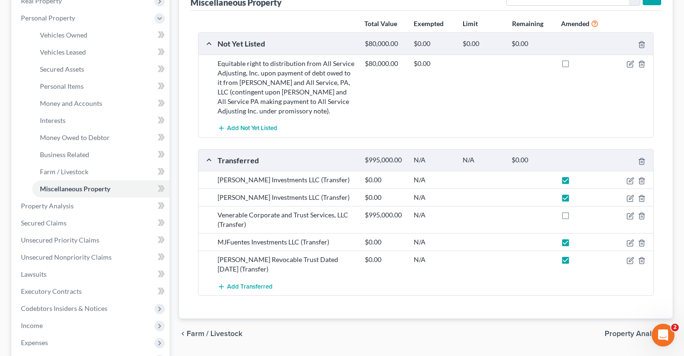
scroll to position [157, 0]
click at [628, 217] on icon "button" at bounding box center [630, 217] width 8 height 8
select select "Ordinary ([DATE])"
select select "9"
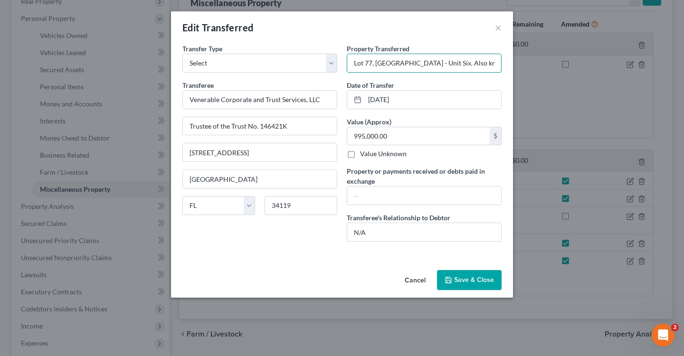
scroll to position [0, 109]
drag, startPoint x: 445, startPoint y: 62, endPoint x: 526, endPoint y: 60, distance: 80.3
click at [526, 61] on div "Edit Transferred × An exemption set must first be selected from the Filing Info…" at bounding box center [342, 178] width 684 height 356
click at [407, 197] on input "text" at bounding box center [424, 196] width 154 height 18
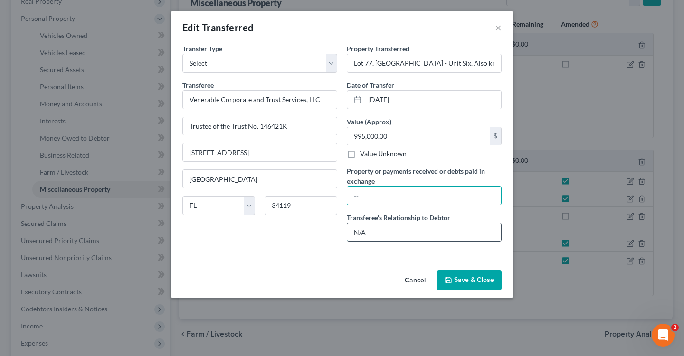
click at [371, 228] on input "N/A" at bounding box center [424, 232] width 154 height 18
click at [370, 197] on input "text" at bounding box center [424, 196] width 154 height 18
click at [402, 58] on input "Lot 77, [GEOGRAPHIC_DATA] - Unit Six. Also known as [STREET_ADDRESS]" at bounding box center [424, 63] width 154 height 18
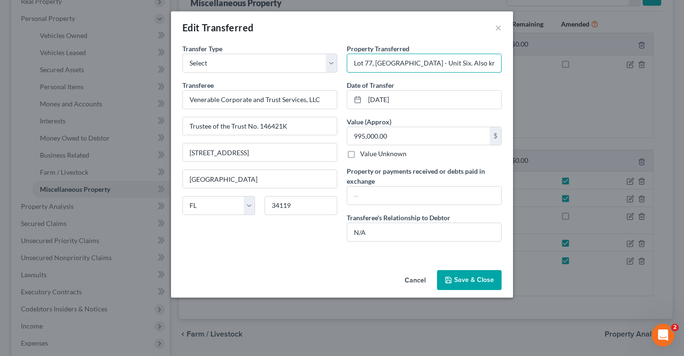
drag, startPoint x: 487, startPoint y: 62, endPoint x: 310, endPoint y: 52, distance: 176.9
click at [310, 52] on div "Transfer Type * Select Ordinary ([DATE]) [DATE] Transferee * Venerable Corporat…" at bounding box center [342, 147] width 329 height 206
click at [433, 60] on input "Lot 77, [GEOGRAPHIC_DATA] - Unit Six. Also known as [STREET_ADDRESS]" at bounding box center [424, 63] width 154 height 18
drag, startPoint x: 484, startPoint y: 63, endPoint x: 263, endPoint y: 51, distance: 221.1
click at [263, 51] on div "Transfer Type * Select Ordinary ([DATE]) [DATE] Transferee * Venerable Corporat…" at bounding box center [342, 147] width 329 height 206
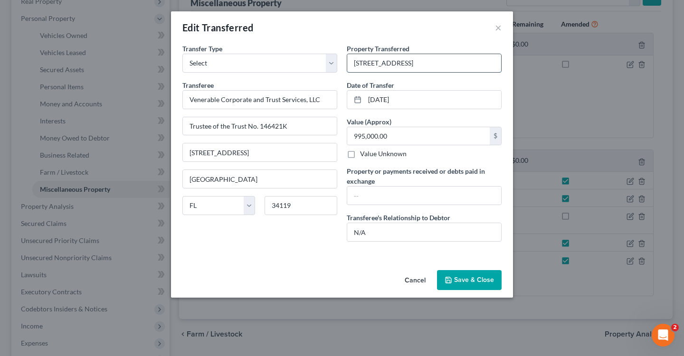
click at [478, 60] on input "[STREET_ADDRESS]" at bounding box center [424, 63] width 154 height 18
click at [413, 164] on div "Property Transferred * [STREET_ADDRESS] (Held by Date of Transfer * [DATE] Valu…" at bounding box center [424, 147] width 164 height 206
click at [478, 64] on input "[STREET_ADDRESS] (Held by" at bounding box center [424, 63] width 154 height 18
drag, startPoint x: 487, startPoint y: 62, endPoint x: 562, endPoint y: 65, distance: 74.6
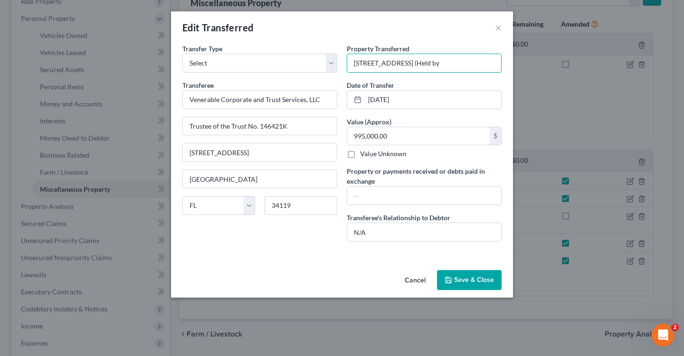
click at [560, 65] on div "Edit Transferred × An exemption set must first be selected from the Filing Info…" at bounding box center [342, 178] width 684 height 356
paste input "The [PERSON_NAME] Revocable Trust dated [DATE]"
type input "[STREET_ADDRESS] (Held by The [PERSON_NAME] Revocable Trust dated [DATE])"
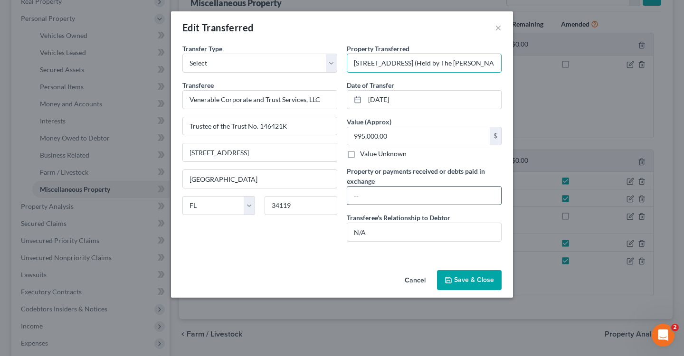
click at [415, 200] on input "text" at bounding box center [424, 196] width 154 height 18
paste input "16,809.64"
click at [358, 197] on input "$16,809.64" at bounding box center [424, 196] width 154 height 18
click at [406, 194] on input "$916,809.64" at bounding box center [424, 196] width 154 height 18
type input "$916,809.64 to"
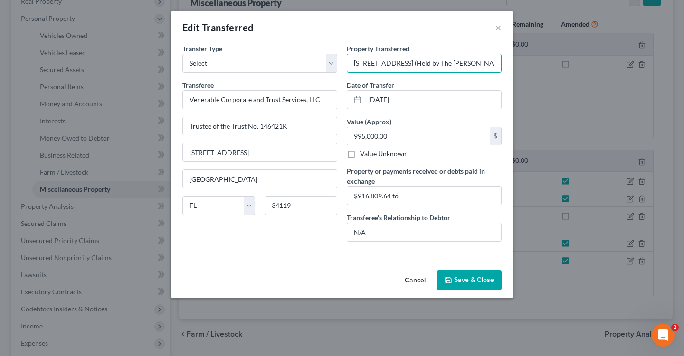
scroll to position [0, 163]
drag, startPoint x: 445, startPoint y: 61, endPoint x: 544, endPoint y: 64, distance: 98.8
click at [545, 64] on div "Edit Transferred × An exemption set must first be selected from the Filing Info…" at bounding box center [342, 178] width 684 height 356
click at [392, 67] on input "[STREET_ADDRESS] (Held by The [PERSON_NAME] Revocable Trust dated [DATE])" at bounding box center [424, 63] width 154 height 18
click at [357, 63] on input "[STREET_ADDRESS] (Held by The [PERSON_NAME] Revocable Trust dated [DATE])" at bounding box center [424, 63] width 154 height 18
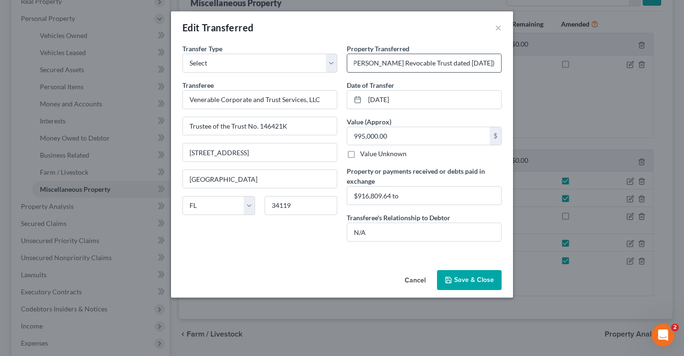
scroll to position [0, 91]
click at [413, 63] on input "[STREET_ADDRESS] (Held by The [PERSON_NAME] Revocable Trust dated [DATE])" at bounding box center [424, 63] width 154 height 18
click at [414, 65] on input "[STREET_ADDRESS] (Held by The [PERSON_NAME] Revocable Trust dated [DATE])" at bounding box center [424, 63] width 154 height 18
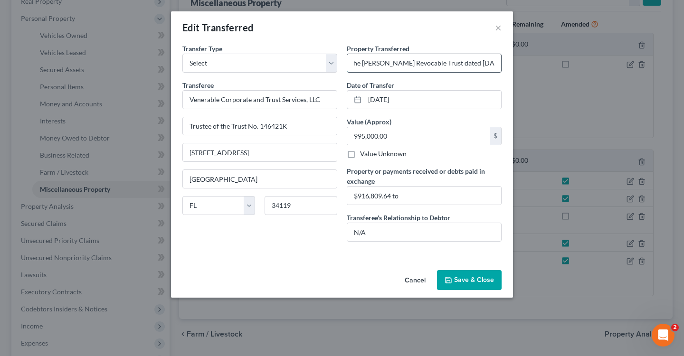
click at [414, 65] on input "[STREET_ADDRESS] (Held by The [PERSON_NAME] Revocable Trust dated [DATE])" at bounding box center [424, 63] width 154 height 18
click at [411, 64] on input "[STREET_ADDRESS] (Held by [PERSON_NAME] Revocable Trust dated [DATE])" at bounding box center [424, 63] width 154 height 18
drag, startPoint x: 409, startPoint y: 66, endPoint x: 513, endPoint y: 63, distance: 104.1
click at [513, 63] on div "Edit Transferred × An exemption set must first be selected from the Filing Info…" at bounding box center [342, 178] width 684 height 356
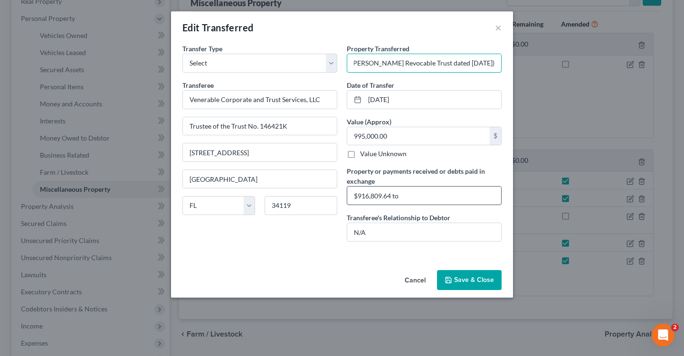
type input "[STREET_ADDRESS] (Held by [PERSON_NAME] Revocable Trust dated [DATE])"
click at [407, 198] on input "$916,809.64 to" at bounding box center [424, 196] width 154 height 18
paste input "[PERSON_NAME] Revocable Trust dated [DATE])"
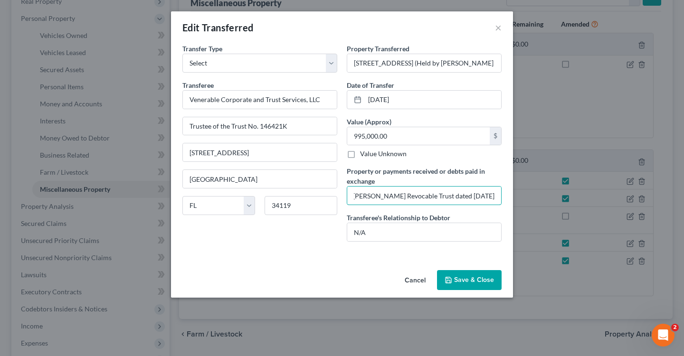
type input "$916,809.64 to [PERSON_NAME] Revocable Trust dated [DATE]"
click at [471, 272] on button "Save & Close" at bounding box center [469, 280] width 65 height 20
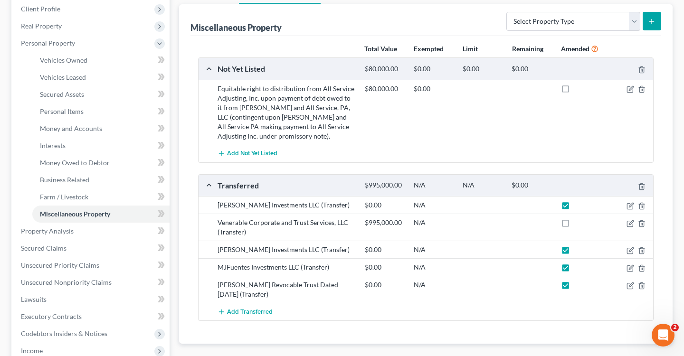
scroll to position [131, 0]
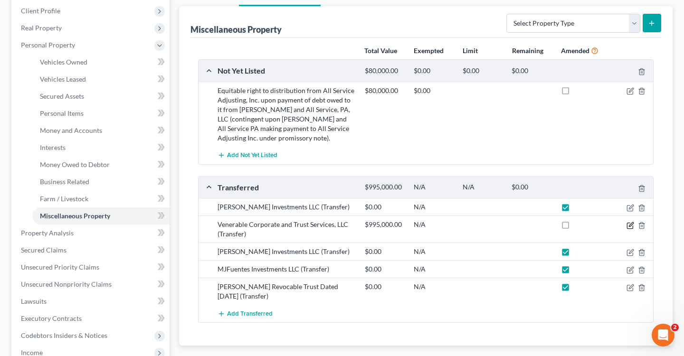
click at [628, 224] on icon "button" at bounding box center [630, 226] width 8 height 8
select select "Ordinary ([DATE])"
select select "9"
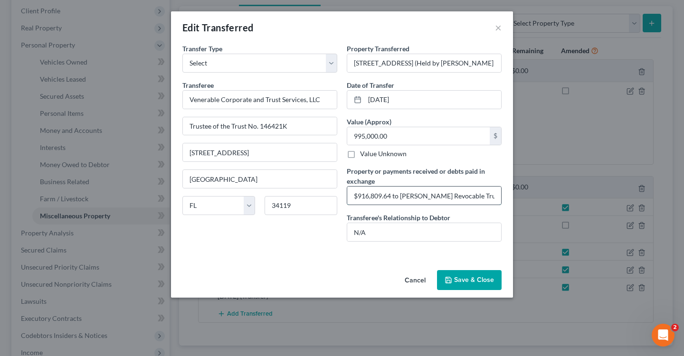
click at [353, 195] on input "$916,809.64 to [PERSON_NAME] Revocable Trust dated [DATE]" at bounding box center [424, 196] width 154 height 18
click at [389, 193] on input "$916,809.64 to [PERSON_NAME] Revocable Trust dated [DATE]" at bounding box center [424, 196] width 154 height 18
paste input "995,688.86"
click at [396, 195] on input "$916,809.64 (995,688.86 to [PERSON_NAME] Revocable Trust dated [DATE]" at bounding box center [424, 196] width 154 height 18
click at [430, 197] on input "$916,809.64 ($995,688.86 to [PERSON_NAME] Revocable Trust dated [DATE]" at bounding box center [424, 196] width 154 height 18
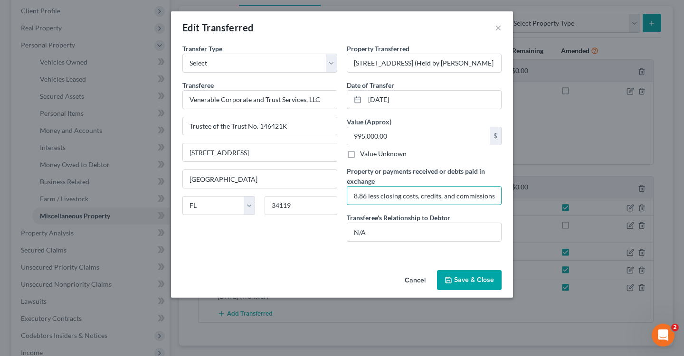
scroll to position [0, 216]
drag, startPoint x: 494, startPoint y: 196, endPoint x: 570, endPoint y: 200, distance: 76.1
click at [570, 201] on div "Edit Transferred × An exemption set must first be selected from the Filing Info…" at bounding box center [342, 178] width 684 height 356
type input "$916,809.64 ($995,688.86 less closing costs, credits, and commissions) to [PERS…"
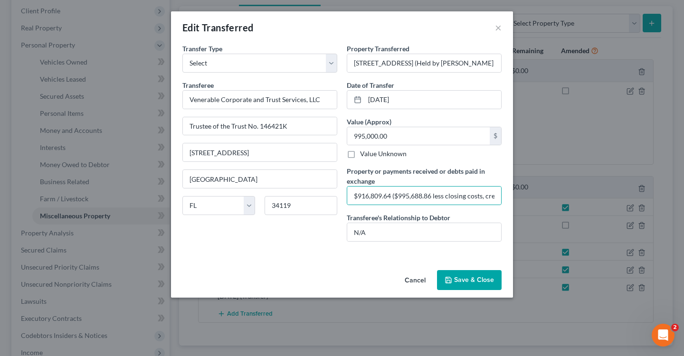
click at [475, 280] on button "Save & Close" at bounding box center [469, 280] width 65 height 20
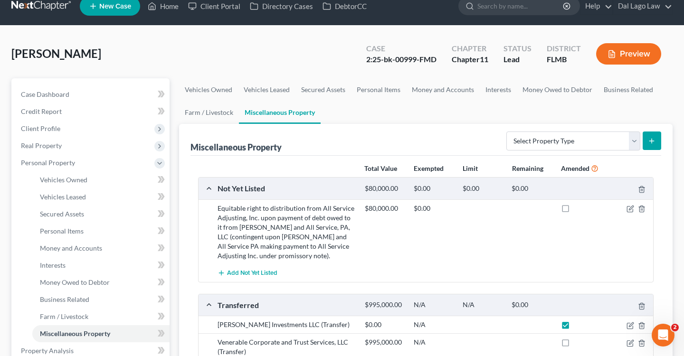
scroll to position [9, 0]
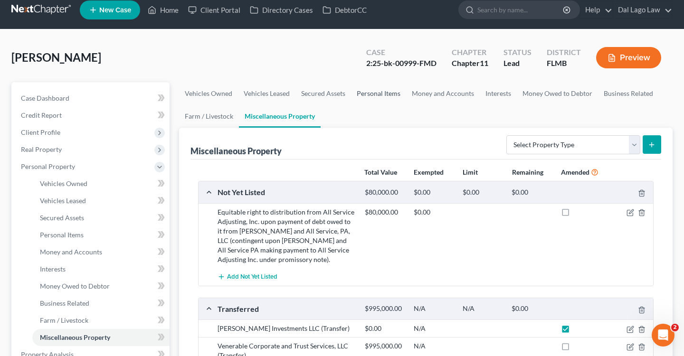
click at [380, 98] on link "Personal Items" at bounding box center [378, 93] width 55 height 23
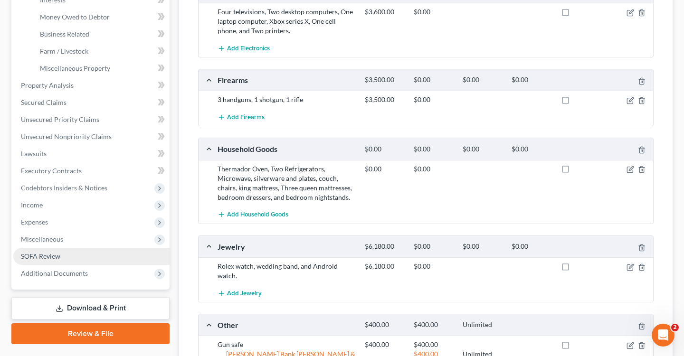
scroll to position [284, 0]
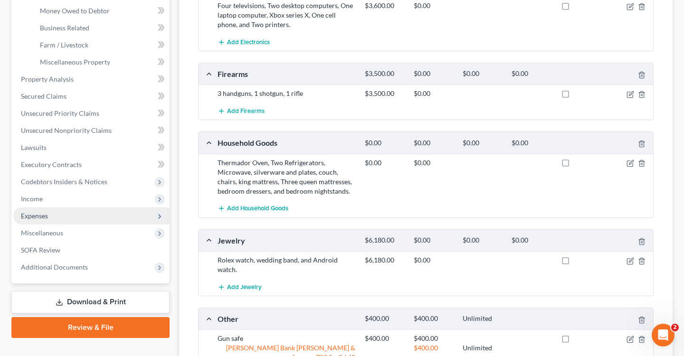
click at [58, 209] on span "Expenses" at bounding box center [91, 216] width 156 height 17
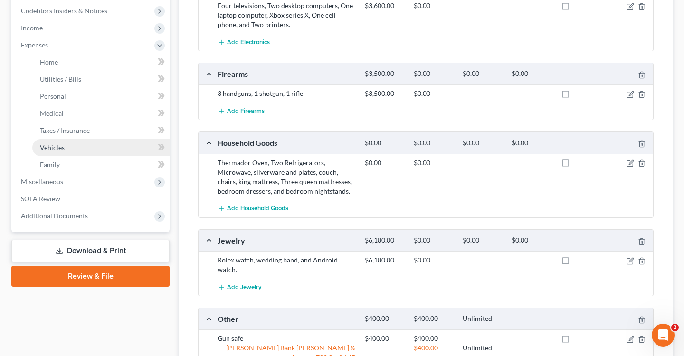
click at [76, 150] on link "Vehicles" at bounding box center [100, 147] width 137 height 17
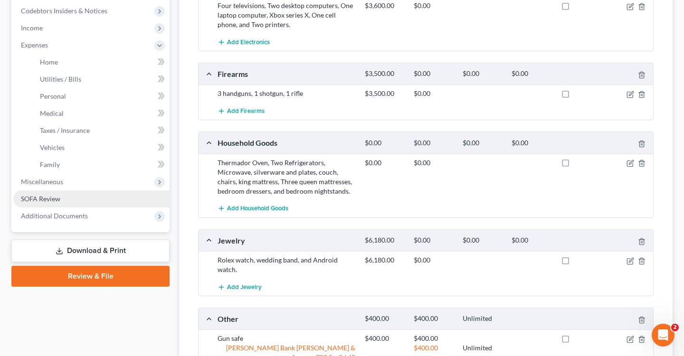
click at [50, 199] on span "SOFA Review" at bounding box center [40, 199] width 39 height 8
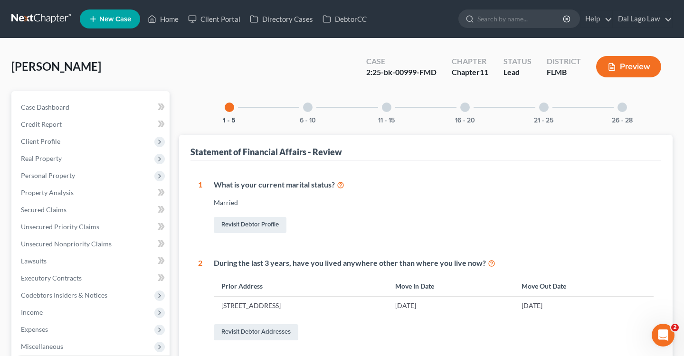
click at [310, 110] on div at bounding box center [307, 107] width 9 height 9
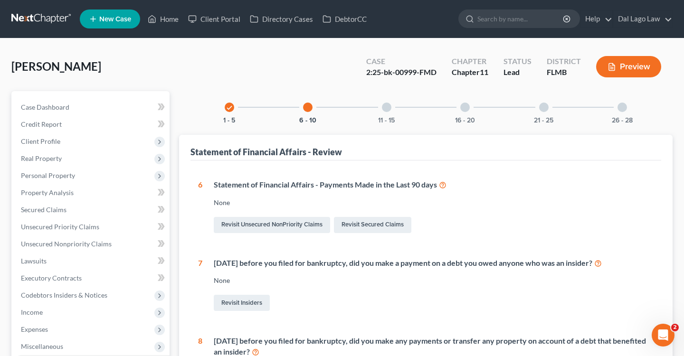
click at [382, 100] on div "11 - 15" at bounding box center [386, 107] width 32 height 32
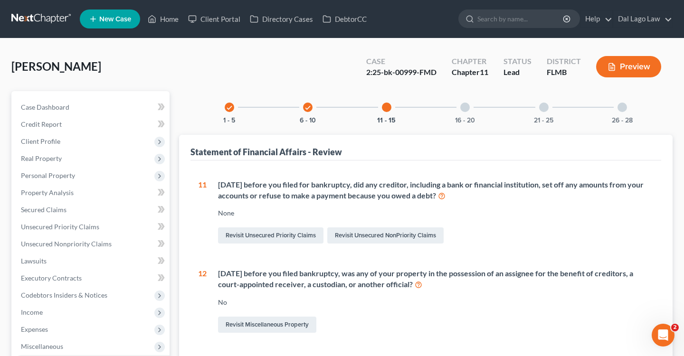
click at [464, 103] on div at bounding box center [464, 107] width 9 height 9
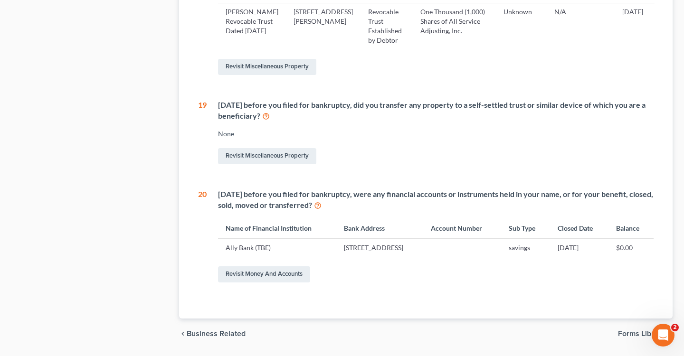
scroll to position [745, 0]
click at [286, 277] on link "Revisit Money and Accounts" at bounding box center [264, 274] width 92 height 16
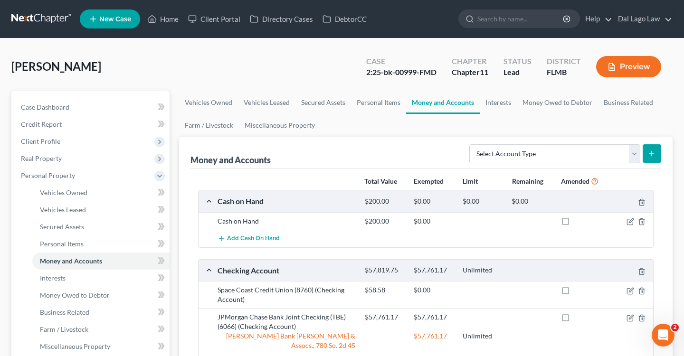
scroll to position [4, 0]
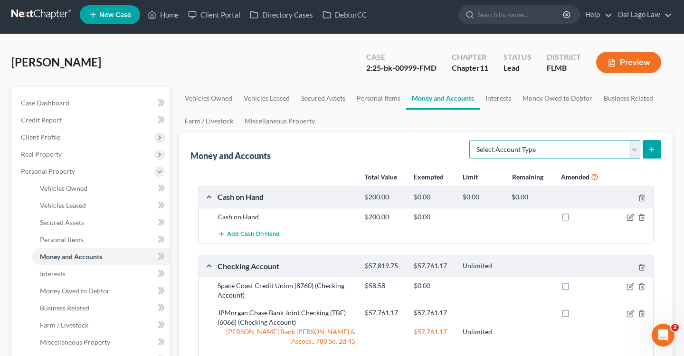
click at [513, 156] on select "Select Account Type Brokerage Cash on Hand Certificates of Deposit Checking Acc…" at bounding box center [554, 149] width 171 height 19
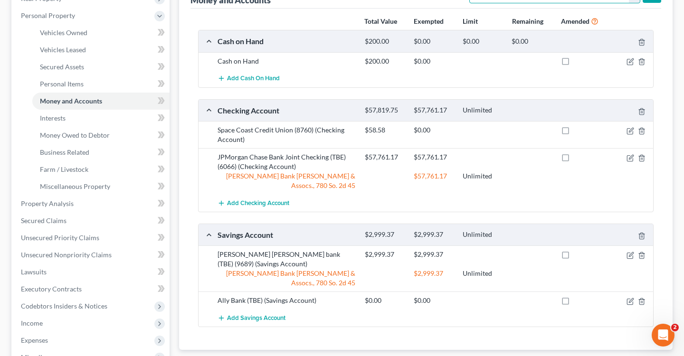
scroll to position [161, 0]
click at [627, 297] on icon "button" at bounding box center [630, 301] width 8 height 8
select select "39"
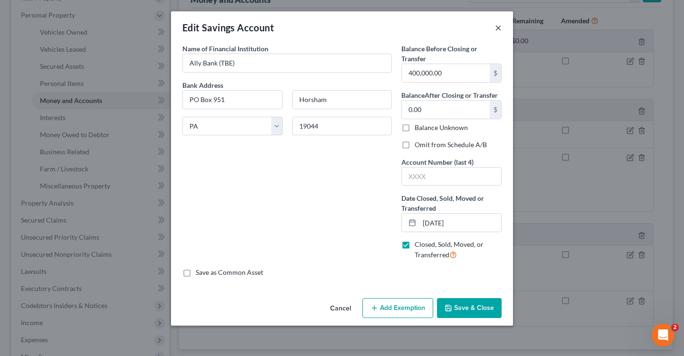
click at [495, 25] on button "×" at bounding box center [498, 27] width 7 height 11
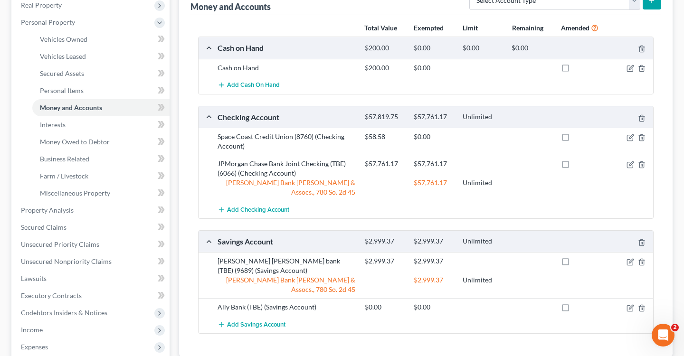
scroll to position [152, 0]
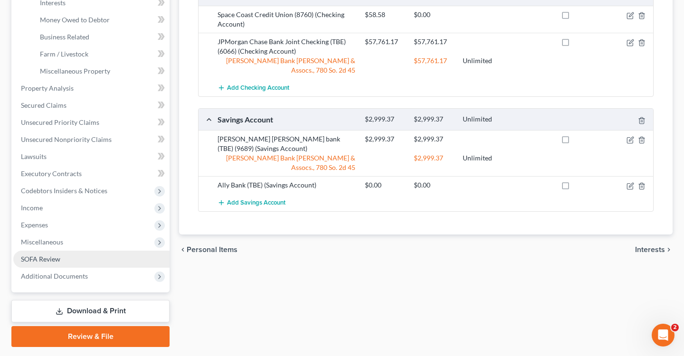
click at [55, 255] on span "SOFA Review" at bounding box center [40, 259] width 39 height 8
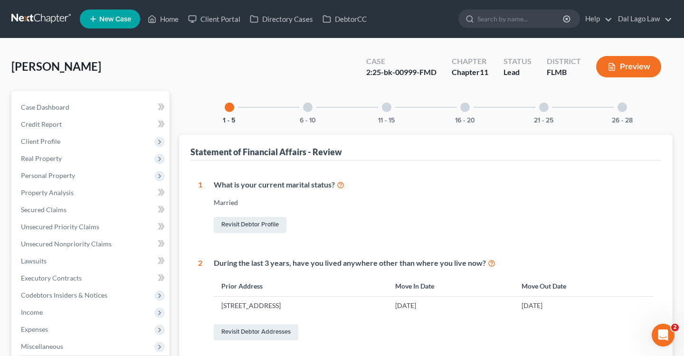
click at [302, 111] on div "6 - 10" at bounding box center [308, 107] width 32 height 32
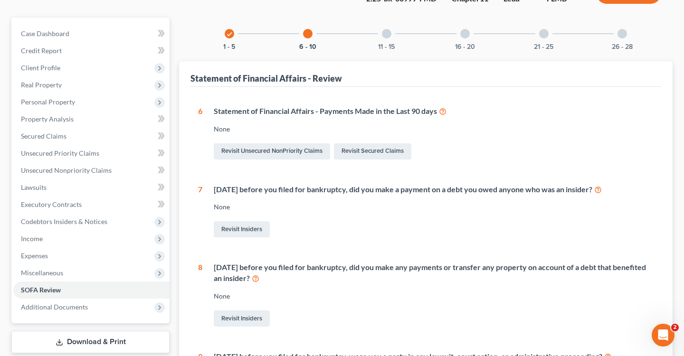
scroll to position [29, 0]
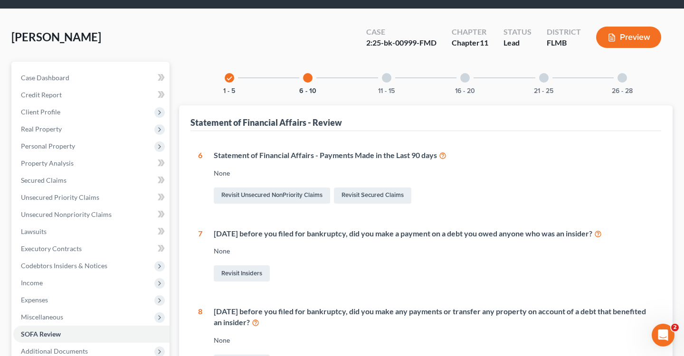
click at [382, 77] on div at bounding box center [386, 77] width 9 height 9
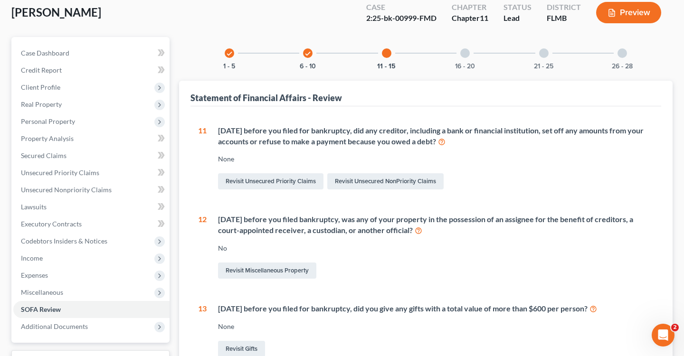
scroll to position [47, 0]
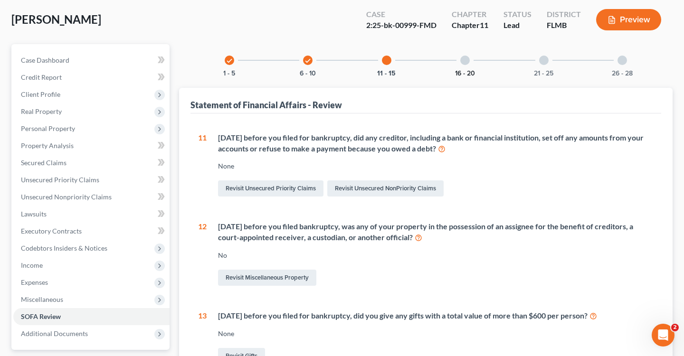
click at [463, 70] on button "16 - 20" at bounding box center [465, 73] width 20 height 7
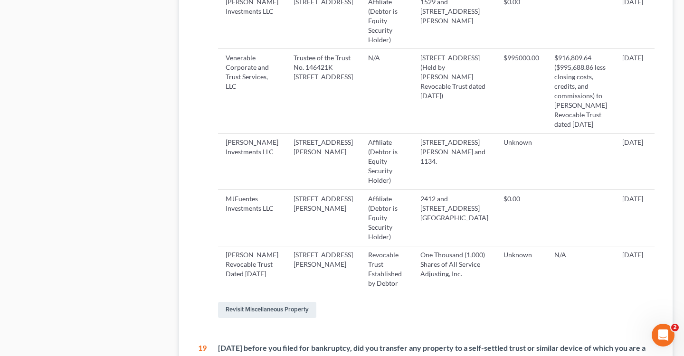
scroll to position [501, 0]
drag, startPoint x: 227, startPoint y: 253, endPoint x: 272, endPoint y: 280, distance: 52.9
click at [272, 280] on td "[PERSON_NAME] Revocable Trust Dated [DATE]" at bounding box center [252, 269] width 68 height 47
copy td "[PERSON_NAME] Revocable Trust Dated [DATE]"
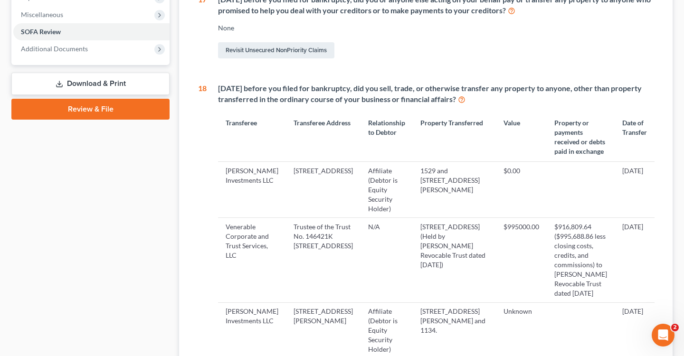
scroll to position [298, 0]
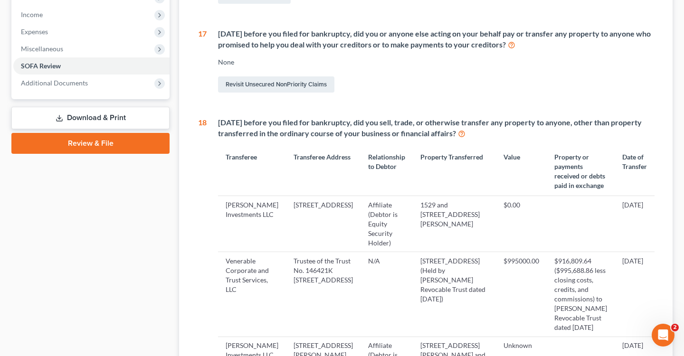
click at [478, 67] on div "None" at bounding box center [435, 61] width 435 height 9
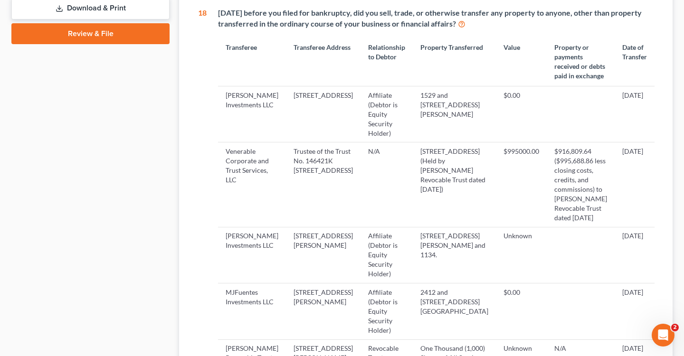
scroll to position [599, 0]
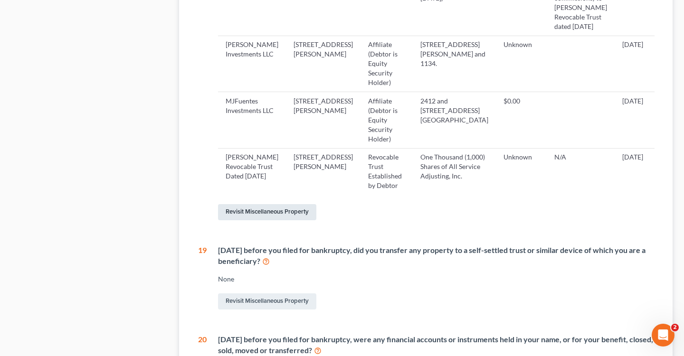
click at [292, 208] on link "Revisit Miscellaneous Property" at bounding box center [267, 212] width 98 height 16
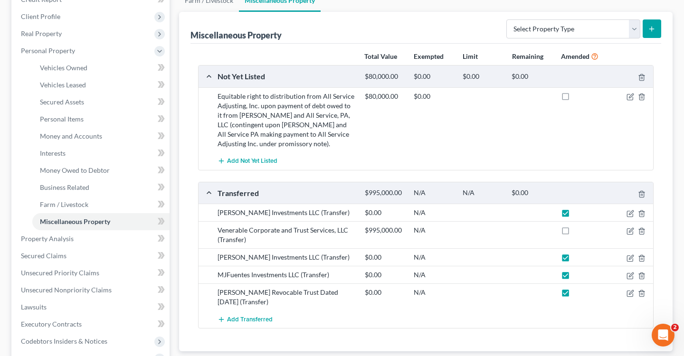
scroll to position [124, 0]
click at [568, 17] on div "Select Property Type Assigned for Creditor Benefit [DATE] Holding for Another N…" at bounding box center [581, 29] width 159 height 25
click at [558, 32] on select "Select Property Type Assigned for Creditor Benefit [DATE] Holding for Another N…" at bounding box center [573, 29] width 134 height 19
select select "transferred"
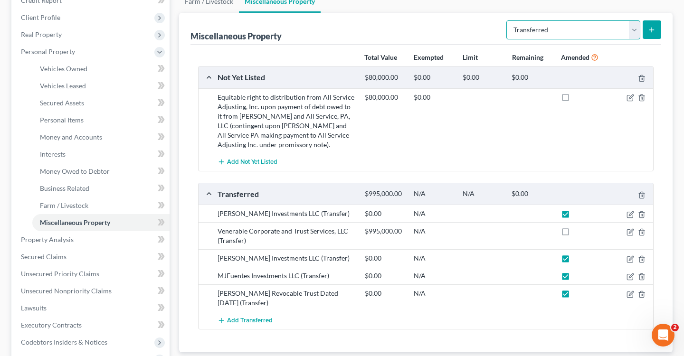
click at [506, 20] on select "Select Property Type Assigned for Creditor Benefit [DATE] Holding for Another N…" at bounding box center [573, 29] width 134 height 19
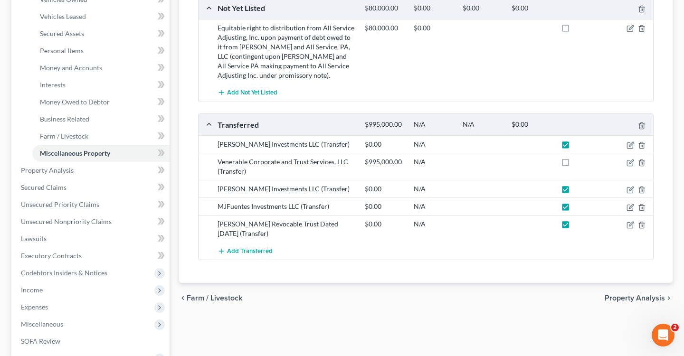
scroll to position [193, 0]
click at [255, 245] on button "Add Transferred" at bounding box center [244, 252] width 55 height 18
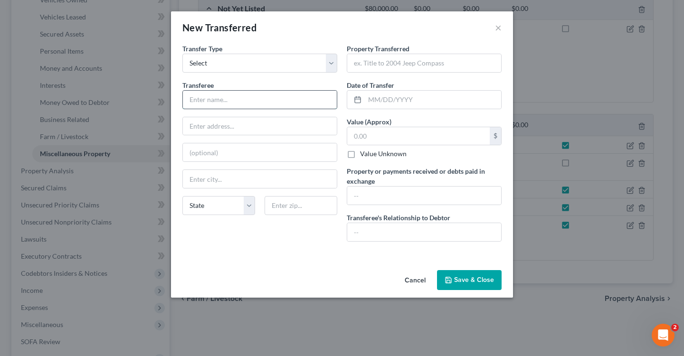
click at [251, 98] on input "text" at bounding box center [260, 100] width 154 height 18
paste input "[PERSON_NAME] Revocable Trust Dated [DATE]"
type input "[PERSON_NAME] Revocable Trust Dated [DATE]"
click at [233, 123] on input "text" at bounding box center [260, 126] width 154 height 18
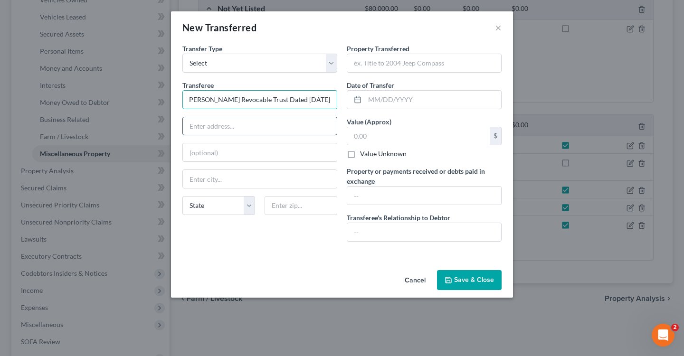
scroll to position [0, 0]
click at [203, 127] on input "text" at bounding box center [260, 126] width 154 height 18
click at [210, 126] on input "text" at bounding box center [260, 126] width 154 height 18
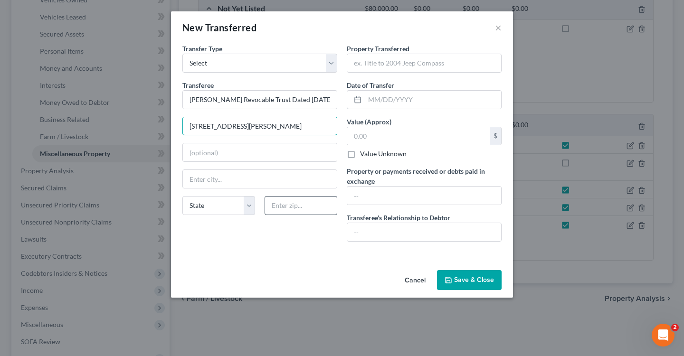
type input "[STREET_ADDRESS][PERSON_NAME]"
click at [289, 206] on input "text" at bounding box center [301, 205] width 73 height 19
type input "34119"
type input "[GEOGRAPHIC_DATA]"
click at [284, 239] on div "Transfer Type * Select Ordinary ([DATE]) [DATE] Transferee * [PERSON_NAME] Revo…" at bounding box center [260, 147] width 164 height 206
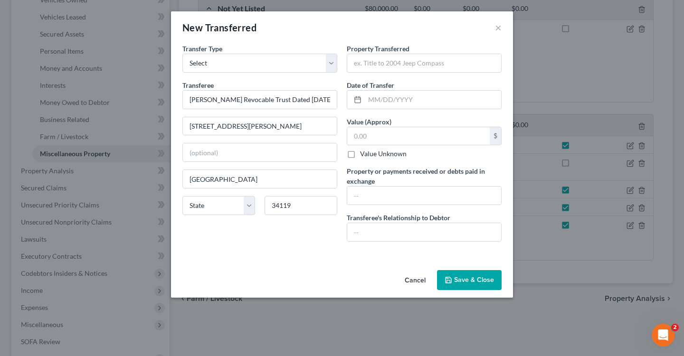
click at [360, 154] on label "Value Unknown" at bounding box center [383, 153] width 47 height 9
click at [364, 154] on input "Value Unknown" at bounding box center [367, 152] width 6 height 6
checkbox input "true"
type input "0.00"
click at [384, 67] on input "text" at bounding box center [424, 63] width 154 height 18
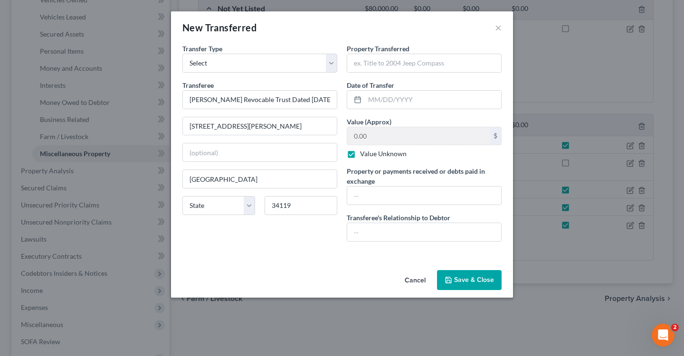
click at [393, 40] on div "New Transferred ×" at bounding box center [342, 27] width 342 height 32
click at [391, 66] on input "text" at bounding box center [424, 63] width 154 height 18
type input "100% Ownership Interest"
click at [370, 107] on input "text" at bounding box center [433, 100] width 136 height 18
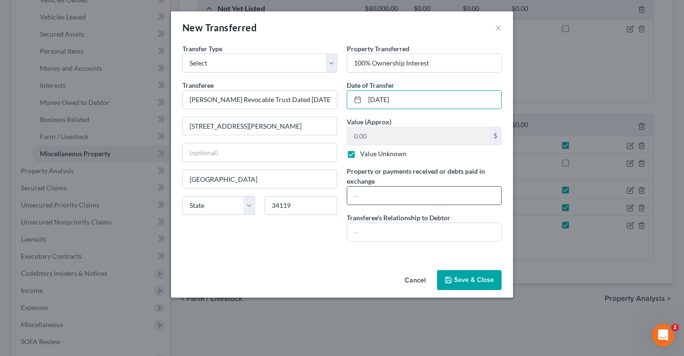
click at [406, 196] on input "text" at bounding box center [424, 196] width 154 height 18
click at [381, 98] on input "[DATE]" at bounding box center [433, 100] width 136 height 18
type input "[DATE]"
click at [445, 61] on input "100% Ownership Interest" at bounding box center [424, 63] width 154 height 18
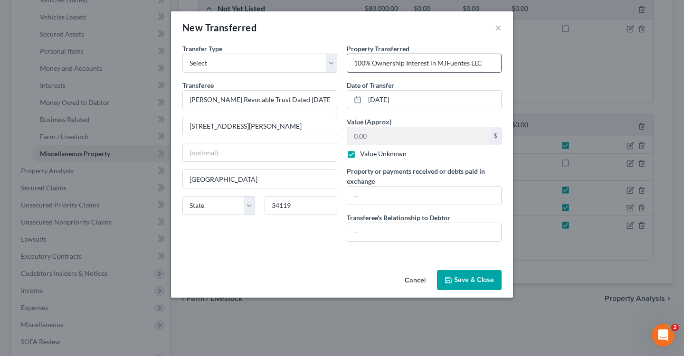
type input "100% Ownership Interest in MJFuentes LLC"
click at [369, 197] on input "text" at bounding box center [424, 196] width 154 height 18
type input "1"
type input "$10.00"
click at [368, 242] on div "Property Transferred * 100% Ownership Interest in MJFuentes LLC Date of Transfe…" at bounding box center [424, 147] width 164 height 206
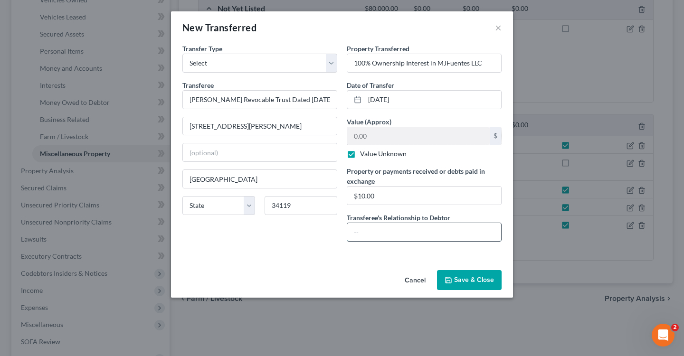
click at [365, 233] on input "text" at bounding box center [424, 232] width 154 height 18
type input "Debtor's Recovable Trust"
click at [299, 53] on div "Transfer Type * Select Ordinary ([DATE]) [DATE]" at bounding box center [259, 58] width 155 height 29
click at [296, 71] on select "Select Ordinary ([DATE]) [DATE]" at bounding box center [259, 63] width 155 height 19
select select "Ordinary ([DATE])"
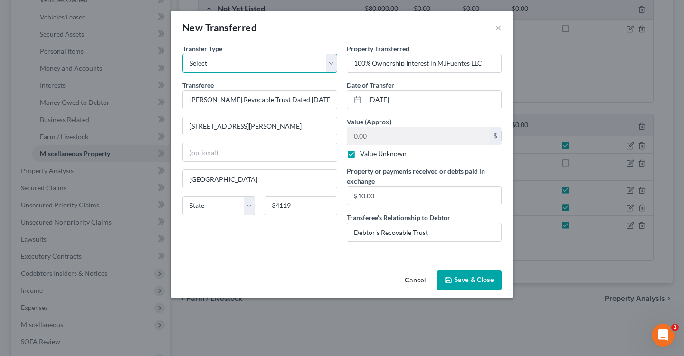
click at [182, 54] on select "Select Ordinary ([DATE]) [DATE]" at bounding box center [259, 63] width 155 height 19
click at [390, 234] on input "Debtor's Recovable Trust" at bounding box center [424, 232] width 154 height 18
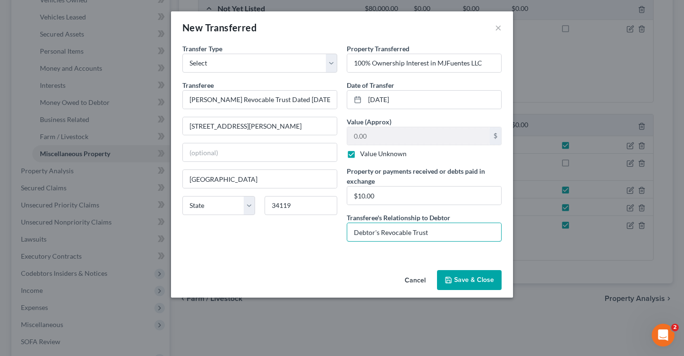
type input "Debtor's Revocable Trust"
click at [471, 282] on button "Save & Close" at bounding box center [469, 280] width 65 height 20
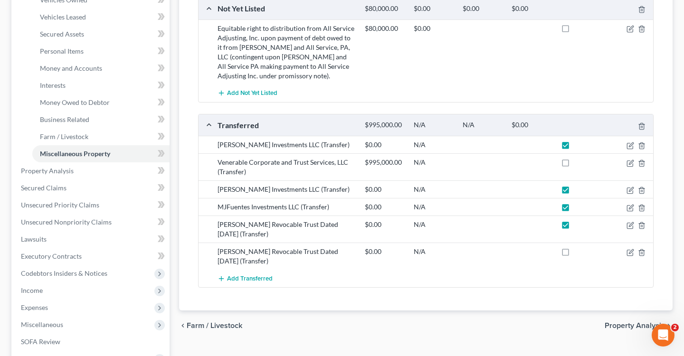
click at [574, 254] on label at bounding box center [574, 254] width 0 height 0
click at [578, 253] on input "checkbox" at bounding box center [581, 250] width 6 height 6
checkbox input "true"
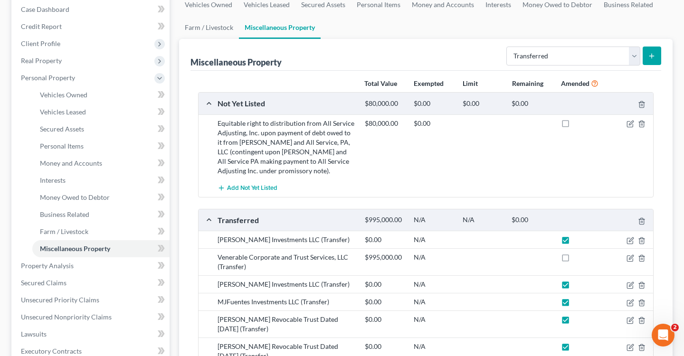
scroll to position [105, 0]
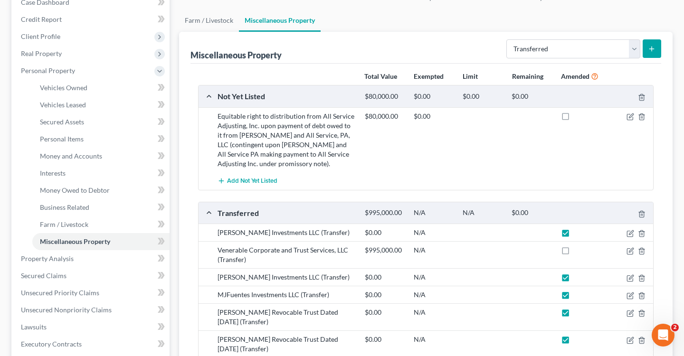
click at [574, 253] on label at bounding box center [574, 253] width 0 height 0
click at [578, 250] on input "checkbox" at bounding box center [581, 249] width 6 height 6
checkbox input "true"
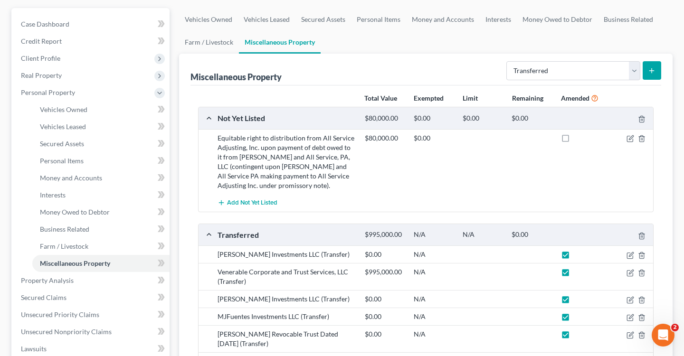
scroll to position [0, 0]
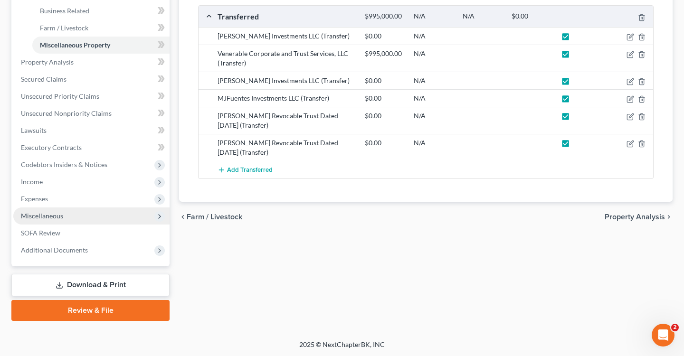
click at [50, 222] on span "Miscellaneous" at bounding box center [91, 216] width 156 height 17
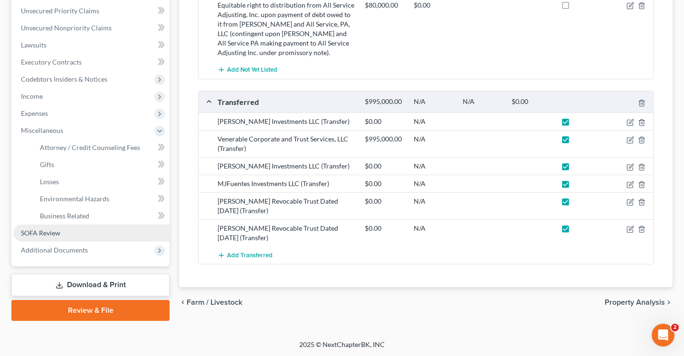
click at [47, 230] on span "SOFA Review" at bounding box center [40, 233] width 39 height 8
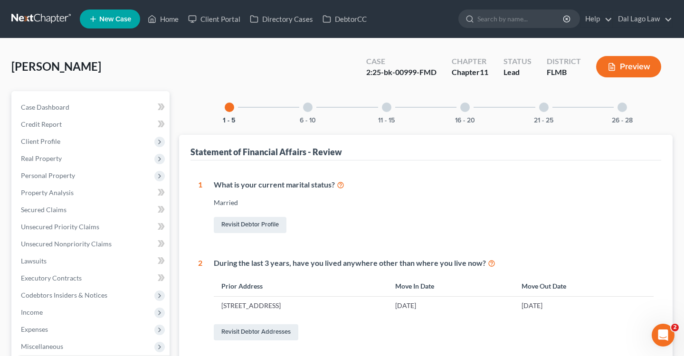
click at [305, 102] on div "6 - 10" at bounding box center [308, 107] width 32 height 32
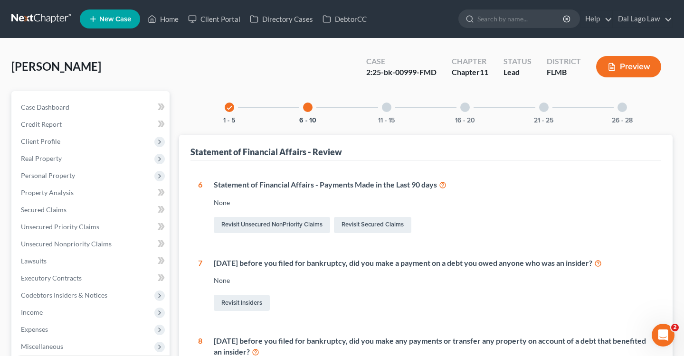
click at [233, 107] on div "check" at bounding box center [229, 107] width 9 height 9
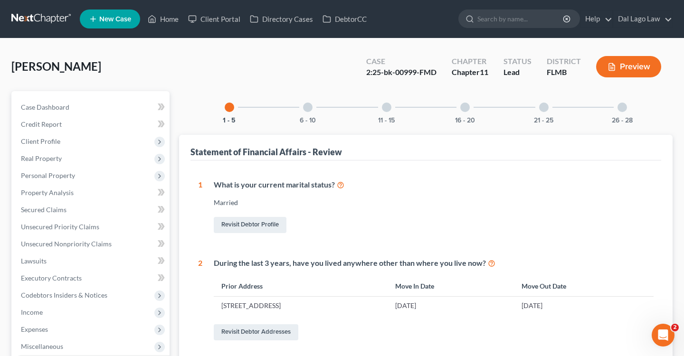
click at [388, 107] on div at bounding box center [386, 107] width 9 height 9
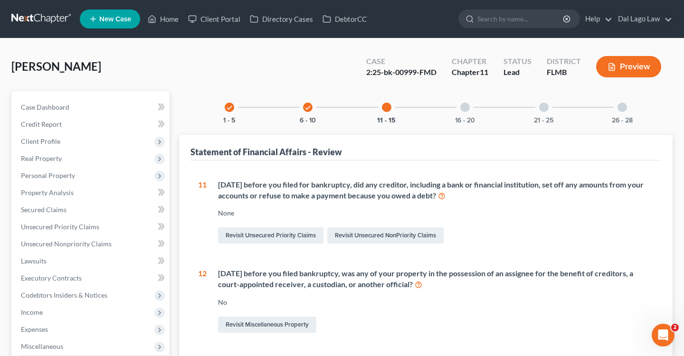
click at [447, 115] on div "check 1 - 5 check 6 - 10 11 - 15 16 - 20 21 - 25 26 - 28" at bounding box center [425, 107] width 425 height 32
click at [476, 112] on div "16 - 20" at bounding box center [465, 107] width 32 height 32
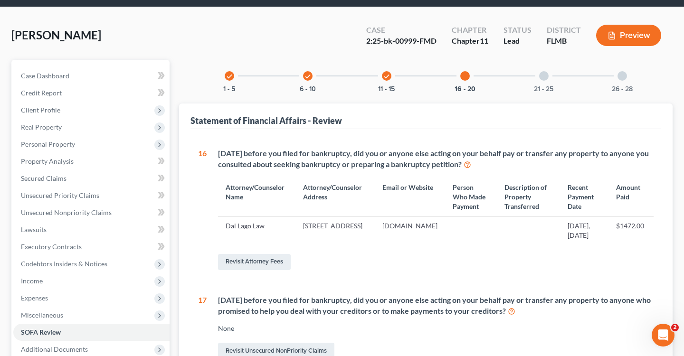
scroll to position [38, 0]
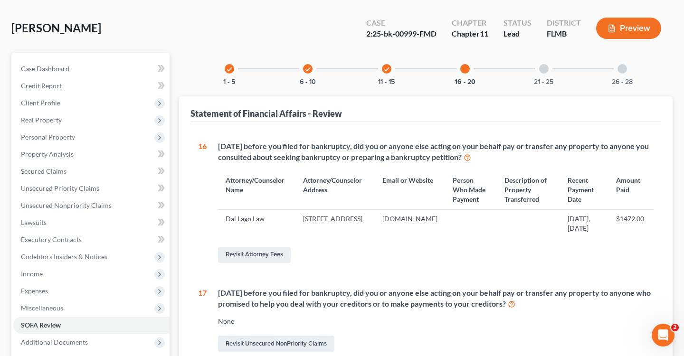
click at [547, 68] on div at bounding box center [543, 68] width 9 height 9
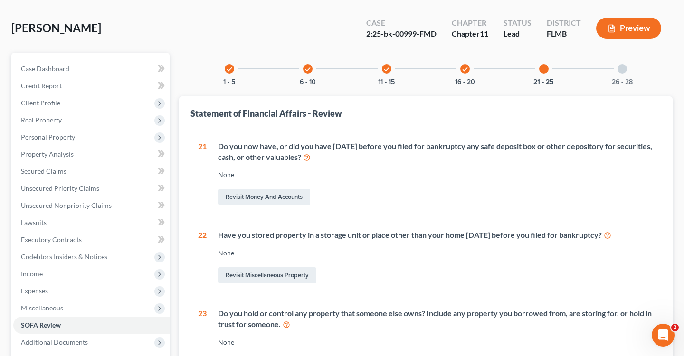
click at [295, 71] on div "check 6 - 10" at bounding box center [308, 69] width 32 height 32
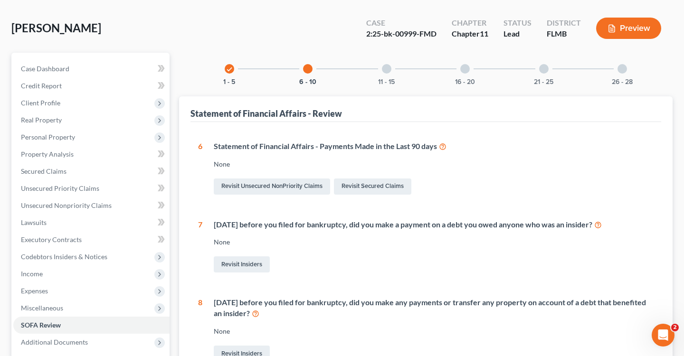
click at [307, 73] on div at bounding box center [307, 68] width 9 height 9
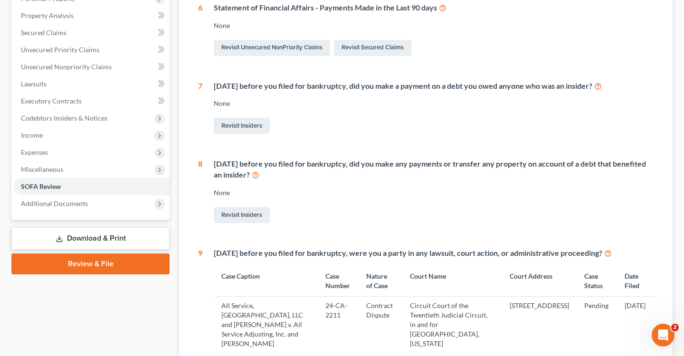
scroll to position [0, 0]
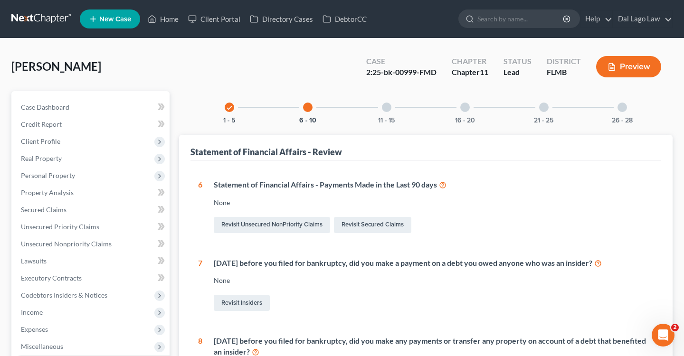
click at [425, 111] on div "check 1 - 5 6 - 10 11 - 15 16 - 20 21 - 25 26 - 28" at bounding box center [425, 107] width 425 height 32
click at [473, 106] on div "16 - 20" at bounding box center [465, 107] width 32 height 32
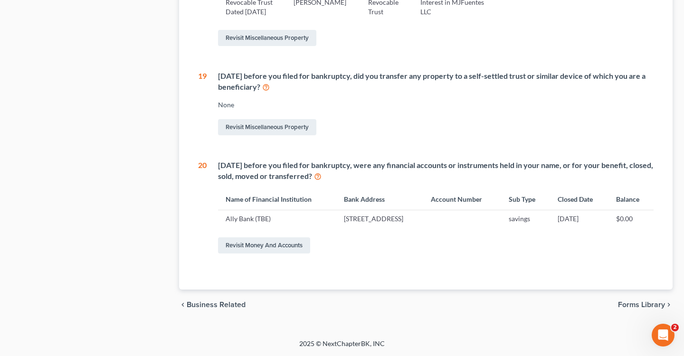
scroll to position [816, 0]
